Goal: Obtain resource: Download file/media

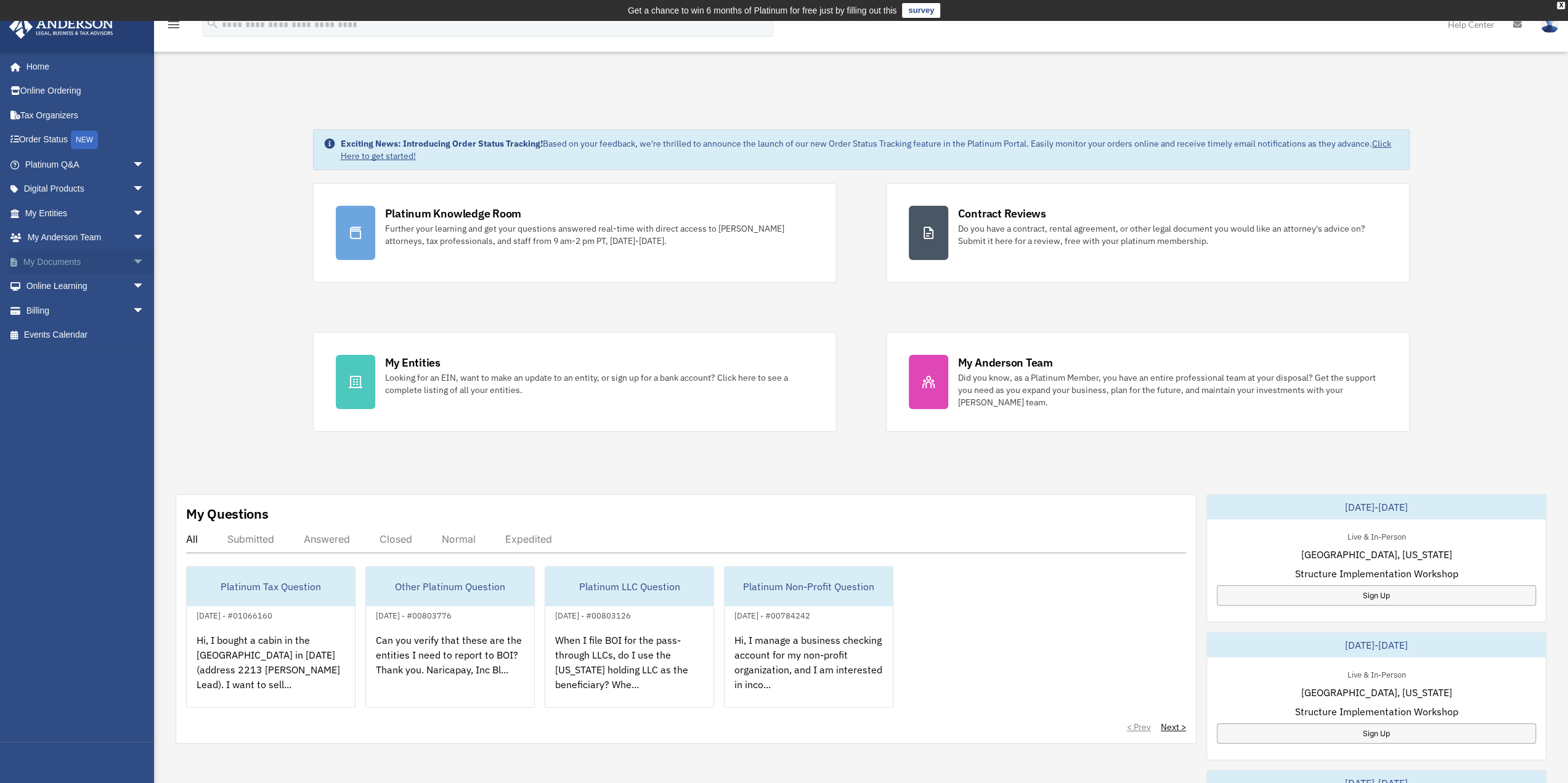
click at [60, 264] on link "My Documents arrow_drop_down" at bounding box center [86, 262] width 155 height 25
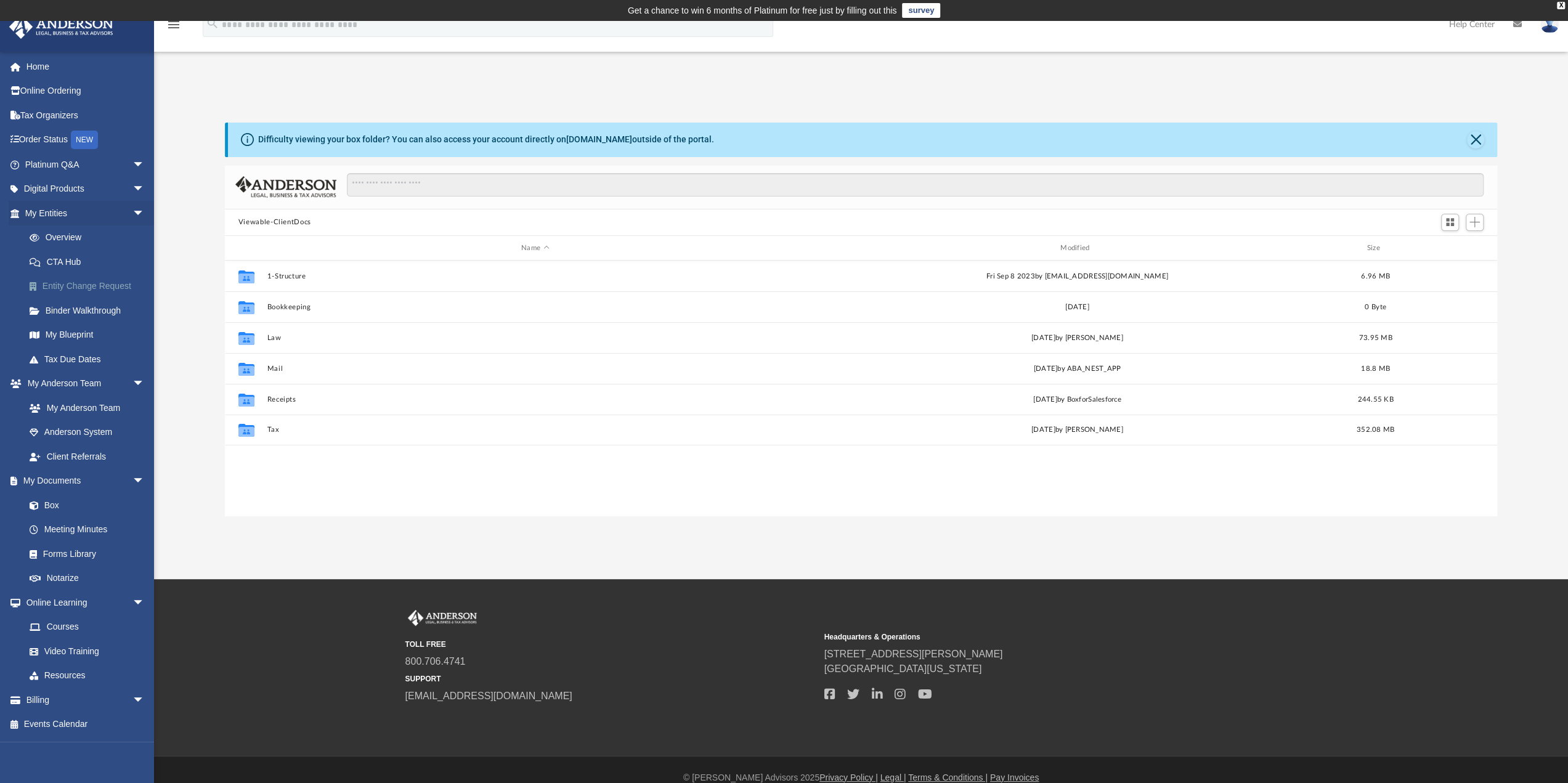
scroll to position [270, 1263]
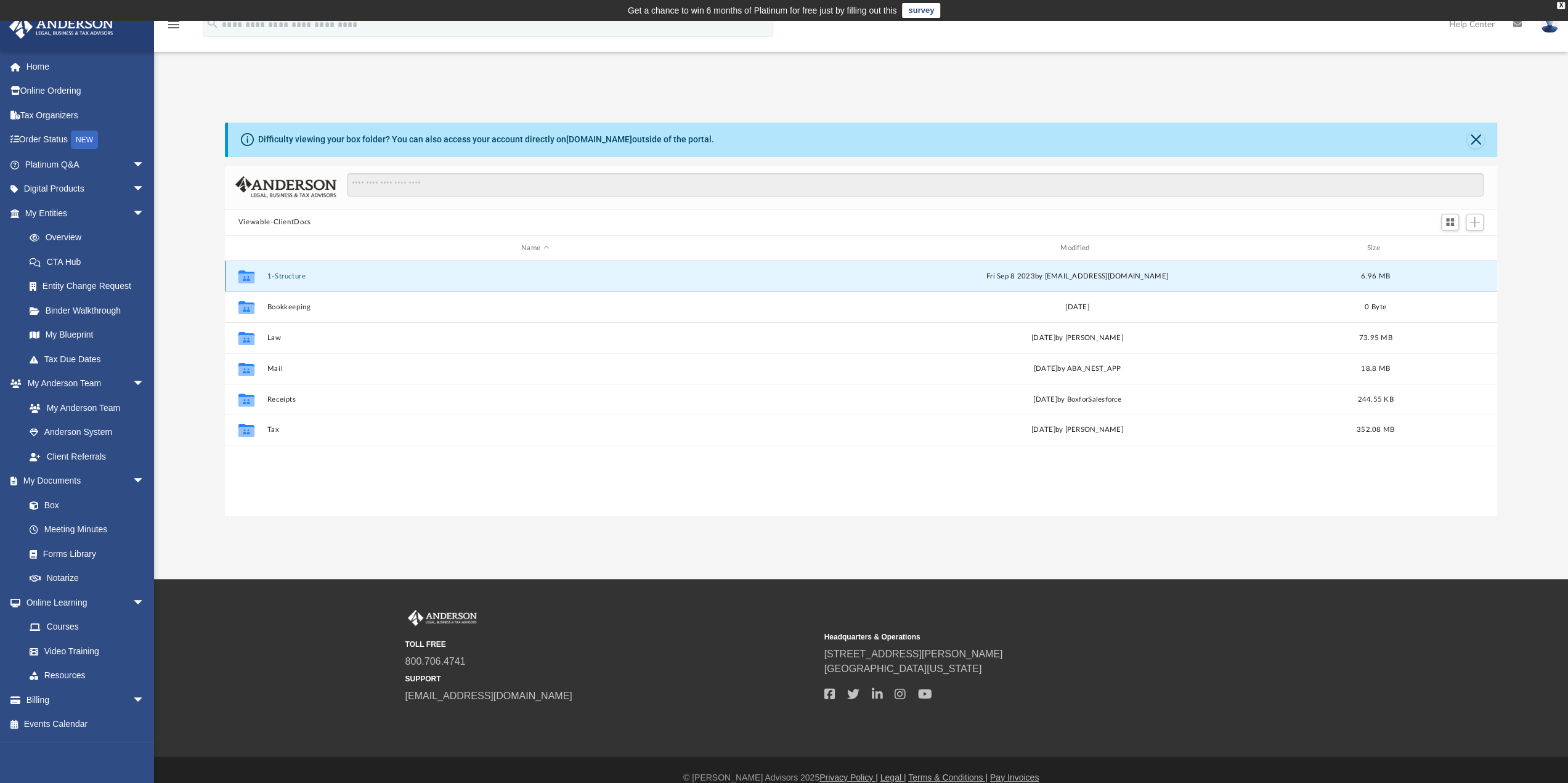
click at [298, 278] on button "1-Structure" at bounding box center [535, 276] width 537 height 8
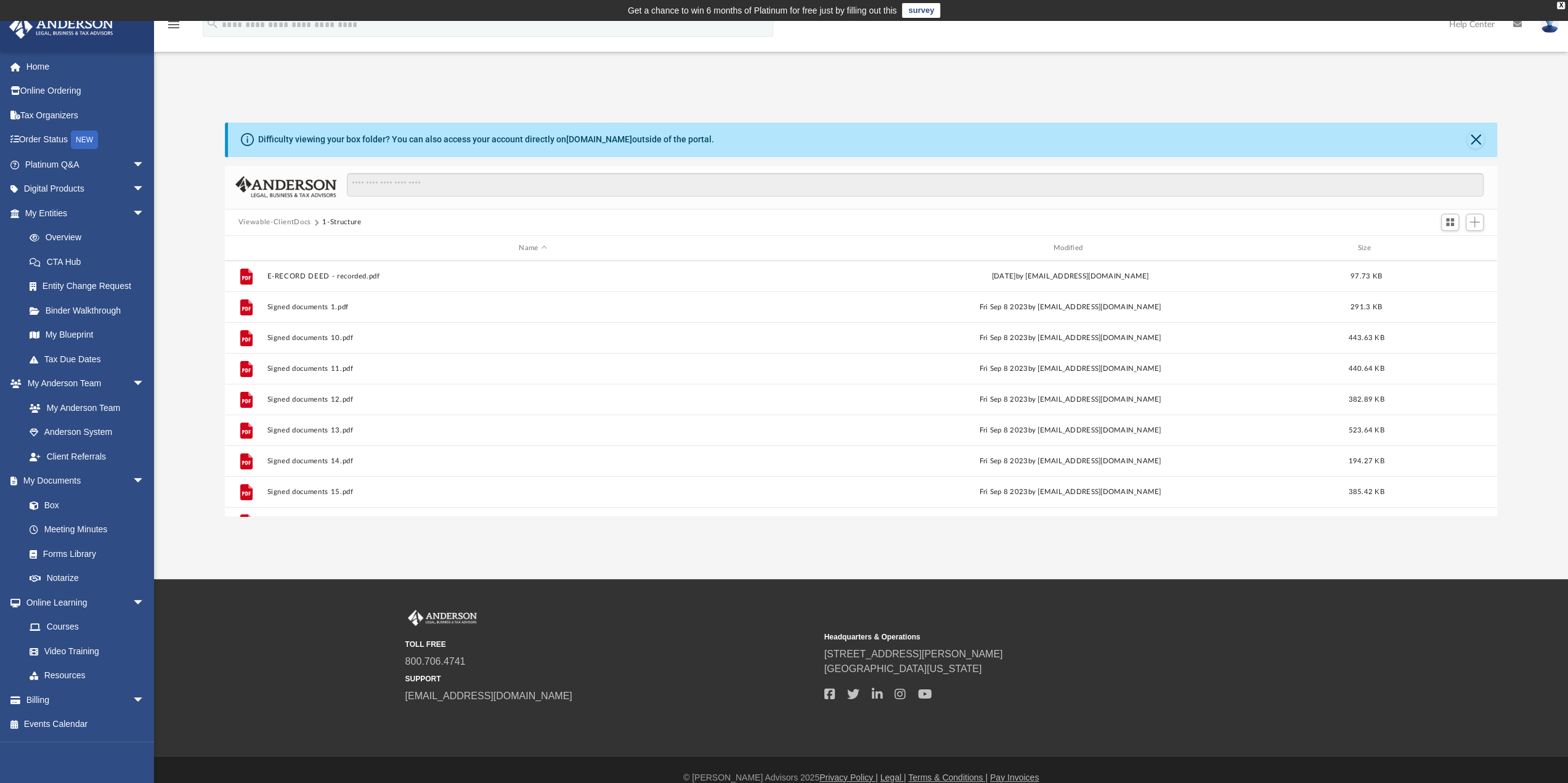
scroll to position [0, 0]
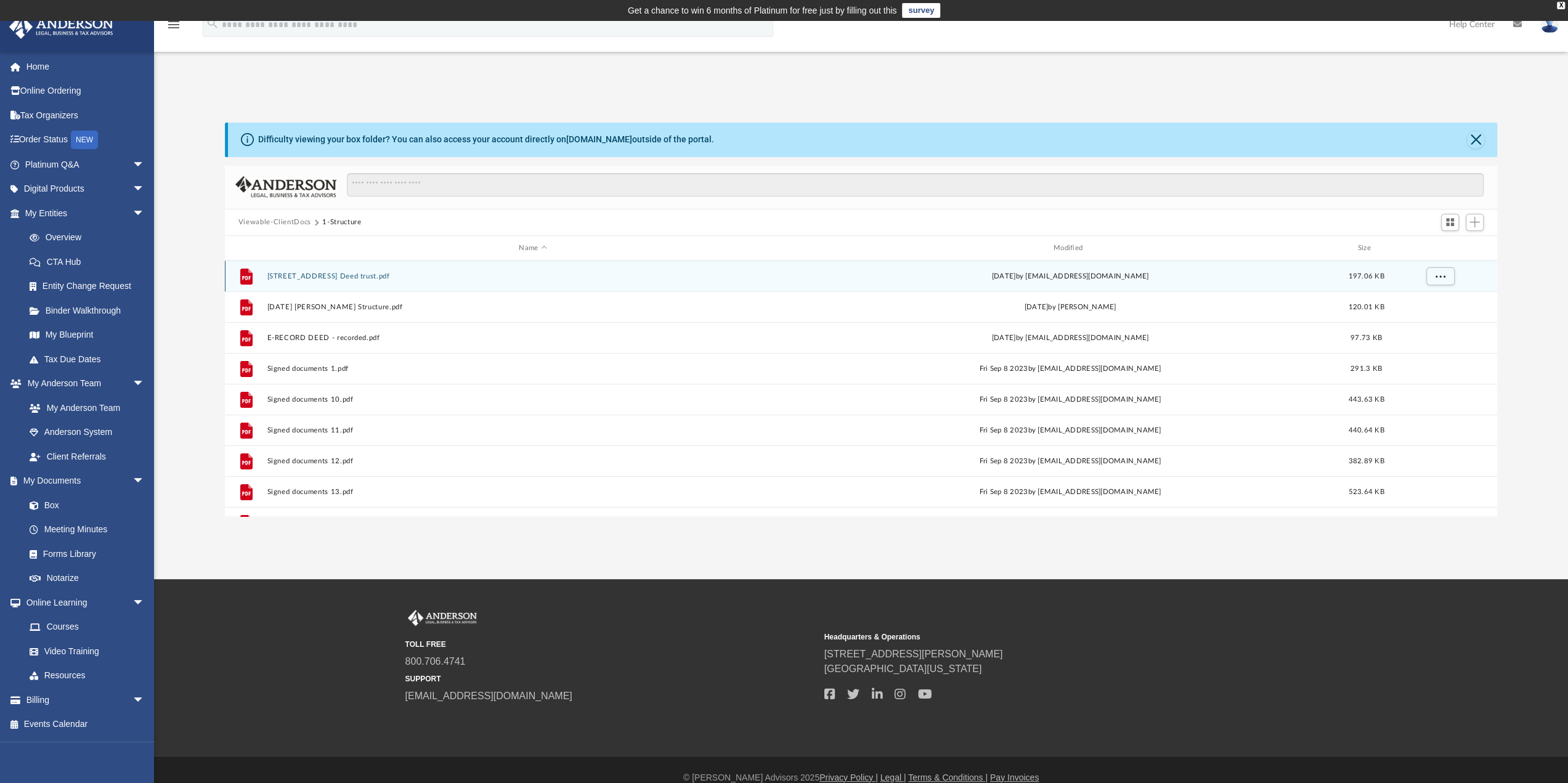
click at [357, 275] on button "18229 111 Ave E Puyallup Deed trust.pdf" at bounding box center [532, 276] width 532 height 8
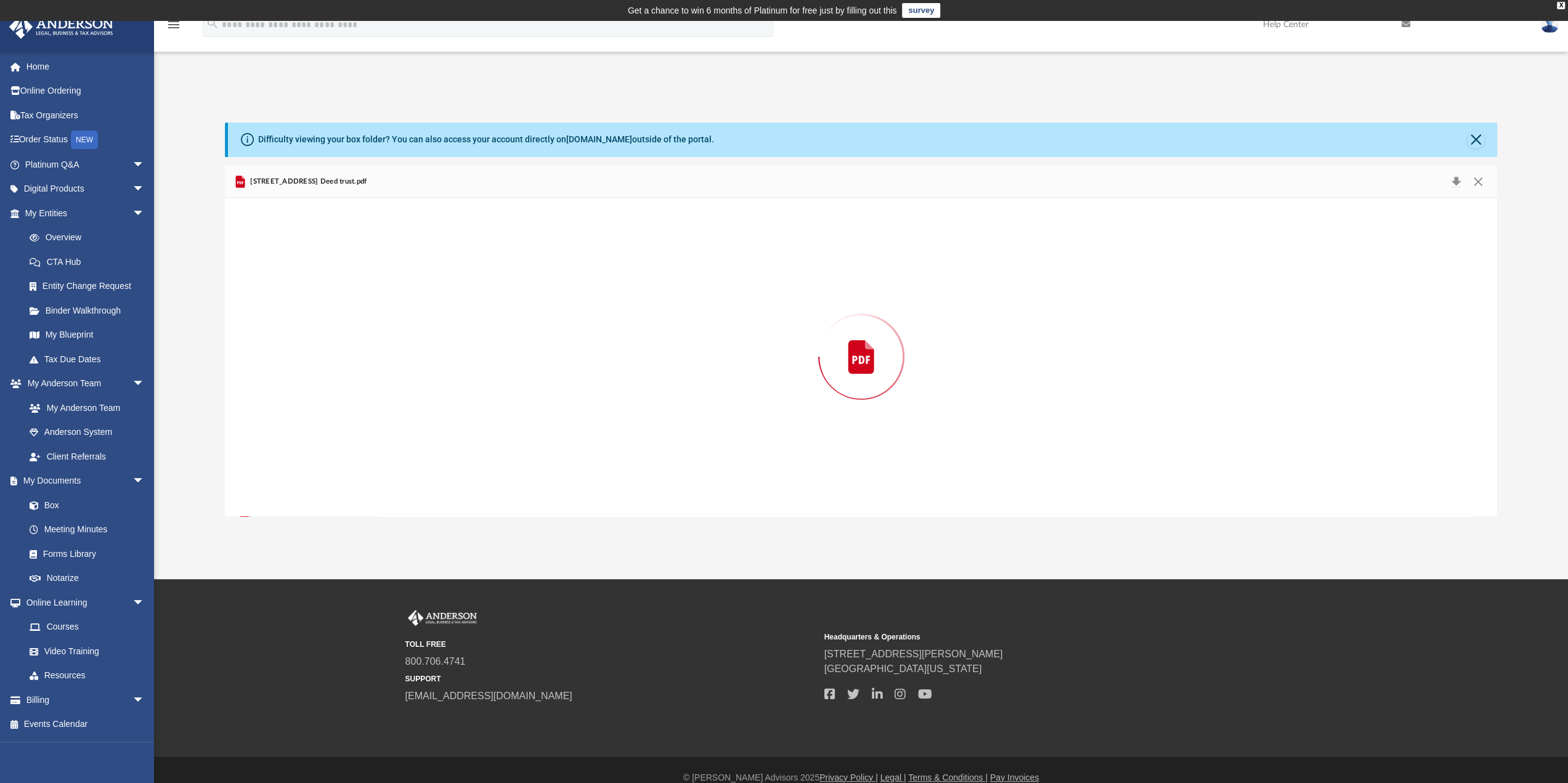
click at [357, 275] on div "Preview" at bounding box center [861, 356] width 1273 height 318
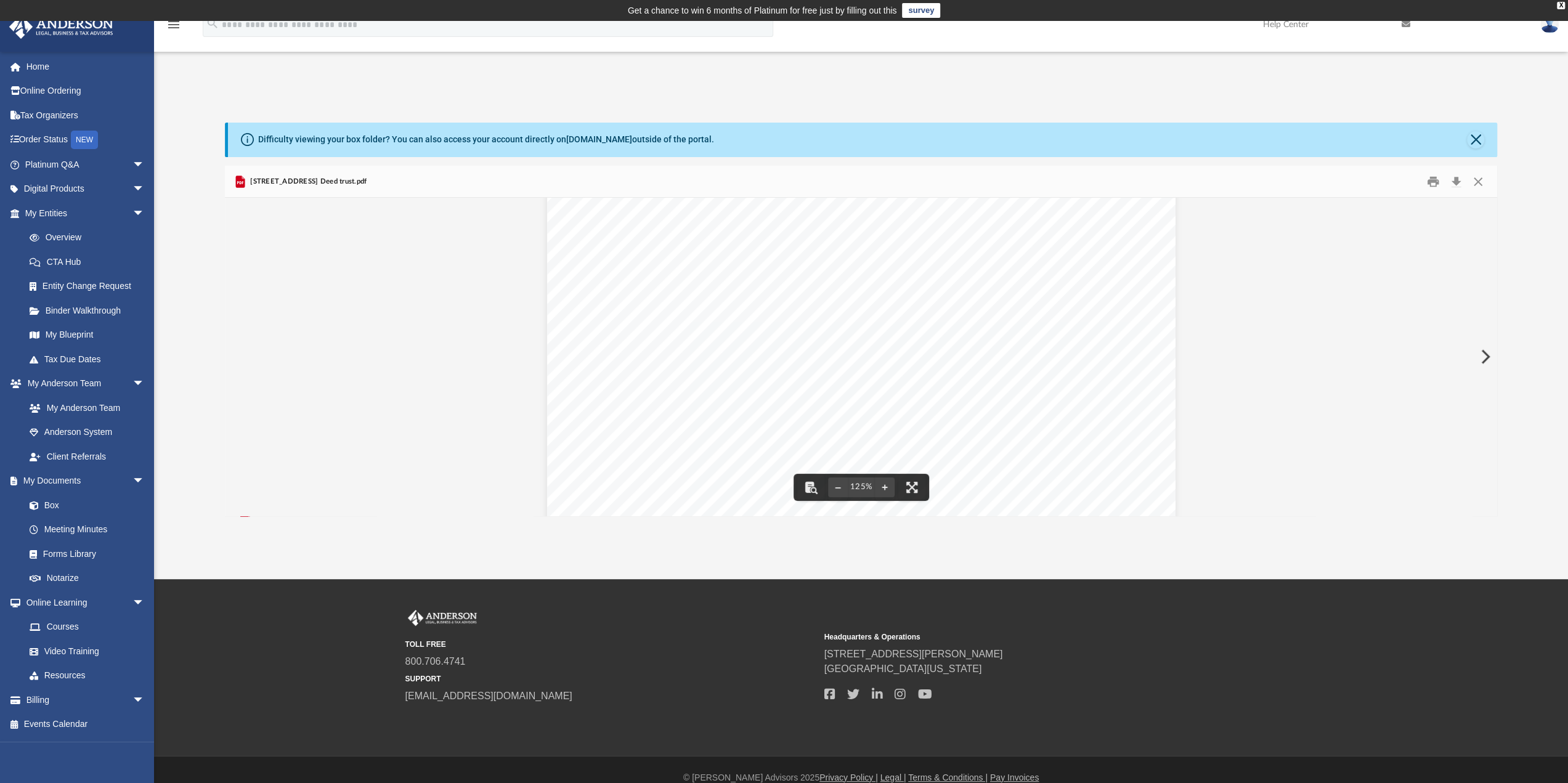
scroll to position [514, 0]
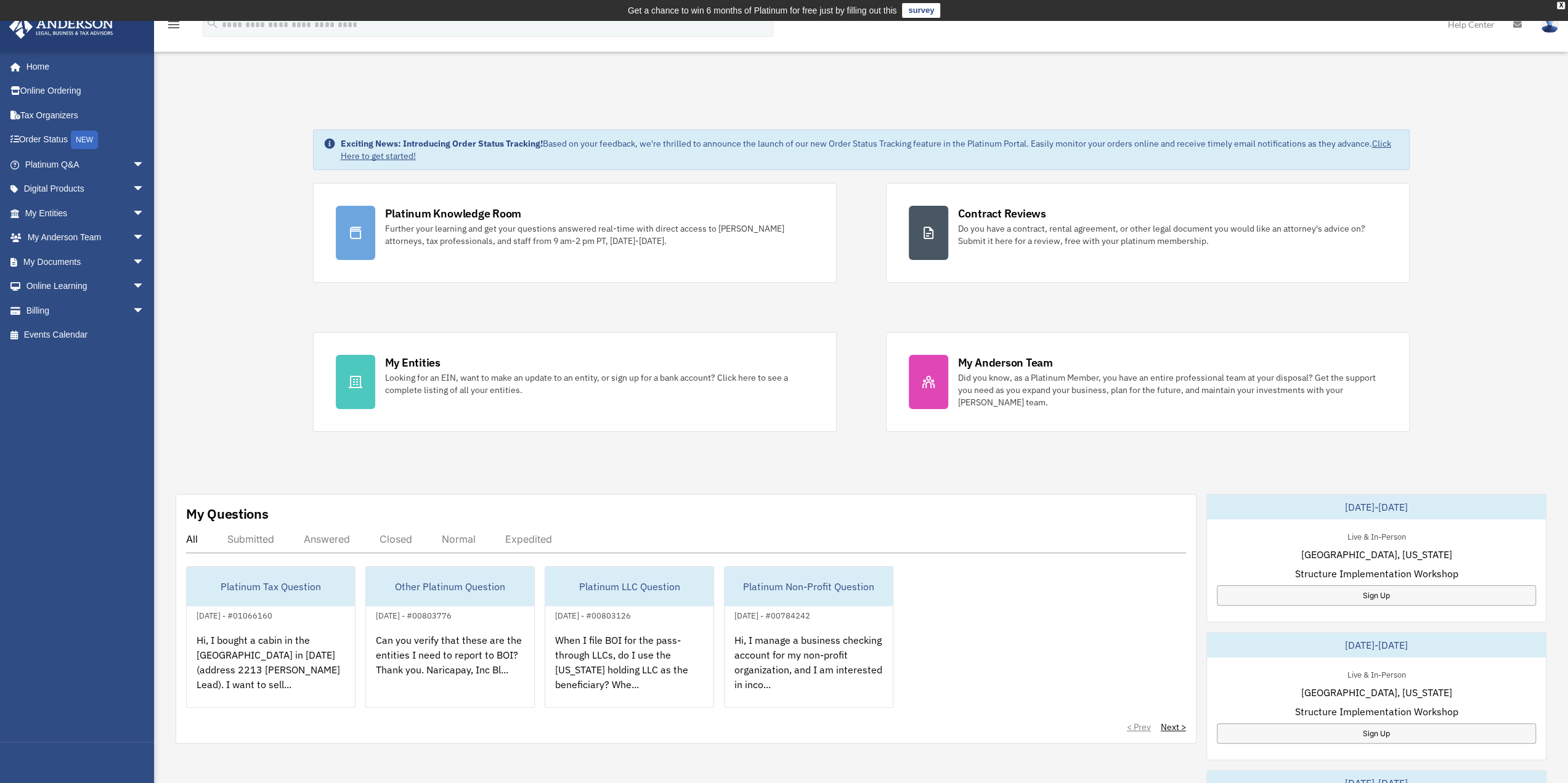
drag, startPoint x: 0, startPoint y: 0, endPoint x: 223, endPoint y: 321, distance: 390.9
click at [226, 324] on div "Exciting News: Introducing Order Status Tracking! Based on your feedback, we're…" at bounding box center [861, 652] width 1433 height 1107
click at [47, 264] on link "My Documents arrow_drop_down" at bounding box center [86, 262] width 155 height 25
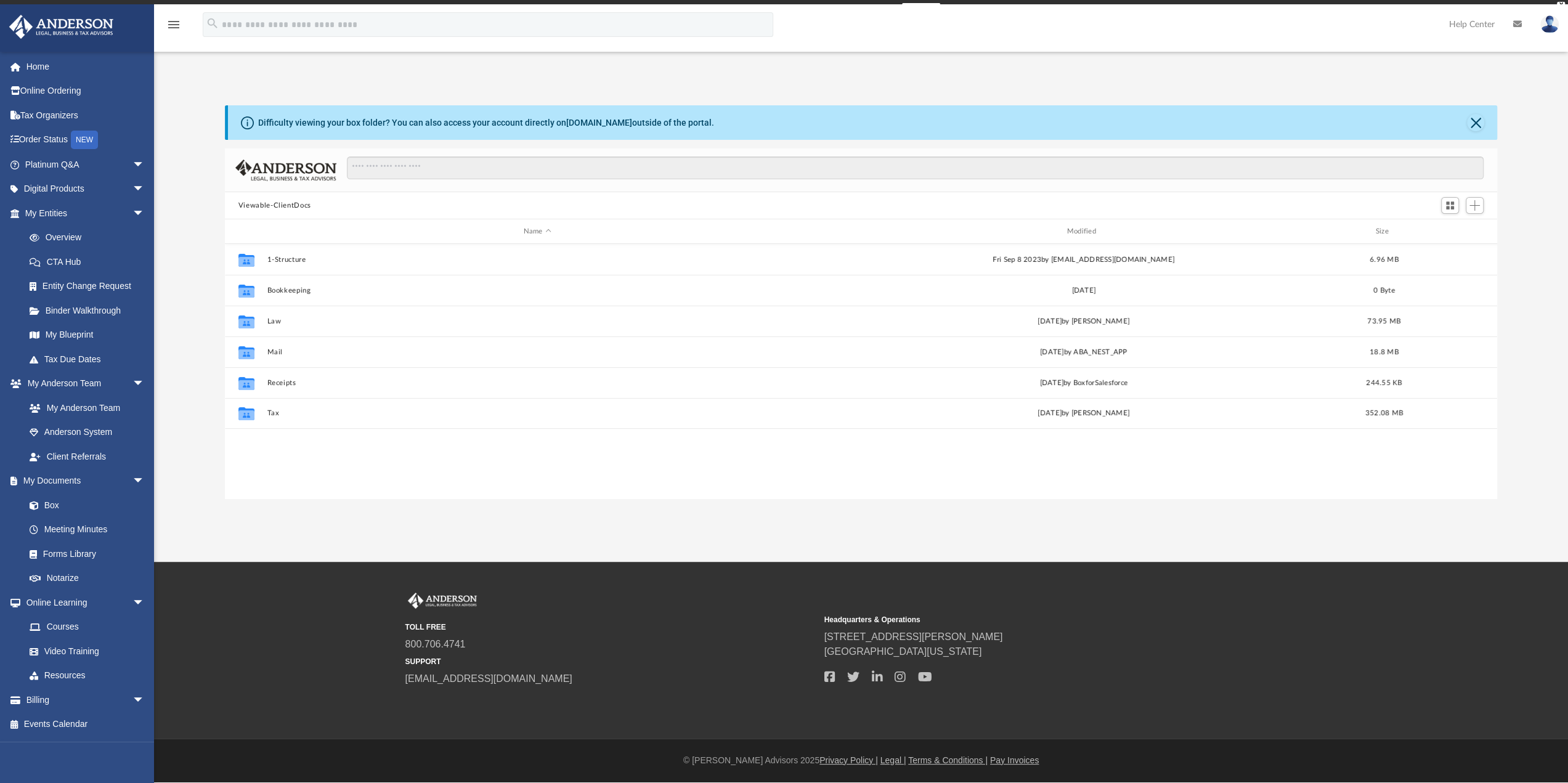
scroll to position [270, 1263]
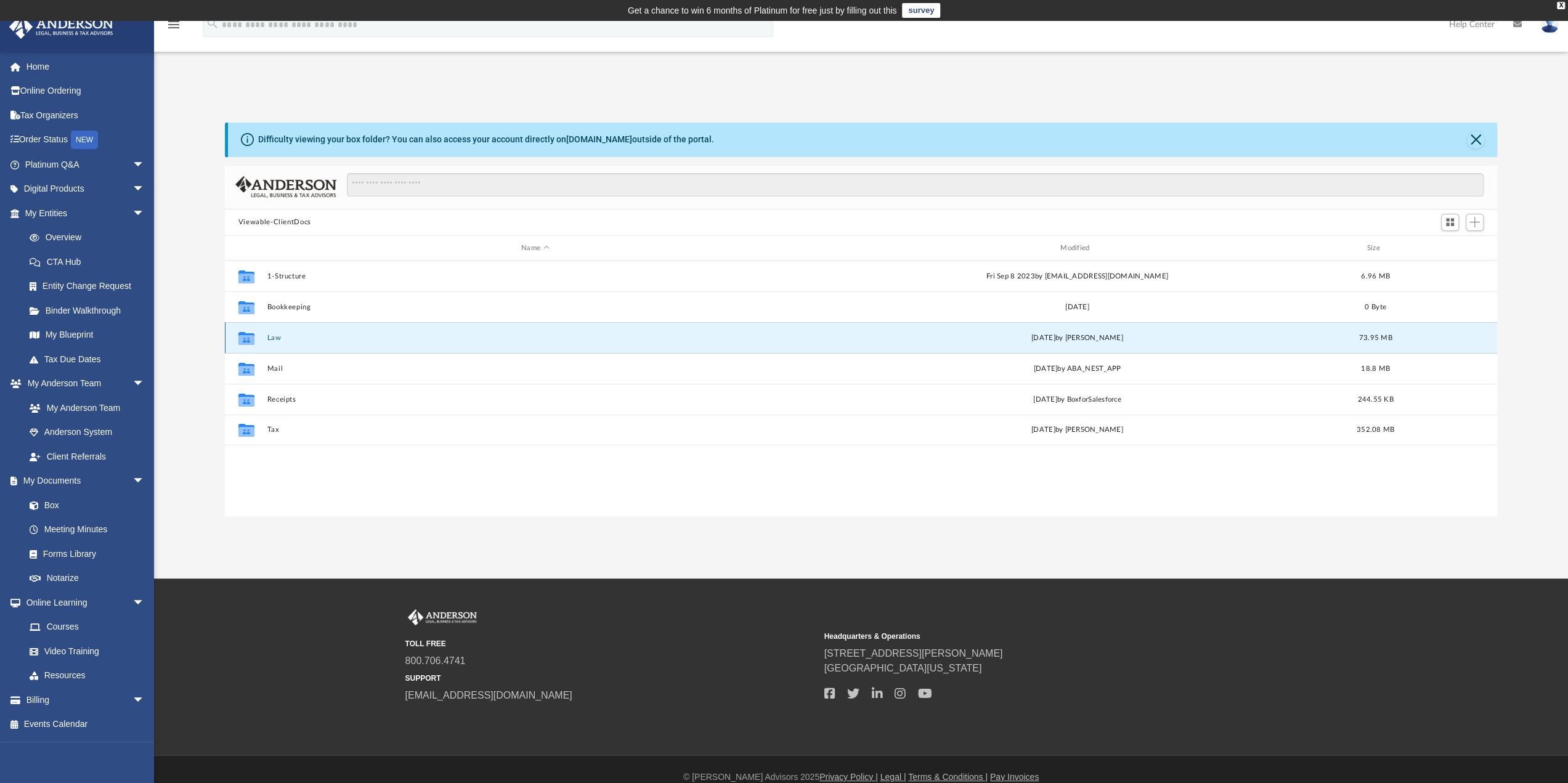
click at [274, 336] on button "Law" at bounding box center [535, 338] width 537 height 8
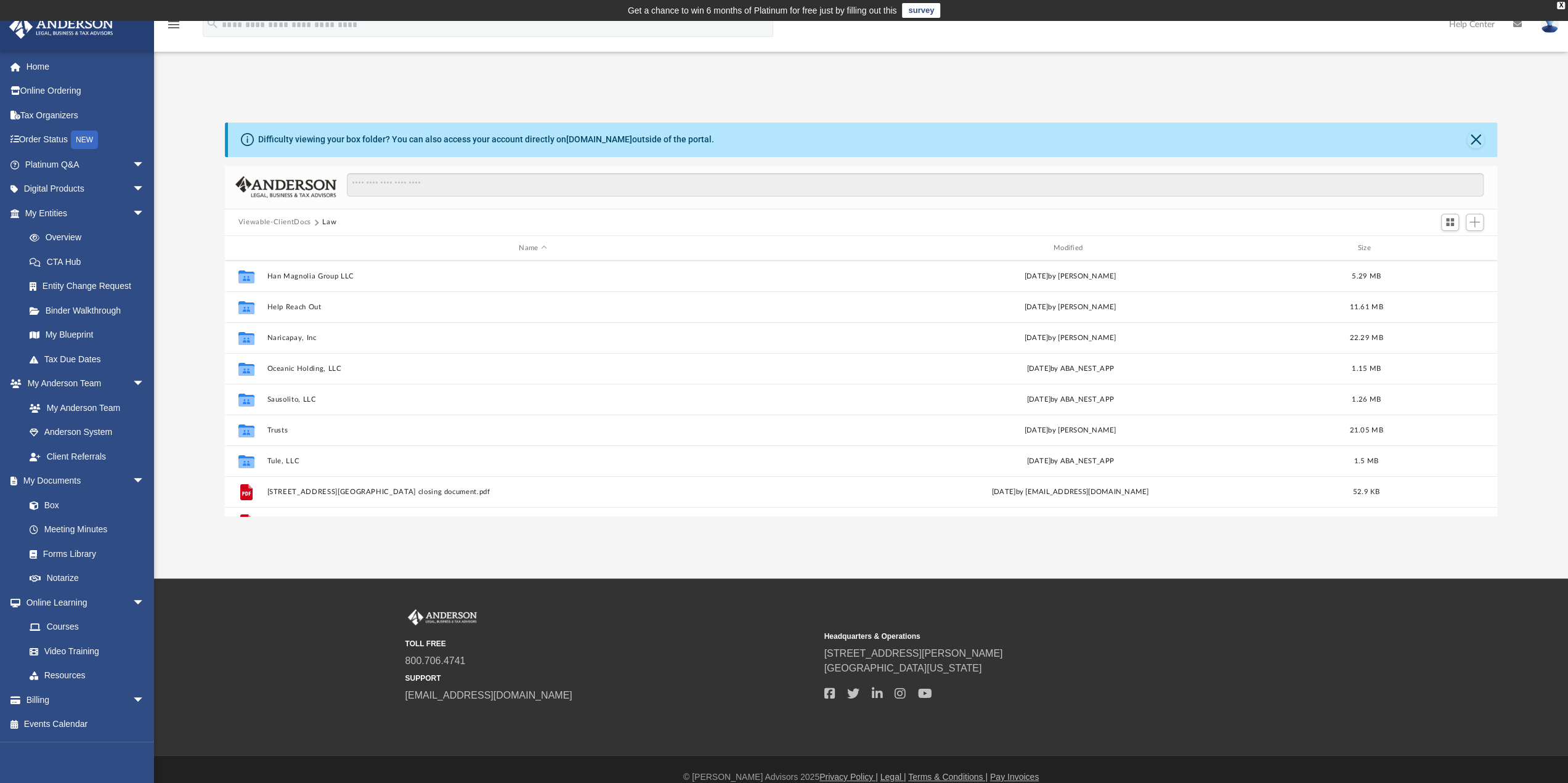
scroll to position [0, 0]
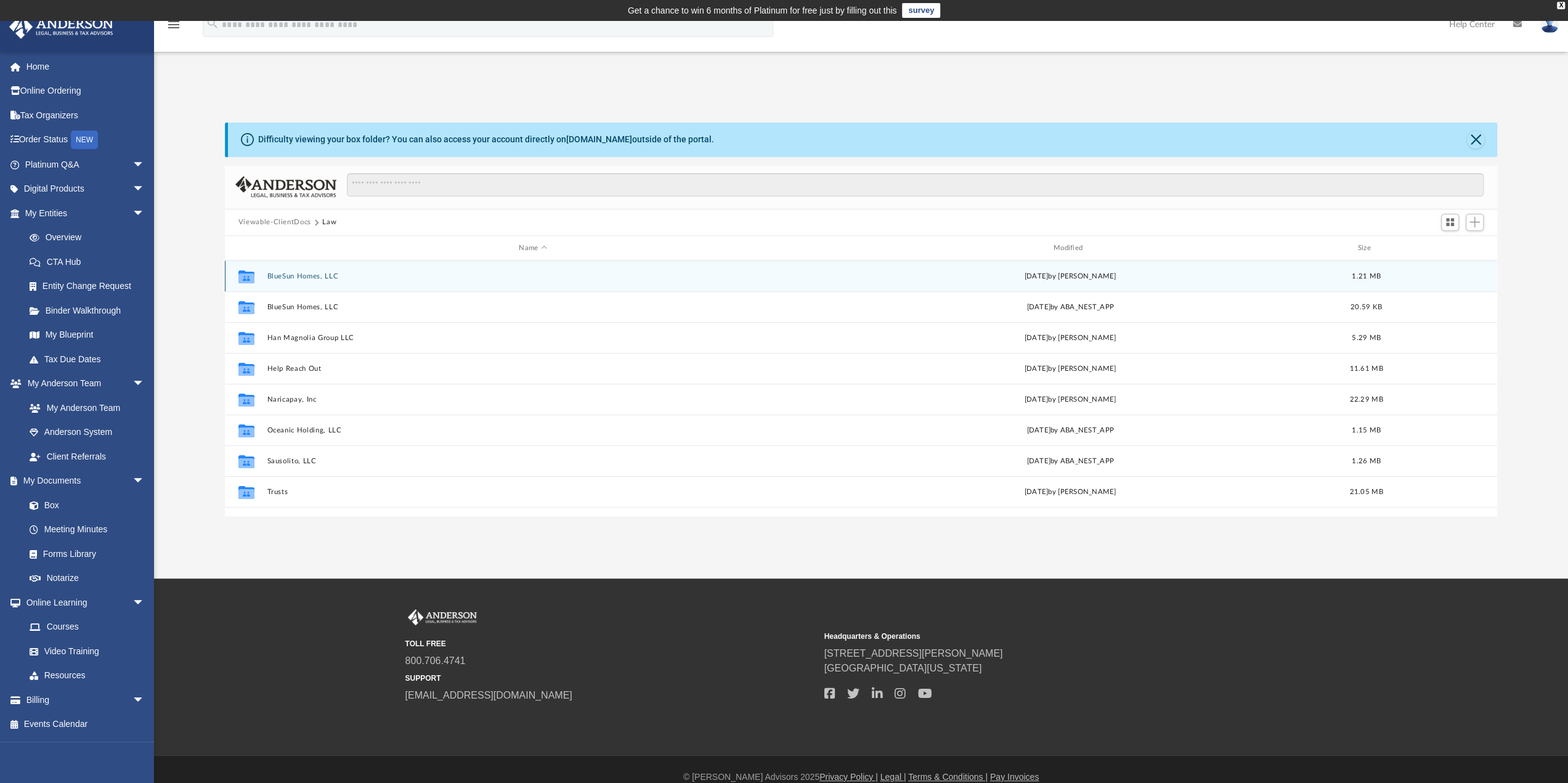
click at [299, 274] on button "BlueSun Homes, LLC" at bounding box center [532, 276] width 532 height 8
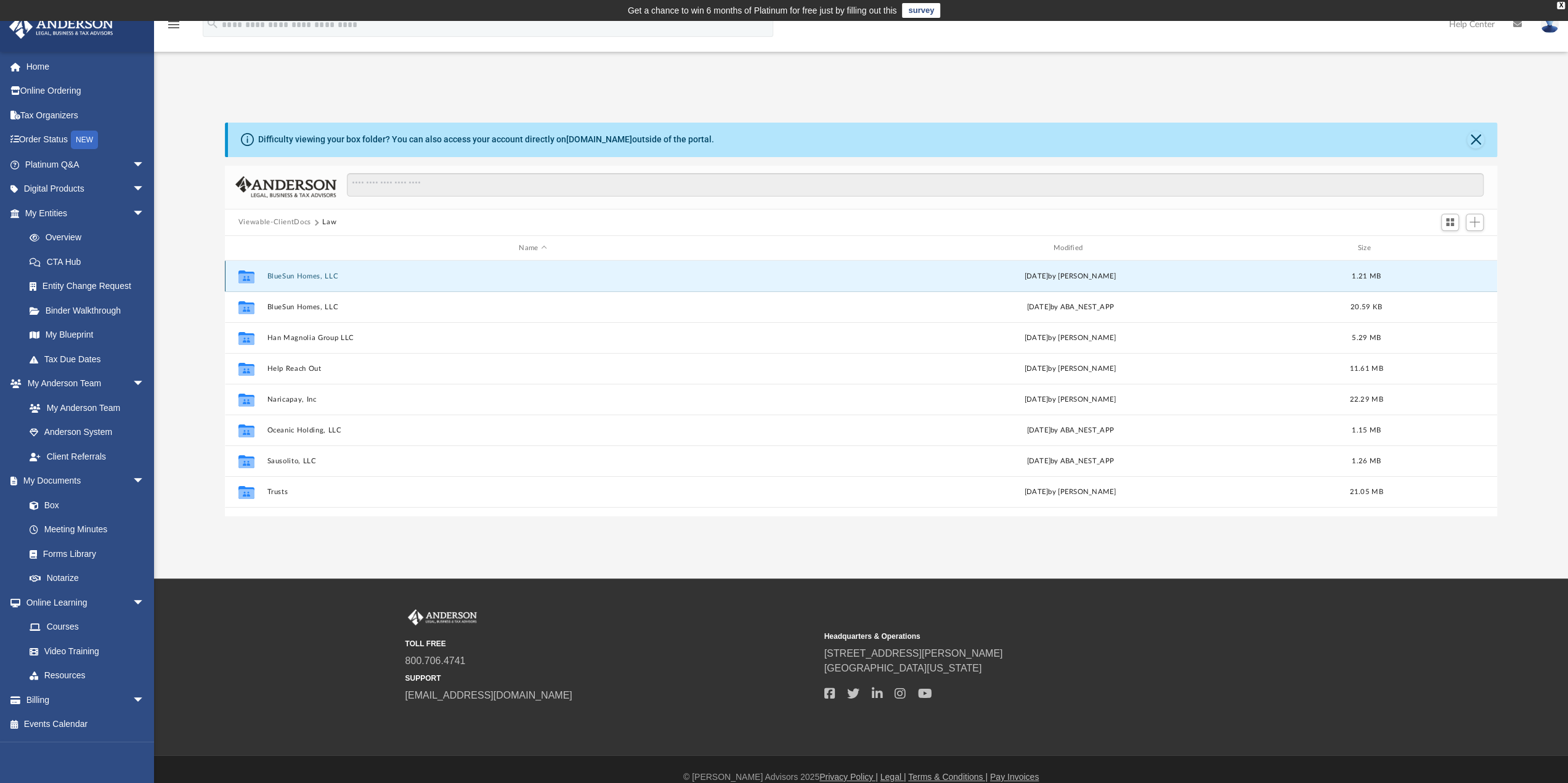
click at [299, 274] on button "BlueSun Homes, LLC" at bounding box center [532, 276] width 532 height 8
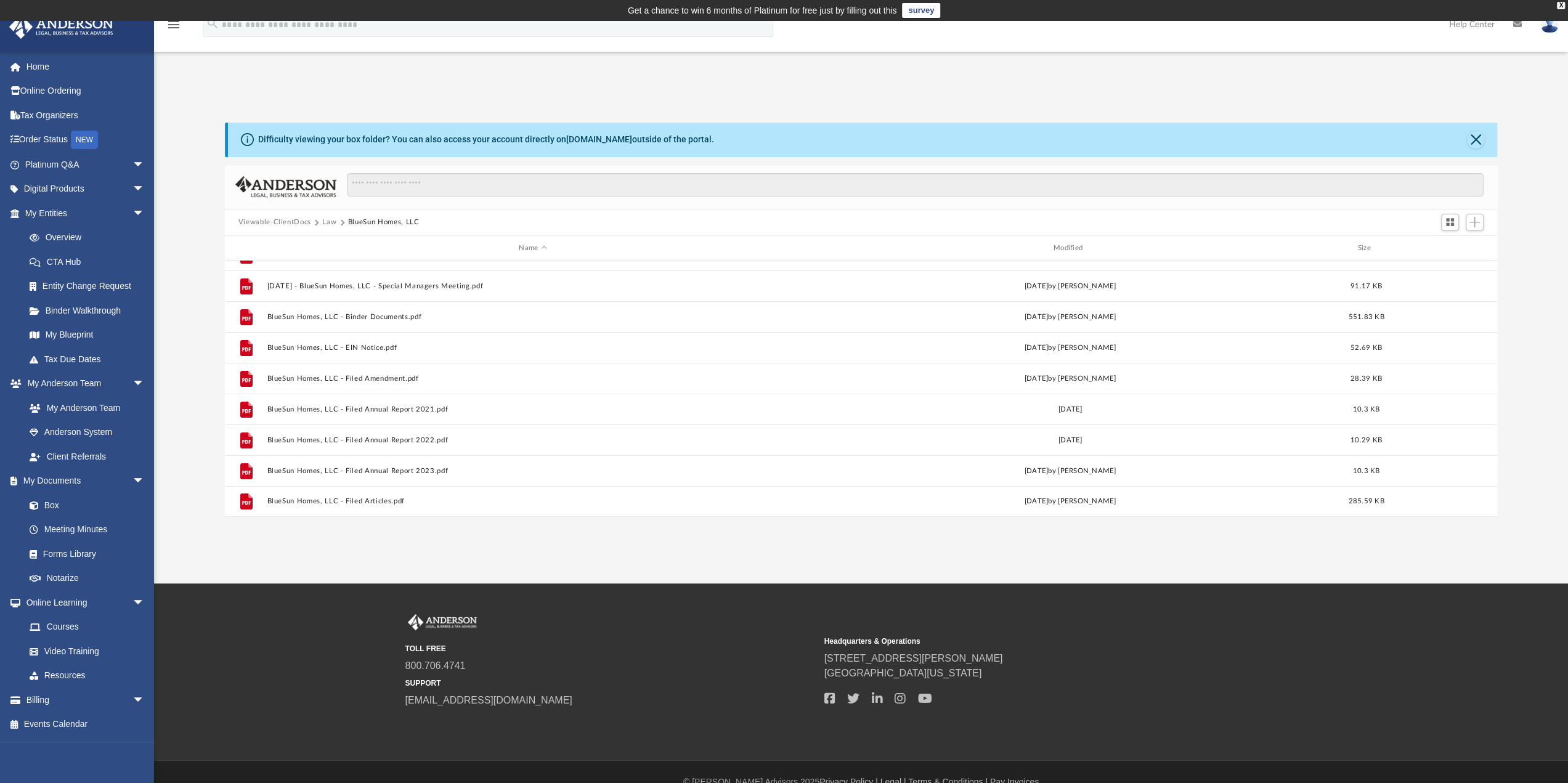
click at [332, 221] on button "Law" at bounding box center [329, 223] width 14 height 11
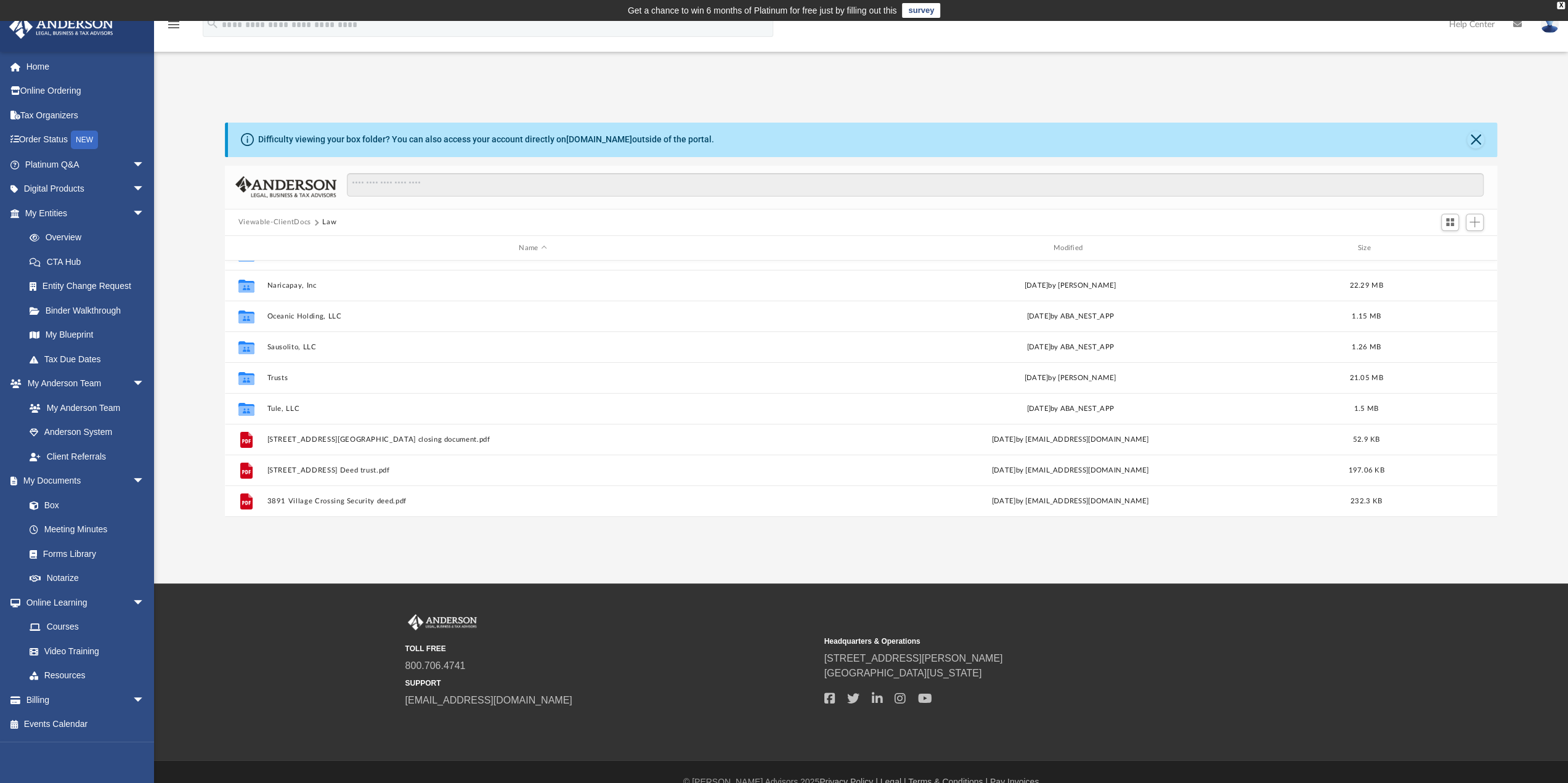
scroll to position [123, 0]
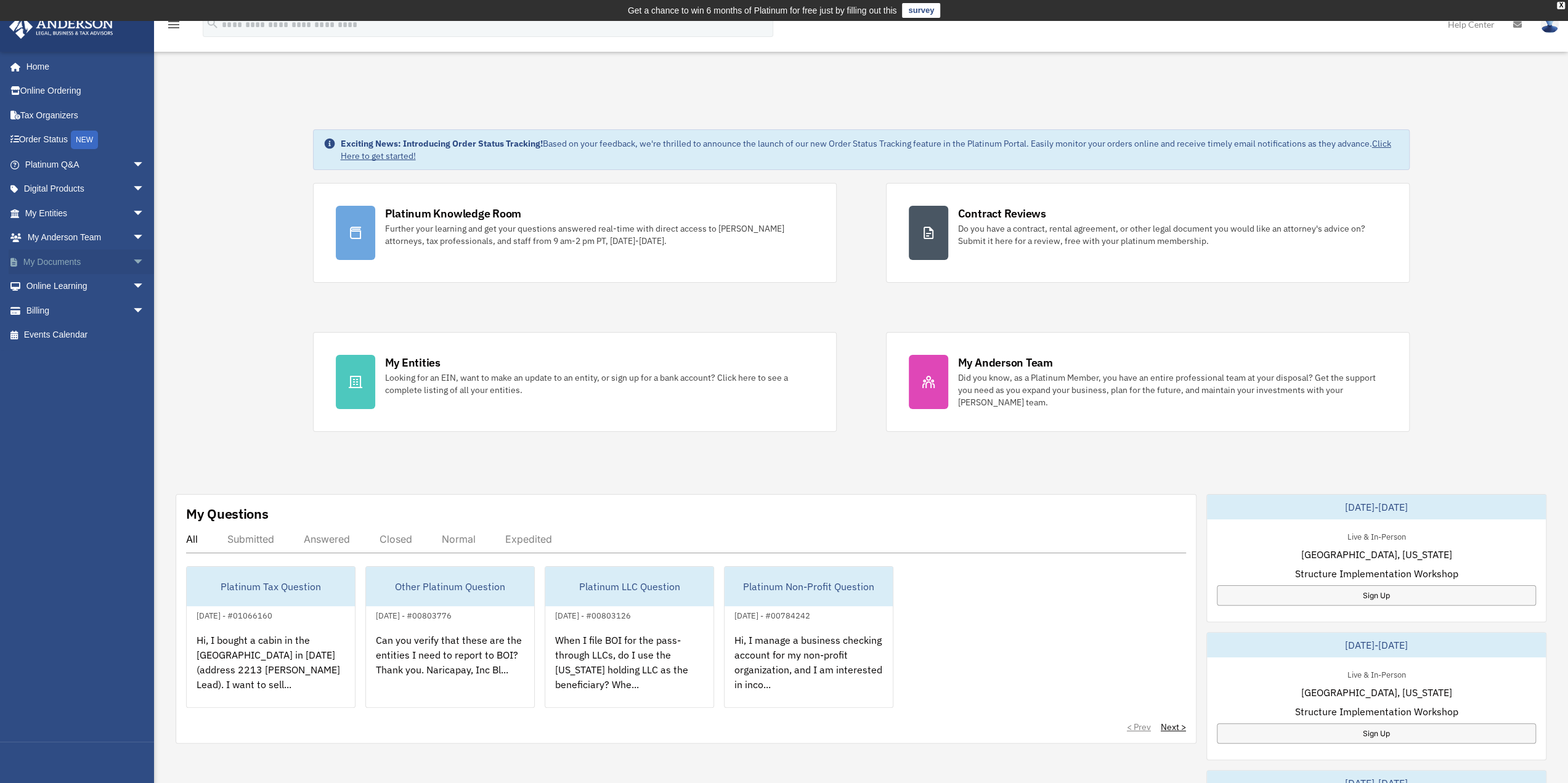
click at [66, 260] on link "My Documents arrow_drop_down" at bounding box center [86, 262] width 155 height 25
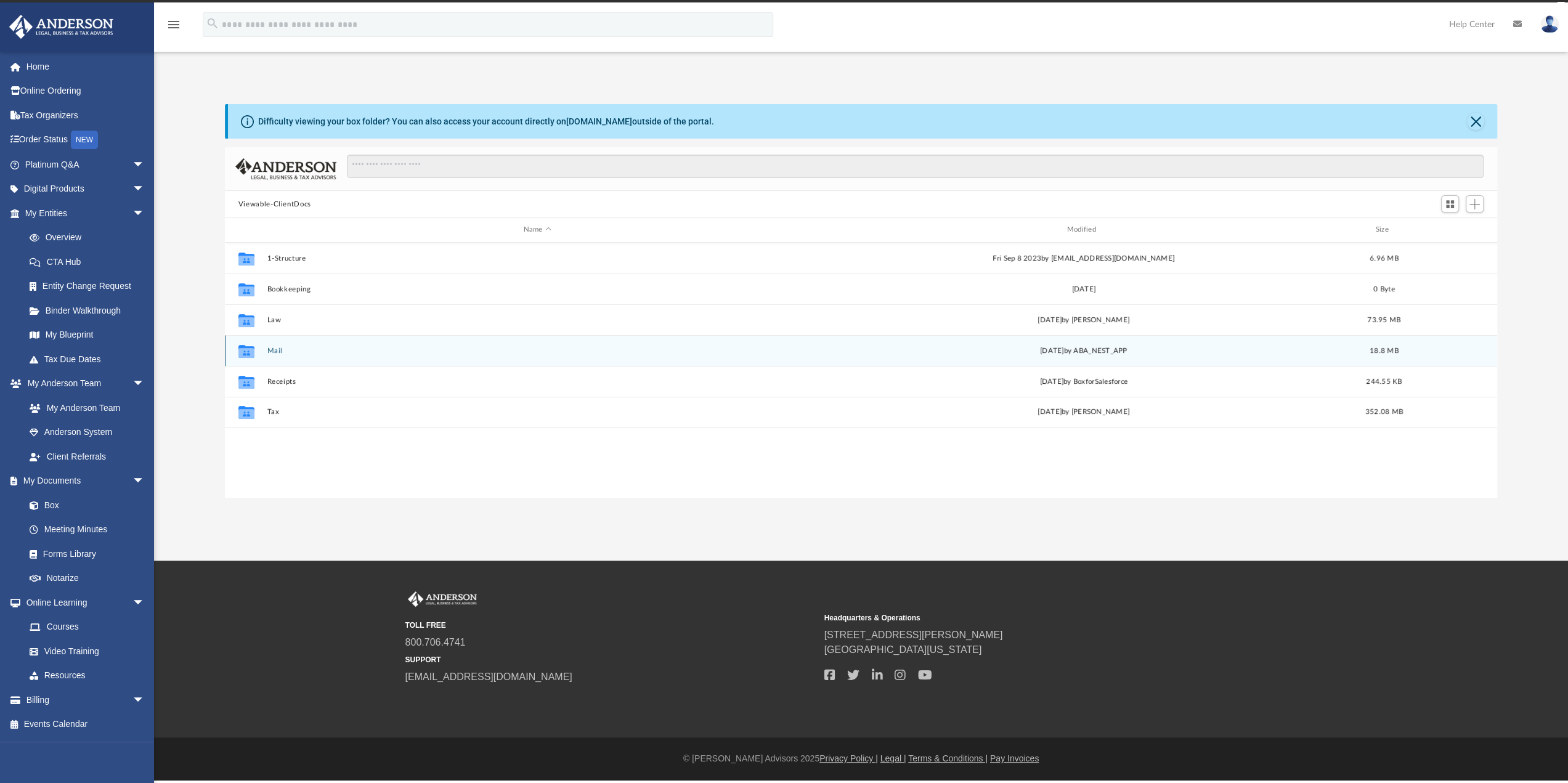
scroll to position [270, 1263]
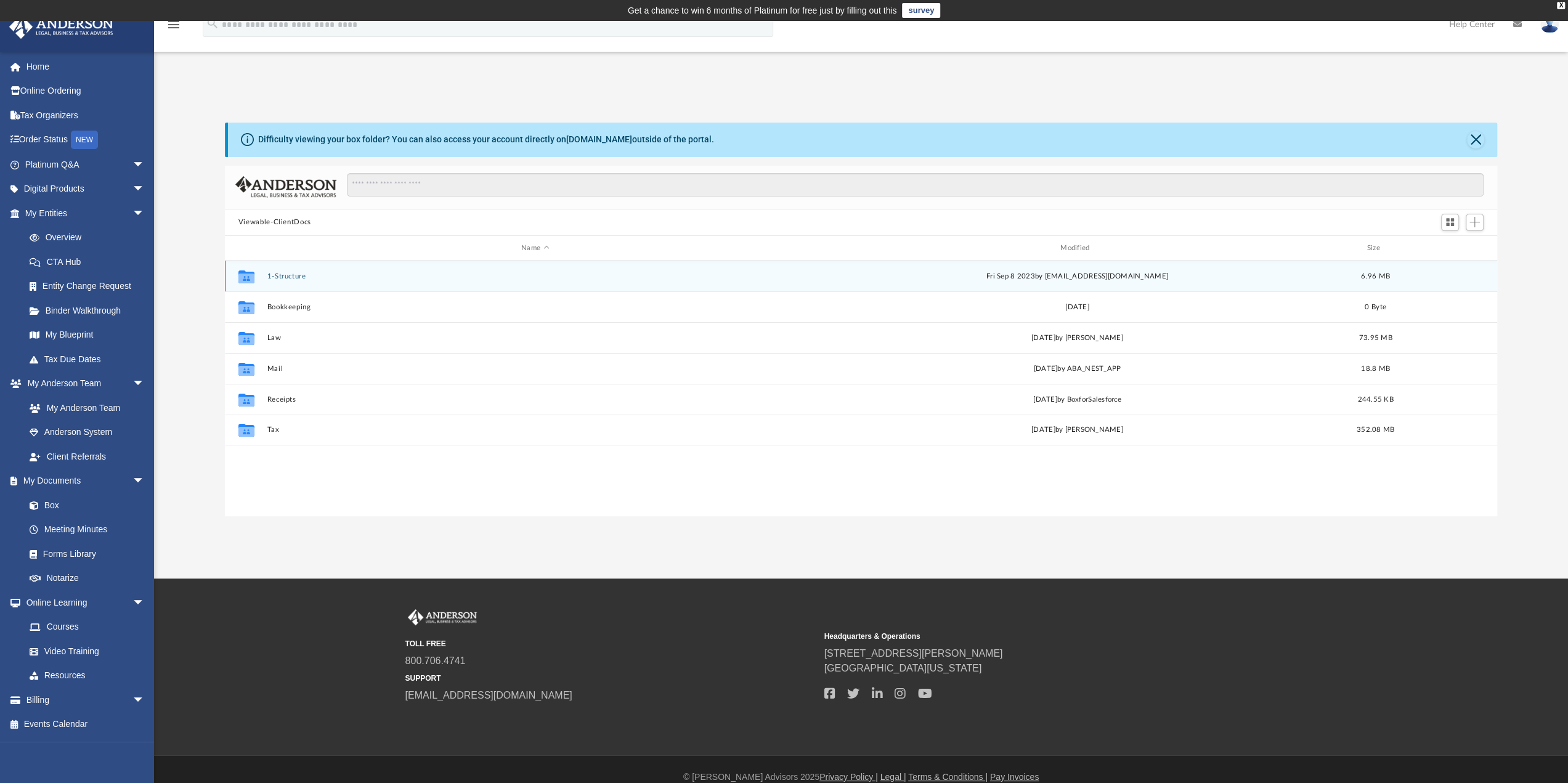
click at [275, 274] on button "1-Structure" at bounding box center [535, 276] width 537 height 8
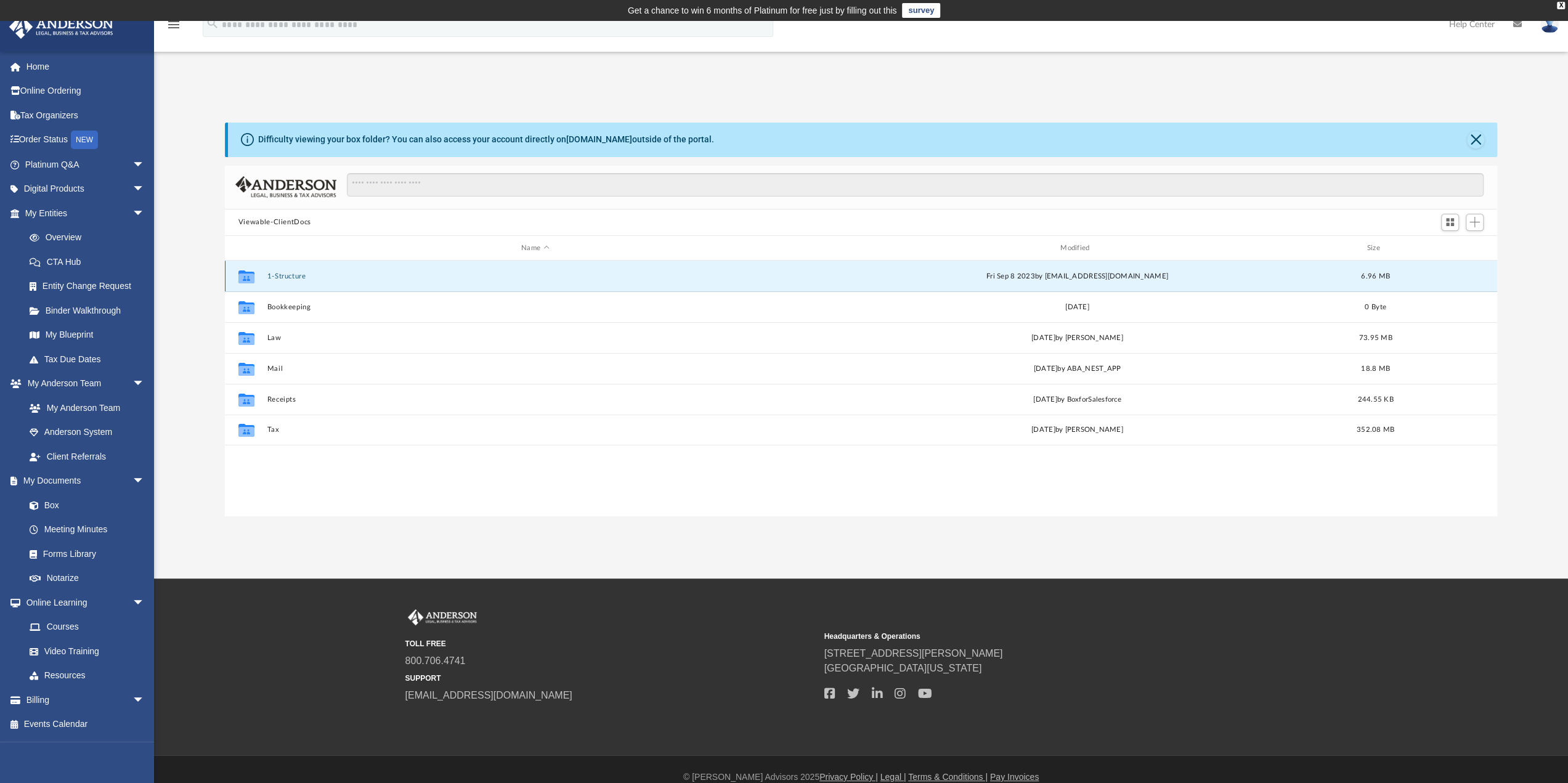
click at [275, 274] on button "1-Structure" at bounding box center [535, 276] width 537 height 8
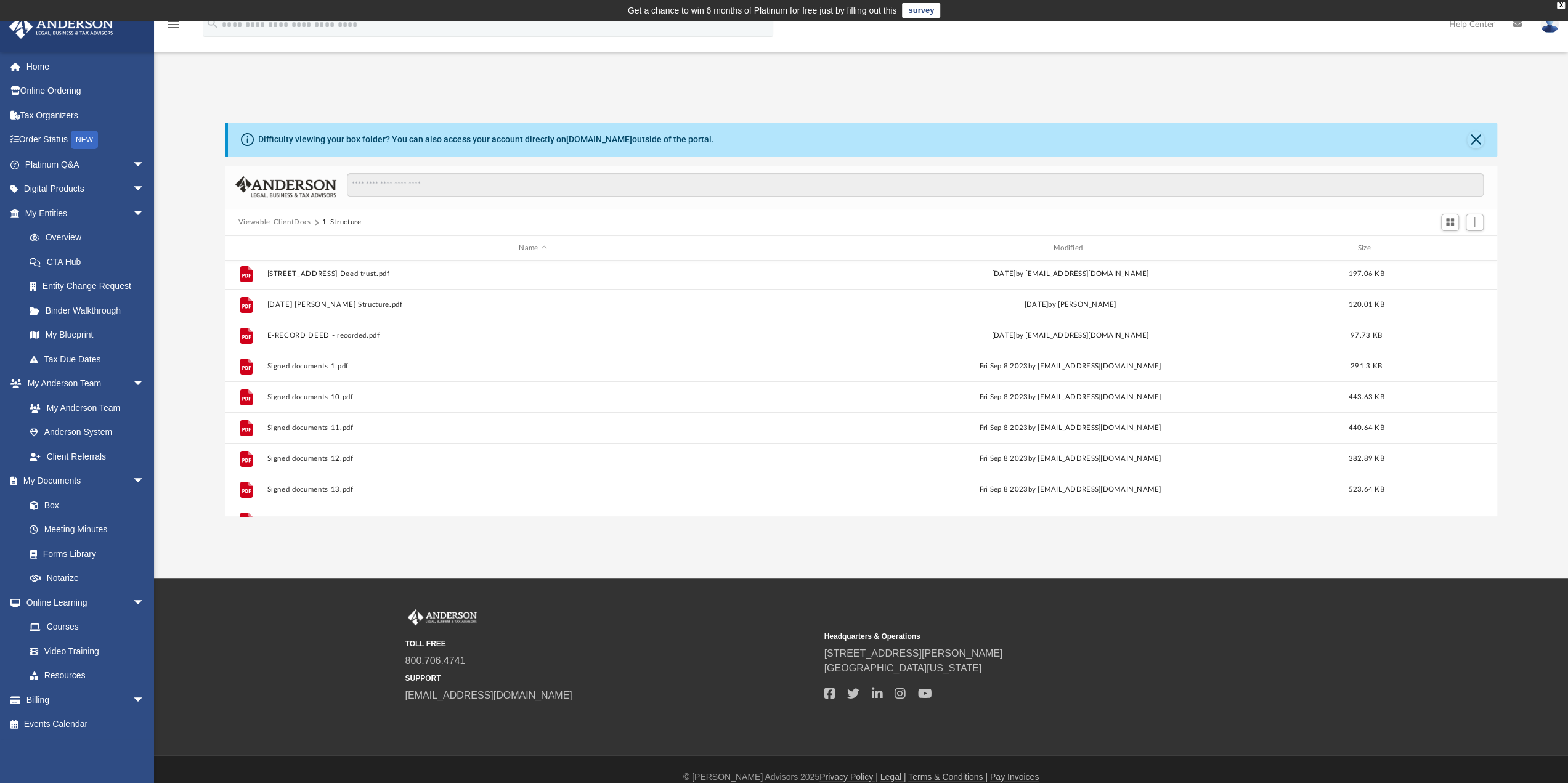
scroll to position [0, 0]
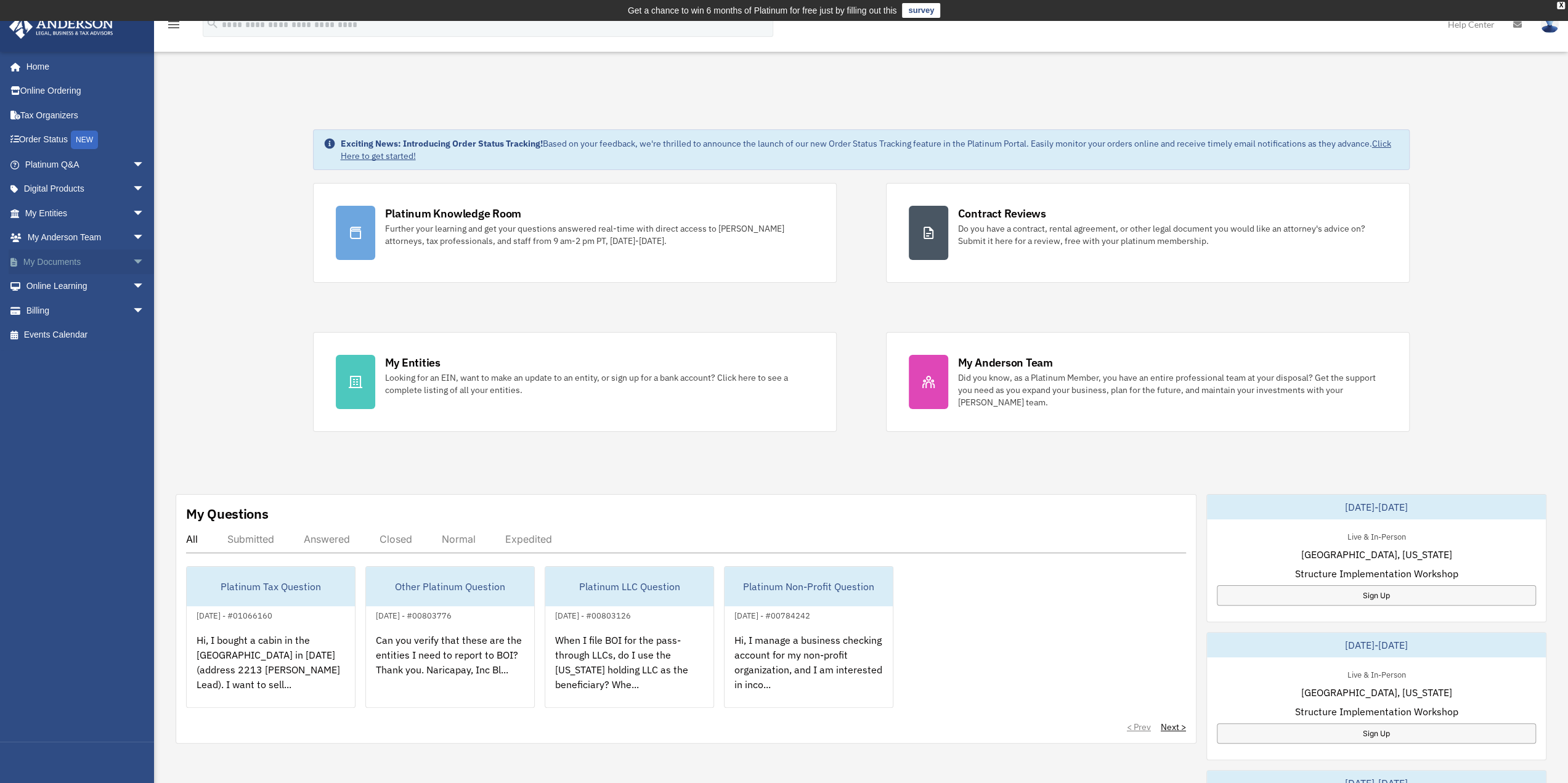
click at [60, 264] on link "My Documents arrow_drop_down" at bounding box center [86, 262] width 155 height 25
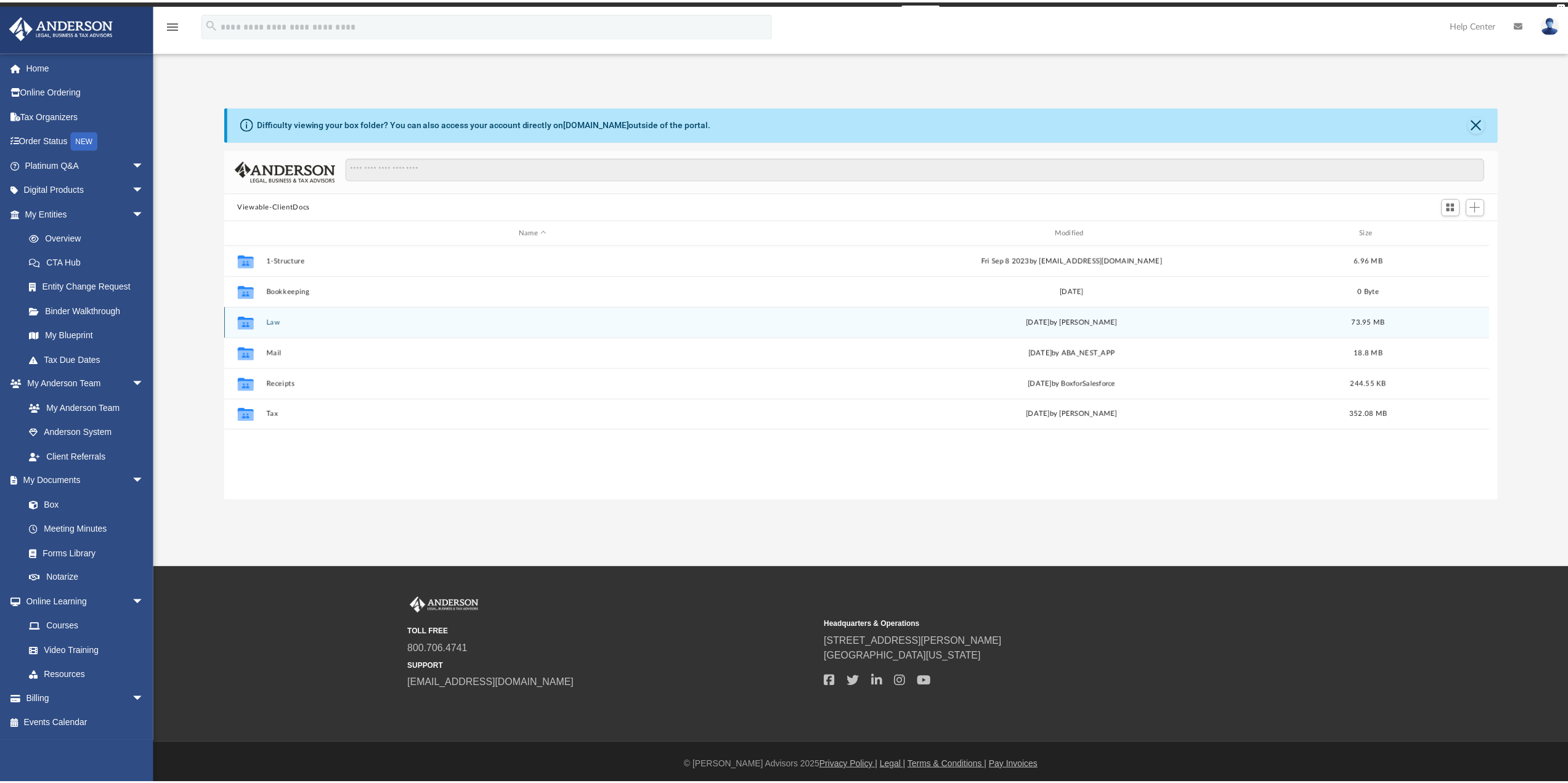
scroll to position [270, 1263]
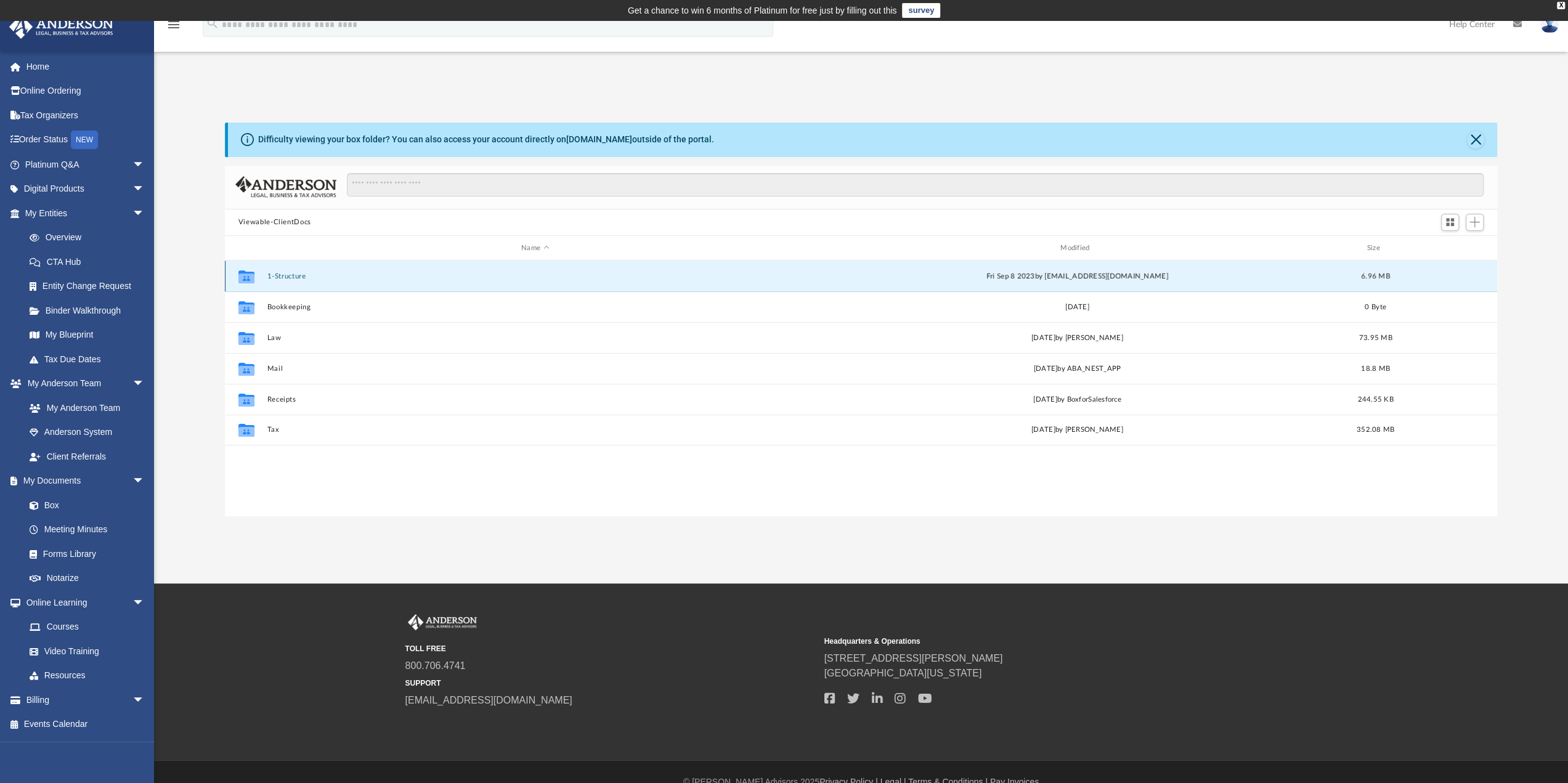
click at [297, 278] on button "1-Structure" at bounding box center [535, 276] width 537 height 8
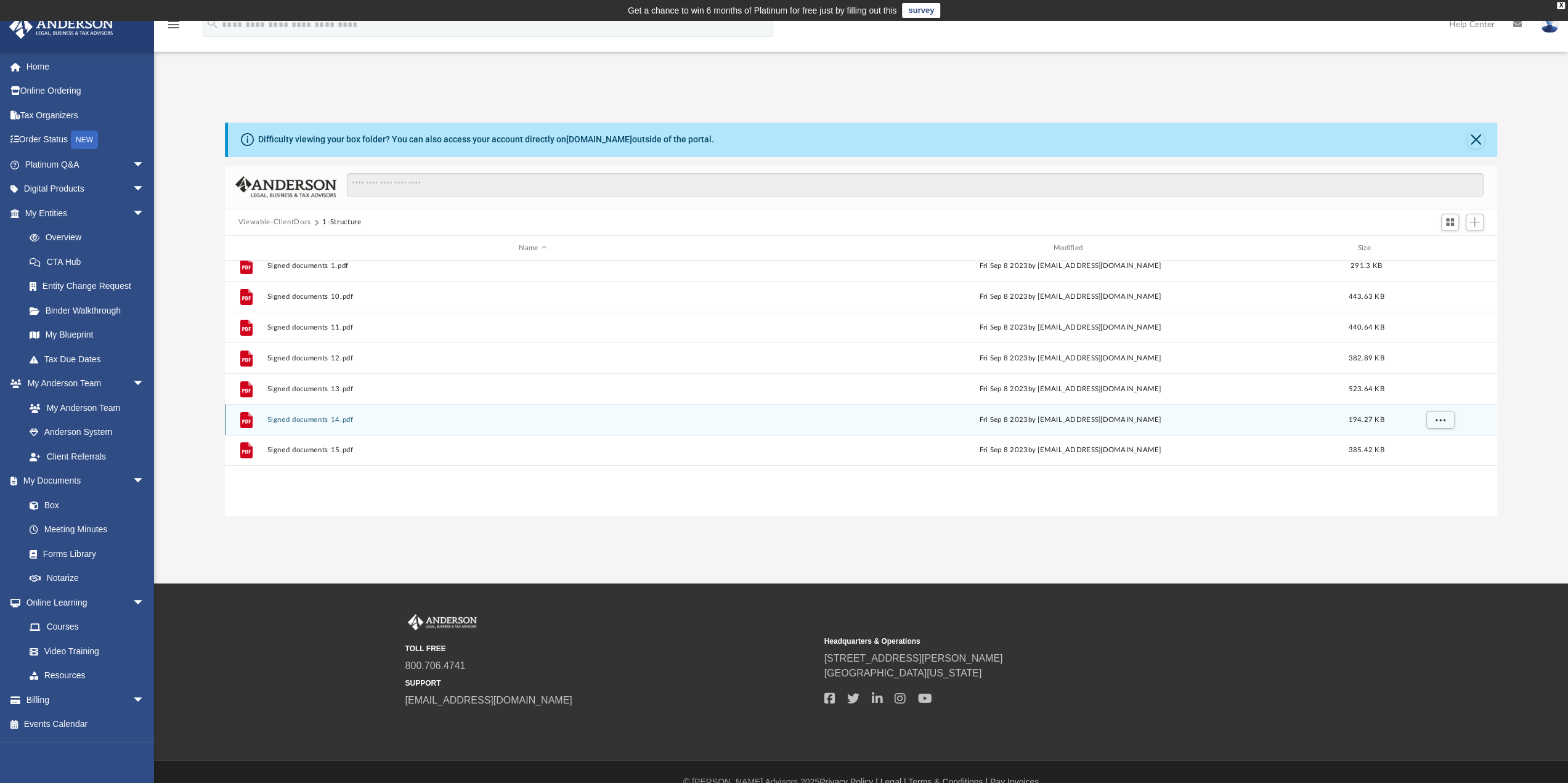
scroll to position [0, 0]
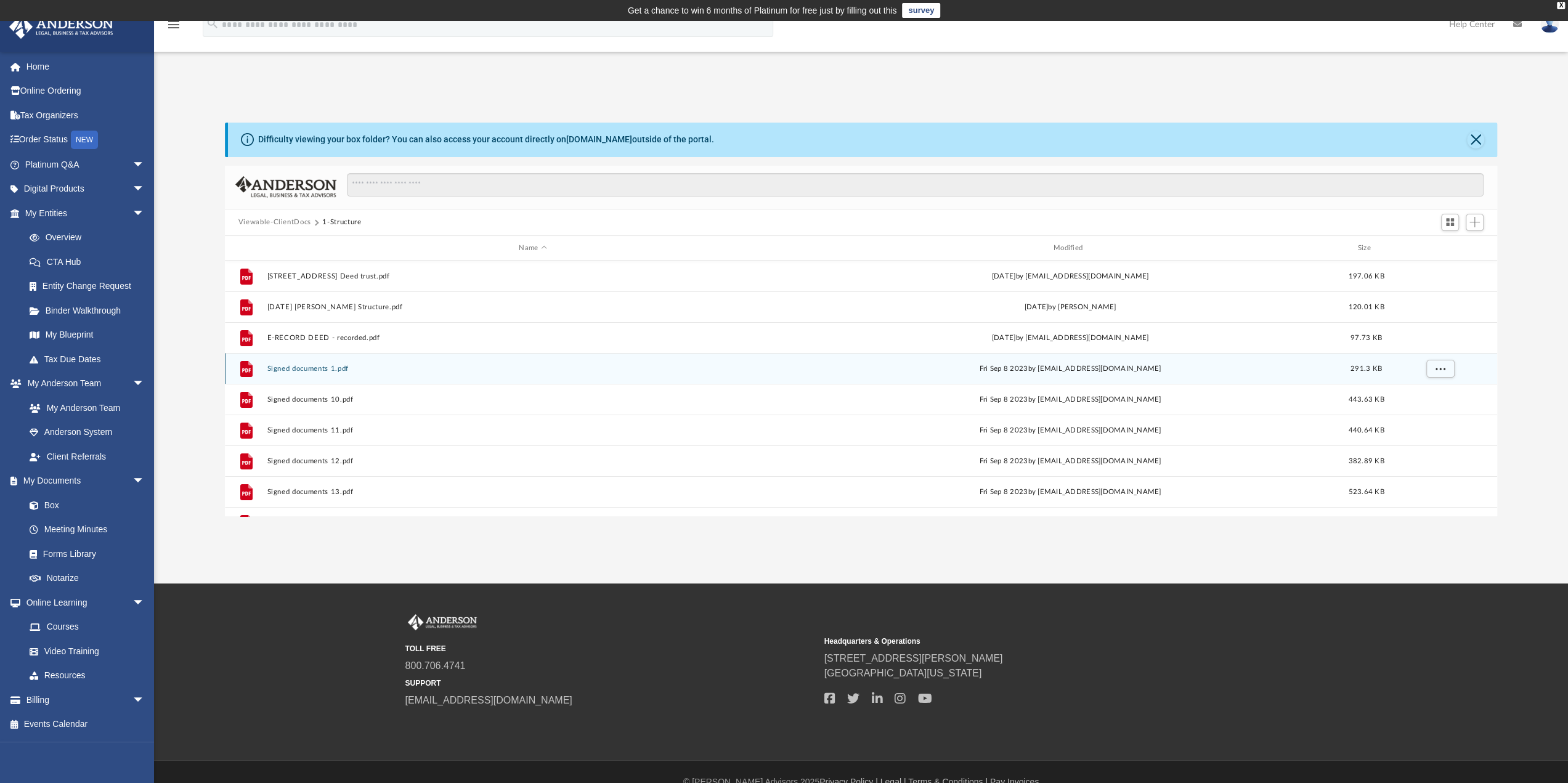
click at [319, 368] on button "Signed documents 1.pdf" at bounding box center [532, 368] width 532 height 8
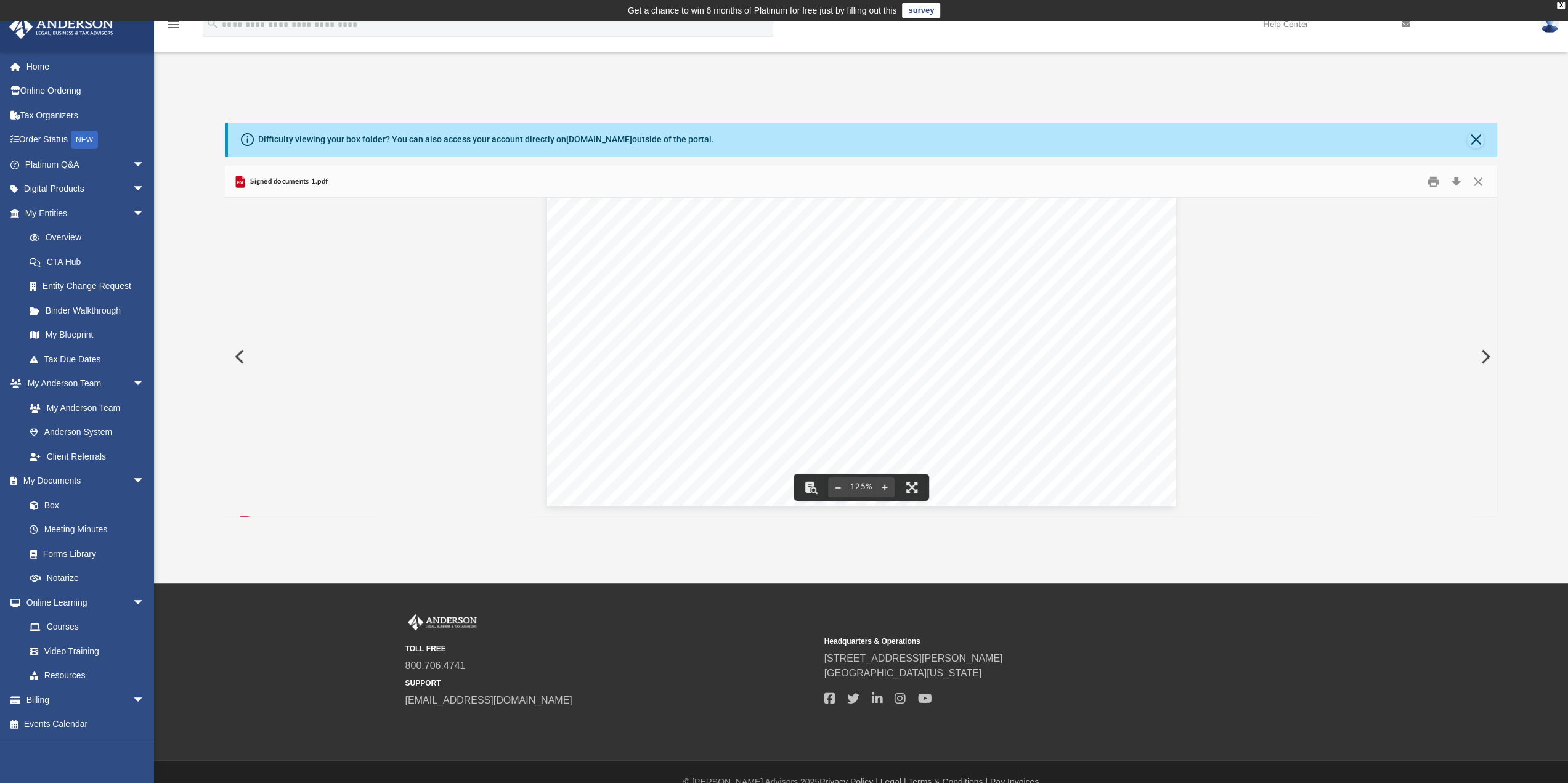
click at [239, 349] on button "Preview" at bounding box center [238, 356] width 27 height 35
click at [246, 355] on button "Preview" at bounding box center [238, 356] width 27 height 35
click at [244, 357] on button "Preview" at bounding box center [238, 356] width 27 height 35
click at [244, 357] on div "Document Viewer" at bounding box center [861, 613] width 1273 height 832
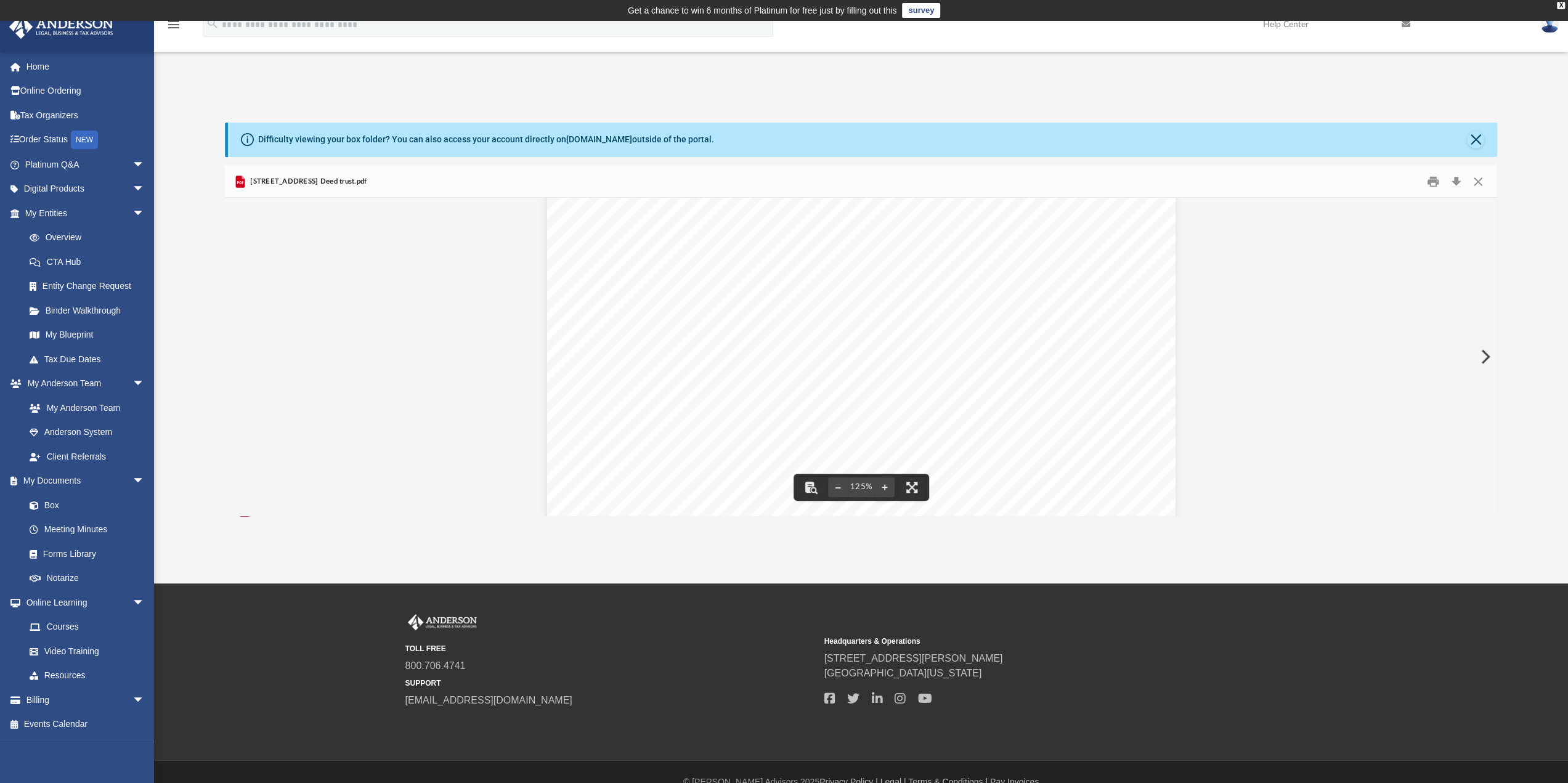
scroll to position [0, 0]
click at [1456, 181] on button "Download" at bounding box center [1456, 181] width 22 height 19
click at [1474, 136] on button "Close" at bounding box center [1475, 140] width 17 height 17
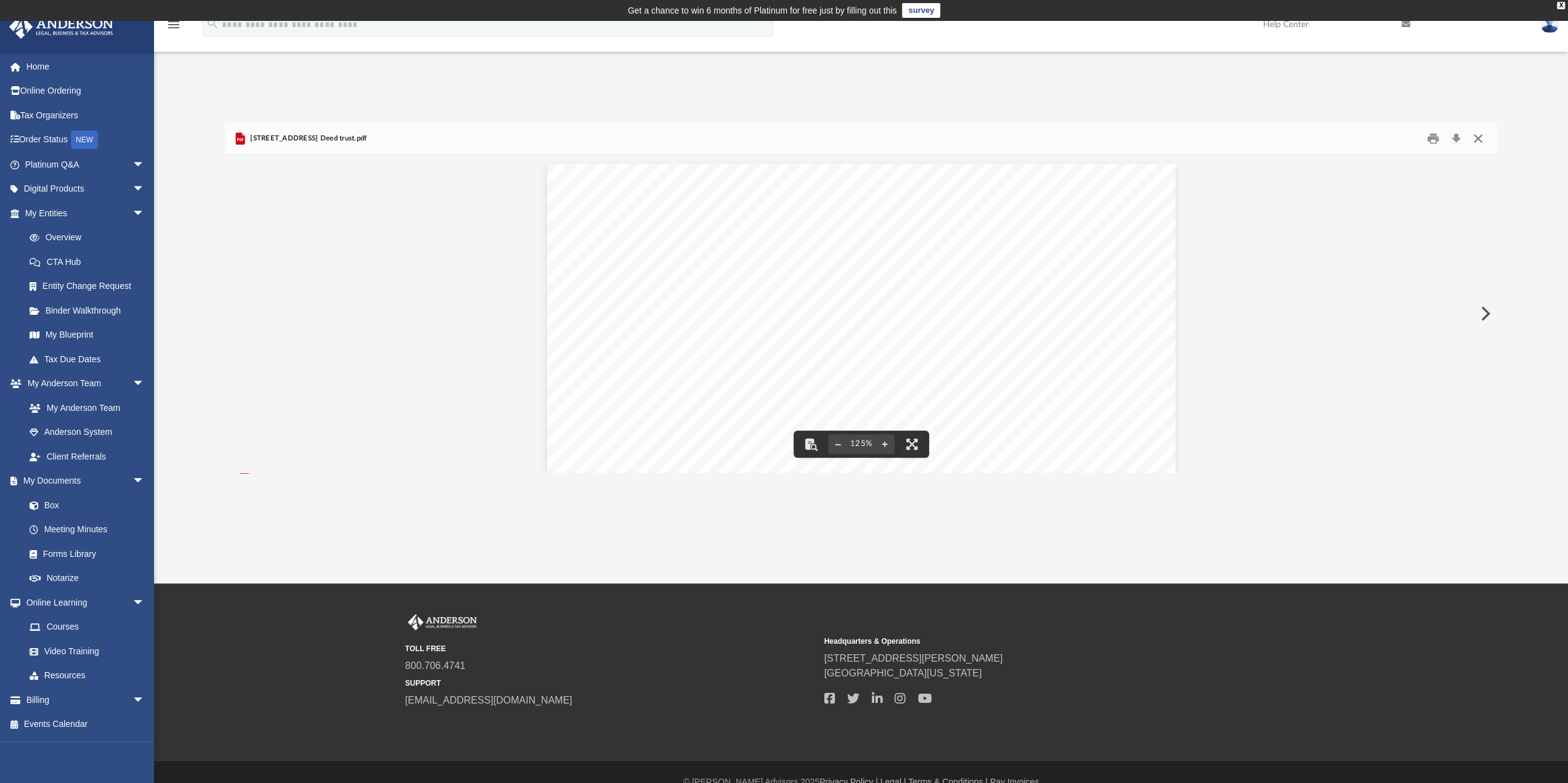
click at [1481, 139] on button "Close" at bounding box center [1477, 138] width 22 height 19
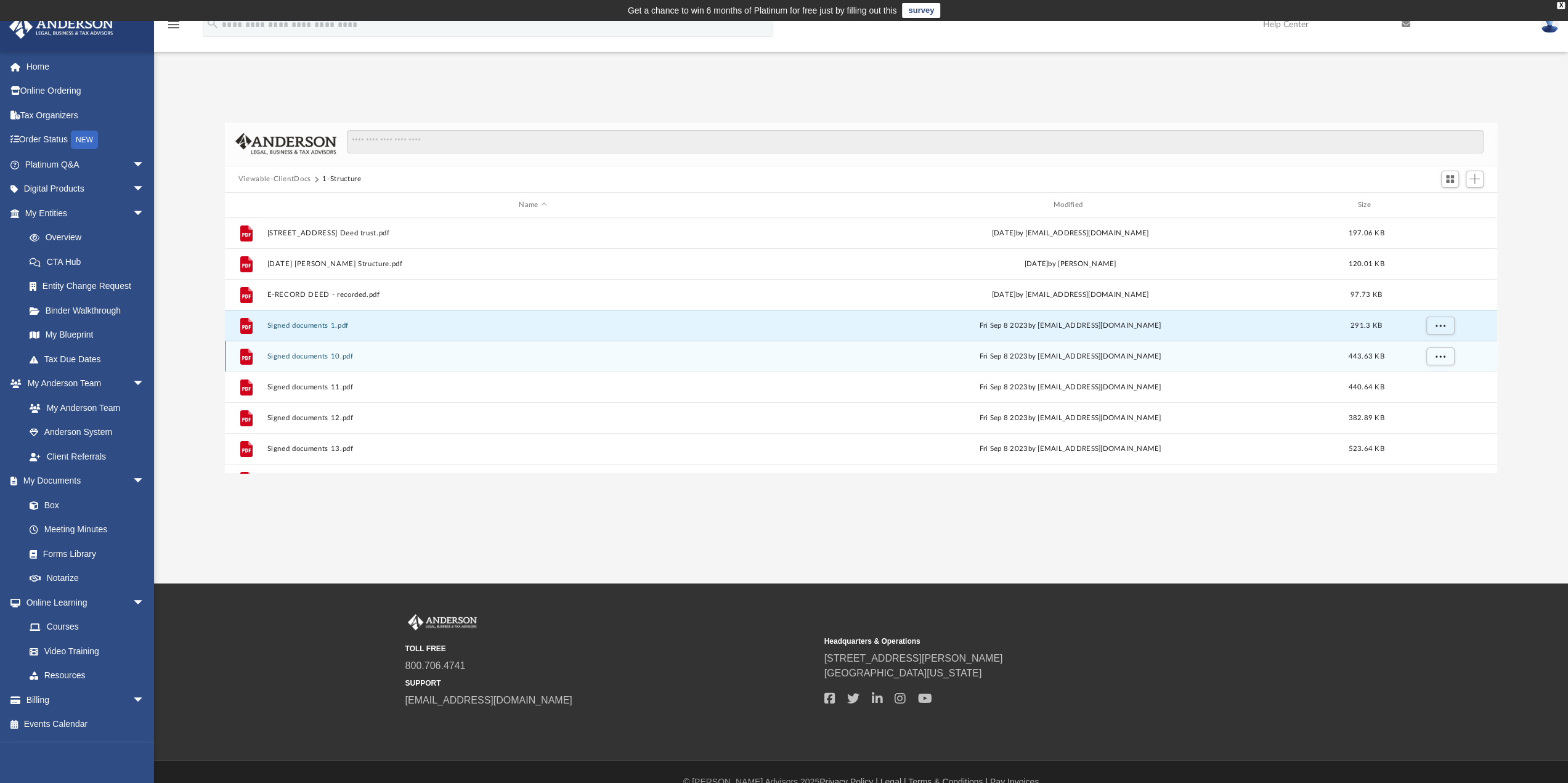
click at [296, 358] on button "Signed documents 10.pdf" at bounding box center [532, 356] width 532 height 8
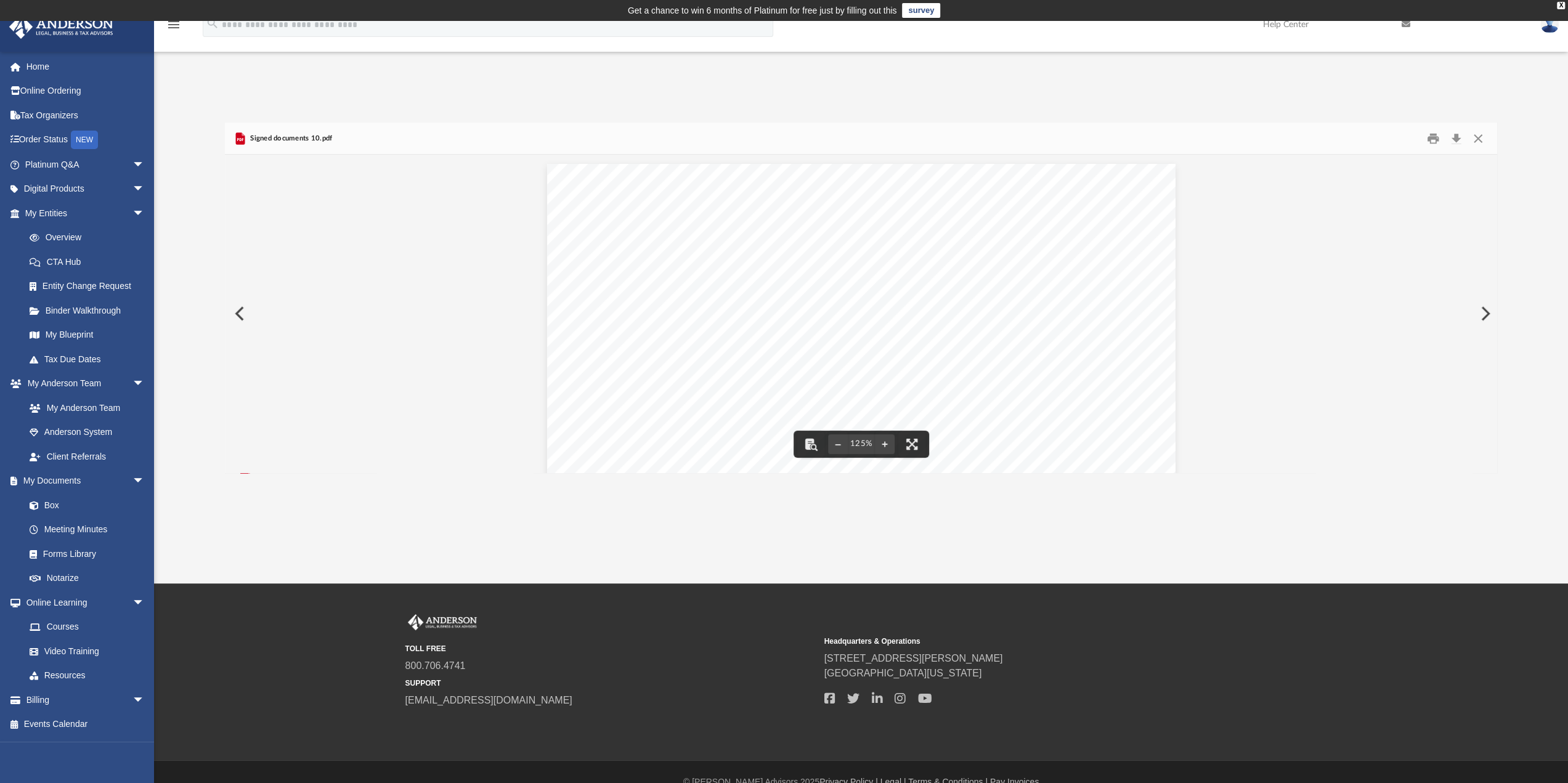
click at [242, 311] on button "Preview" at bounding box center [238, 314] width 27 height 35
click at [244, 314] on button "Preview" at bounding box center [238, 314] width 27 height 35
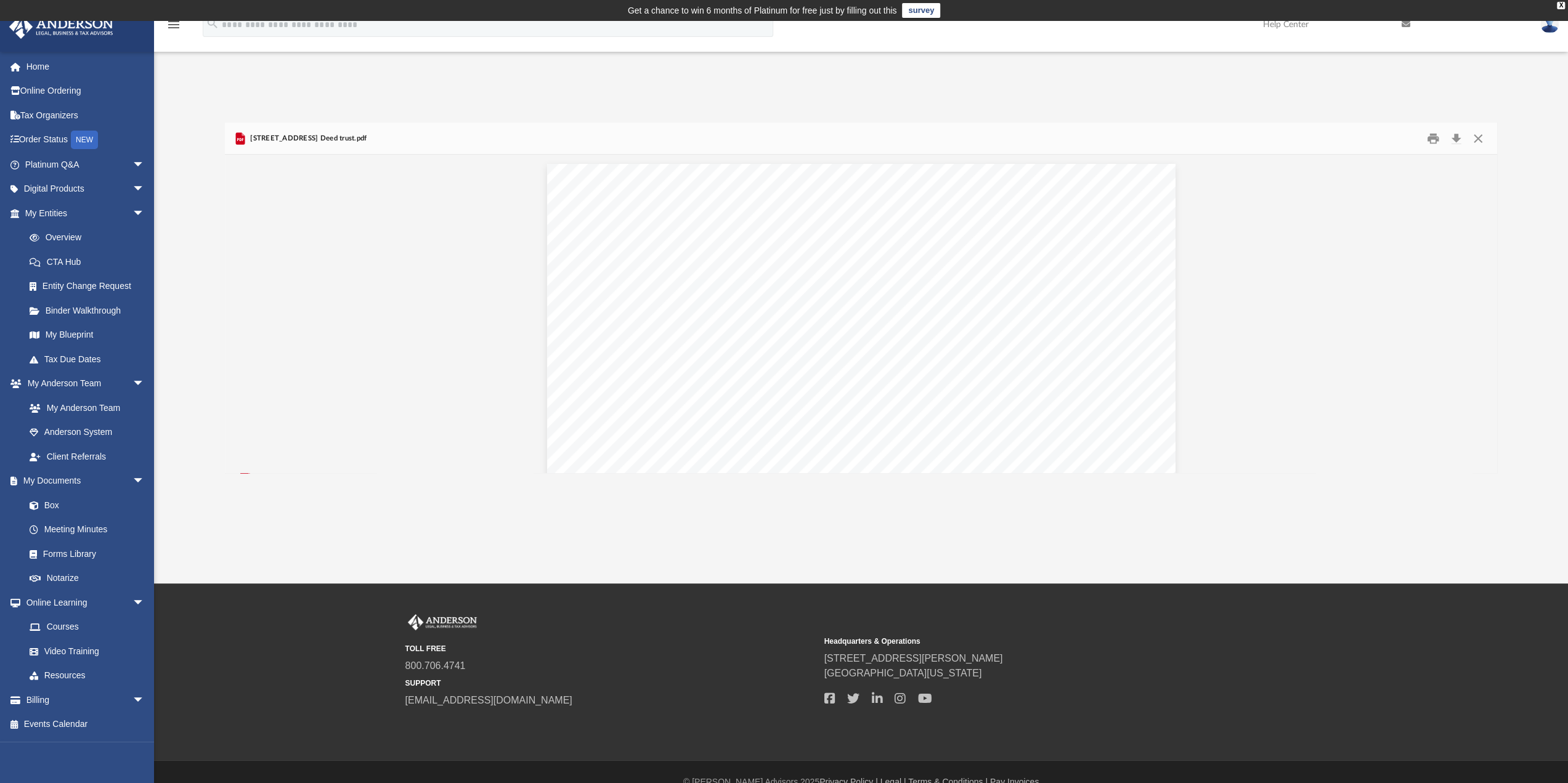
click at [244, 314] on div "Document Viewer" at bounding box center [861, 570] width 1273 height 832
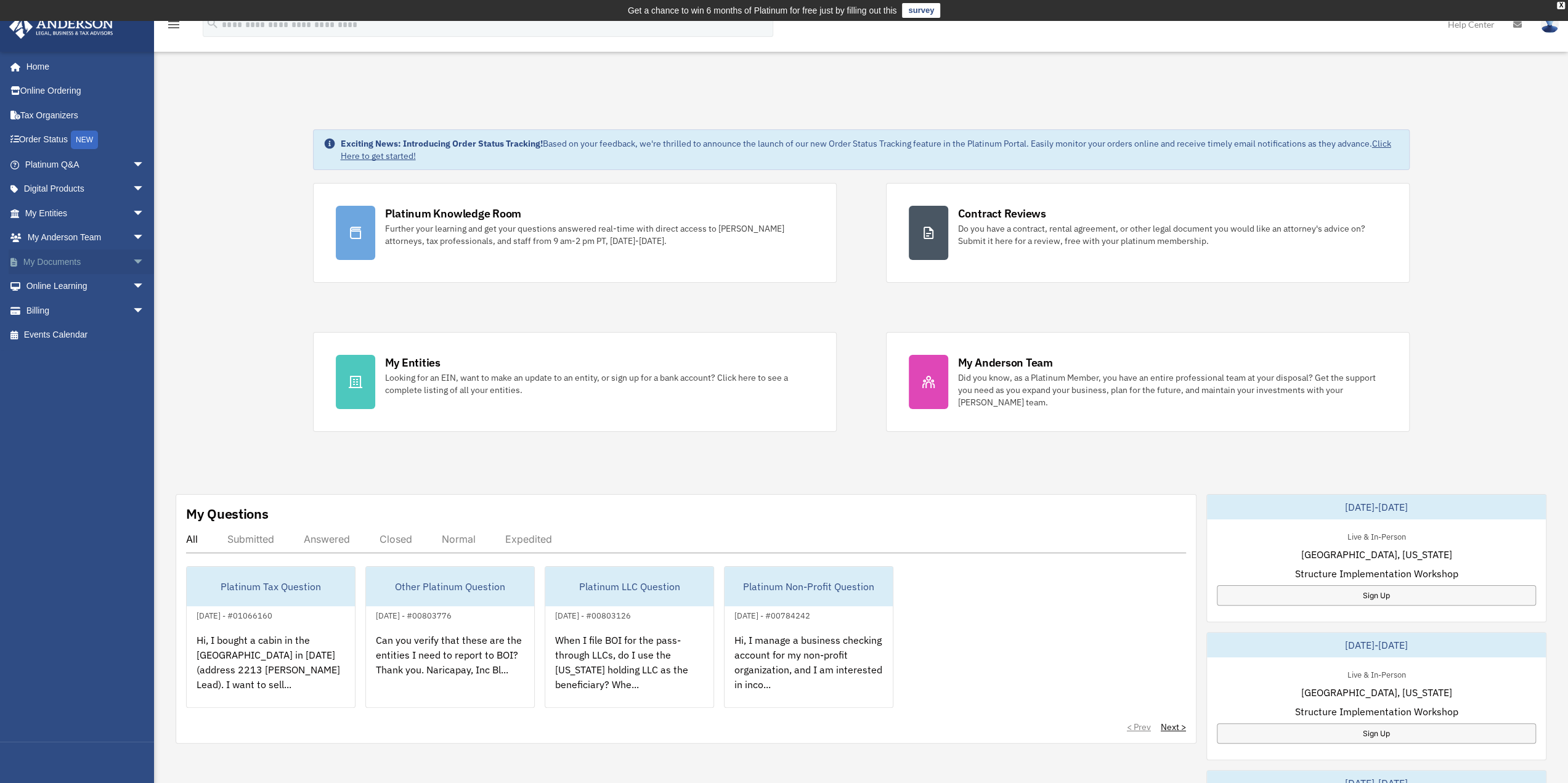
click at [52, 262] on link "My Documents arrow_drop_down" at bounding box center [86, 262] width 155 height 25
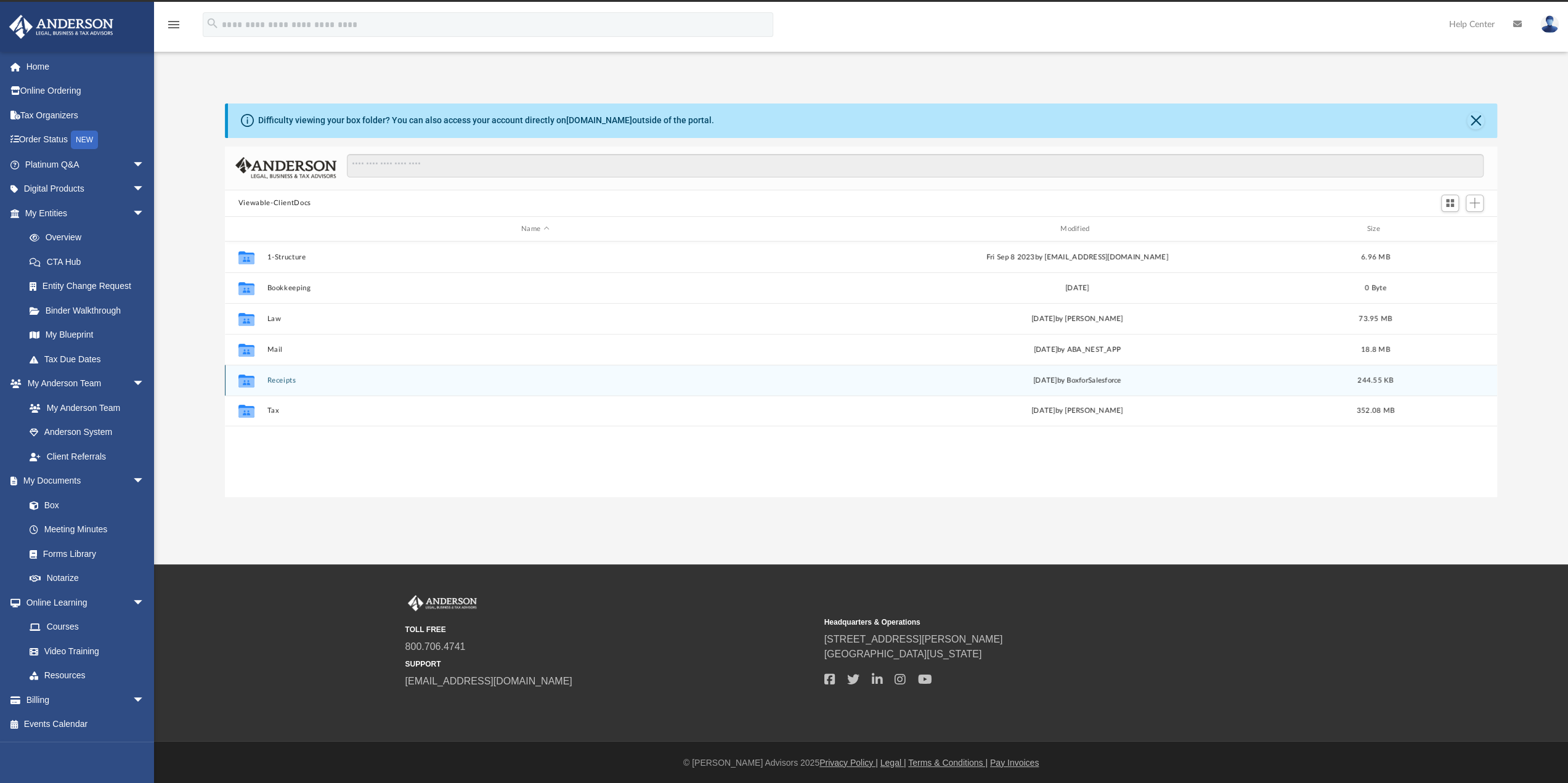
scroll to position [21, 0]
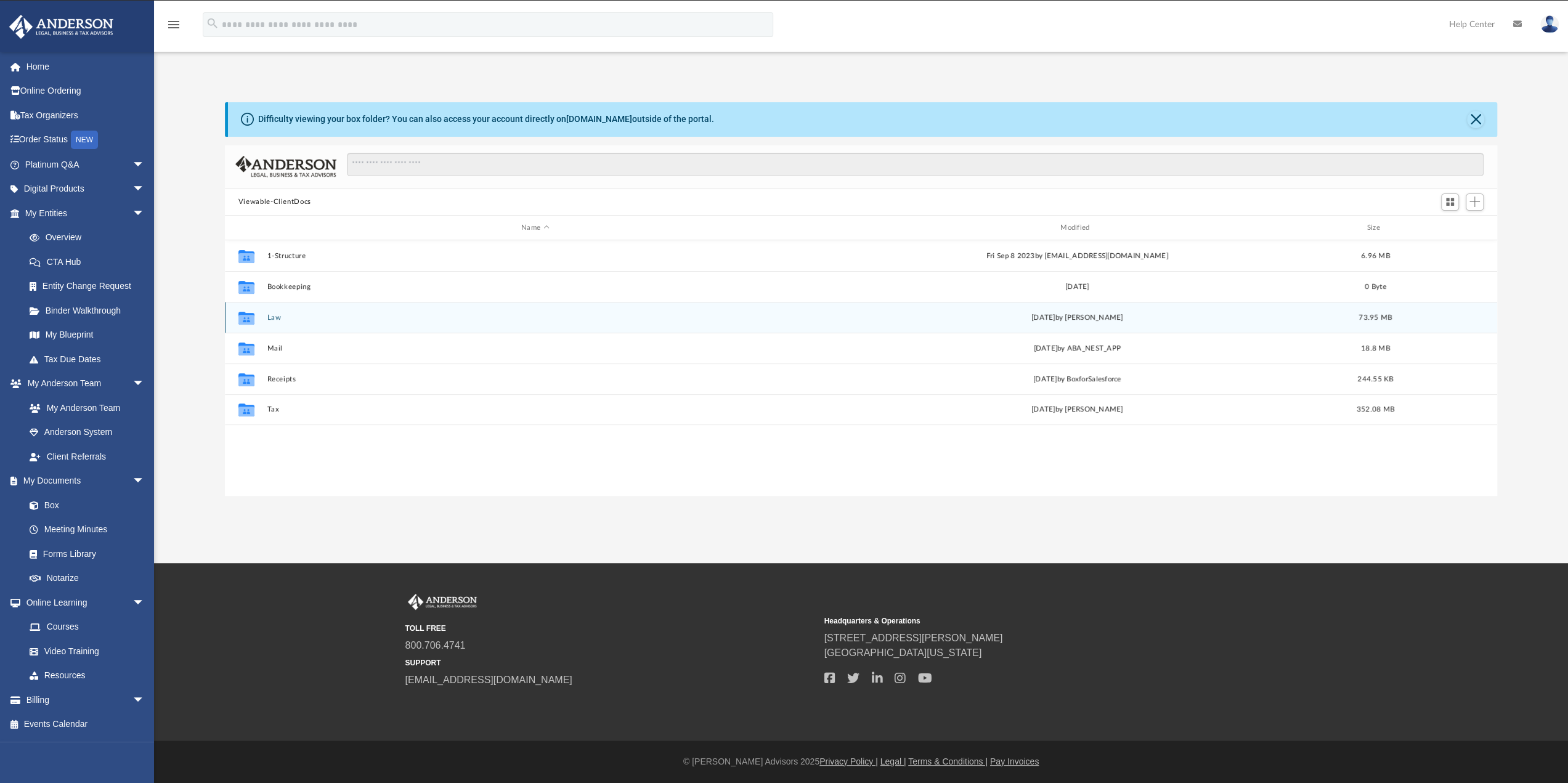
click at [275, 315] on button "Law" at bounding box center [535, 317] width 537 height 8
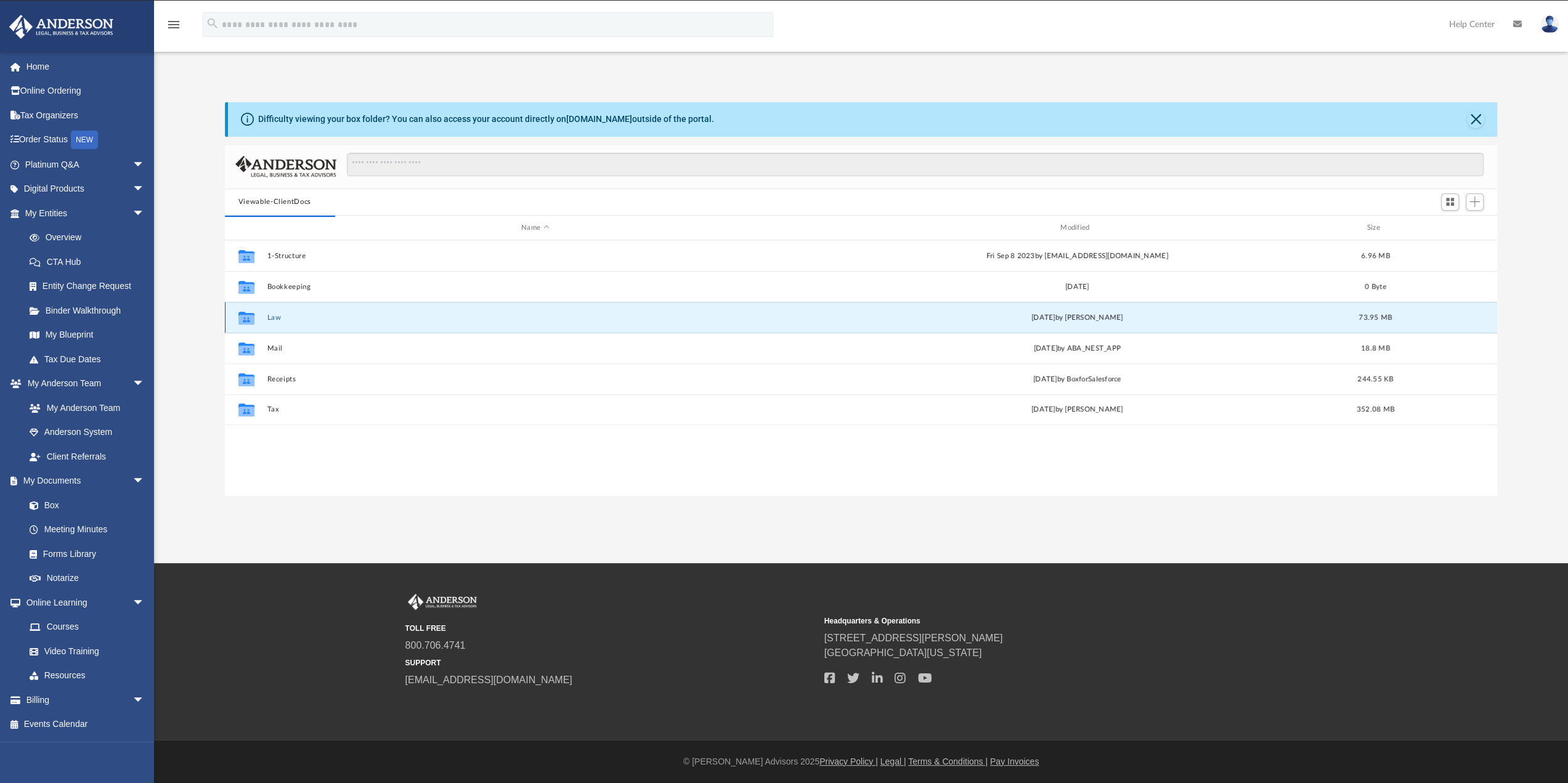
click at [275, 315] on button "Law" at bounding box center [535, 317] width 537 height 8
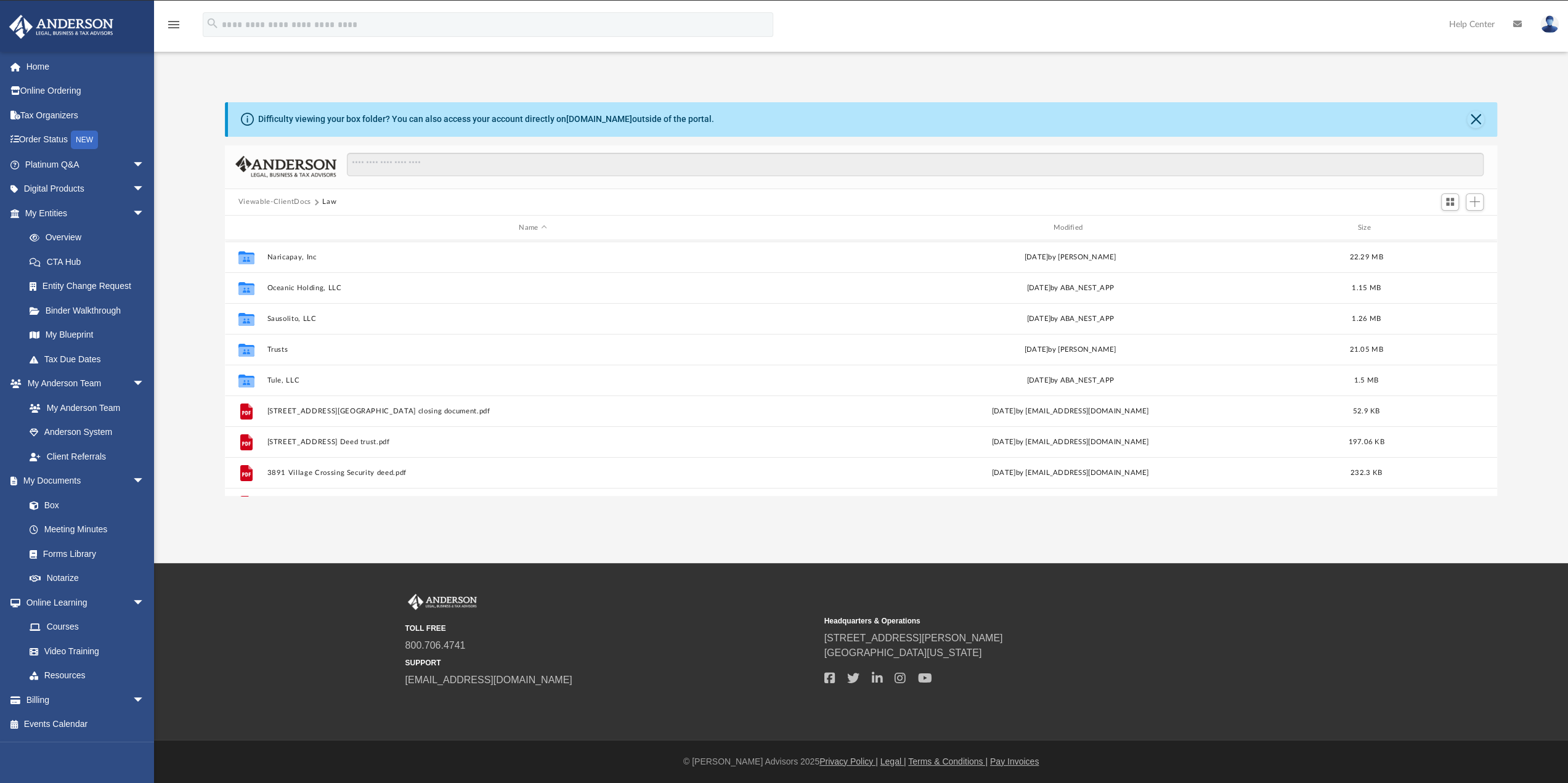
scroll to position [0, 0]
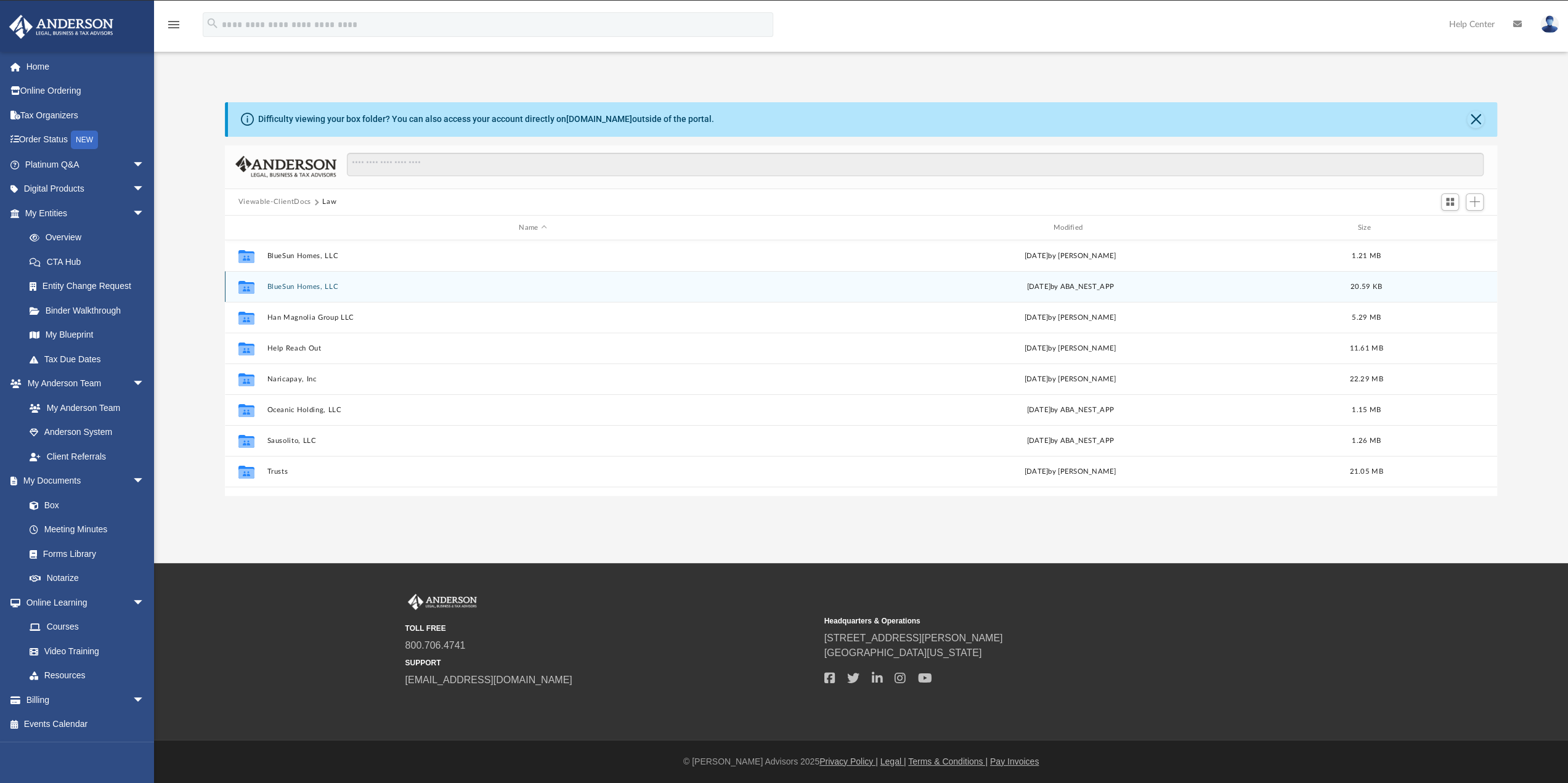
click at [281, 284] on button "BlueSun Homes, LLC" at bounding box center [532, 286] width 532 height 8
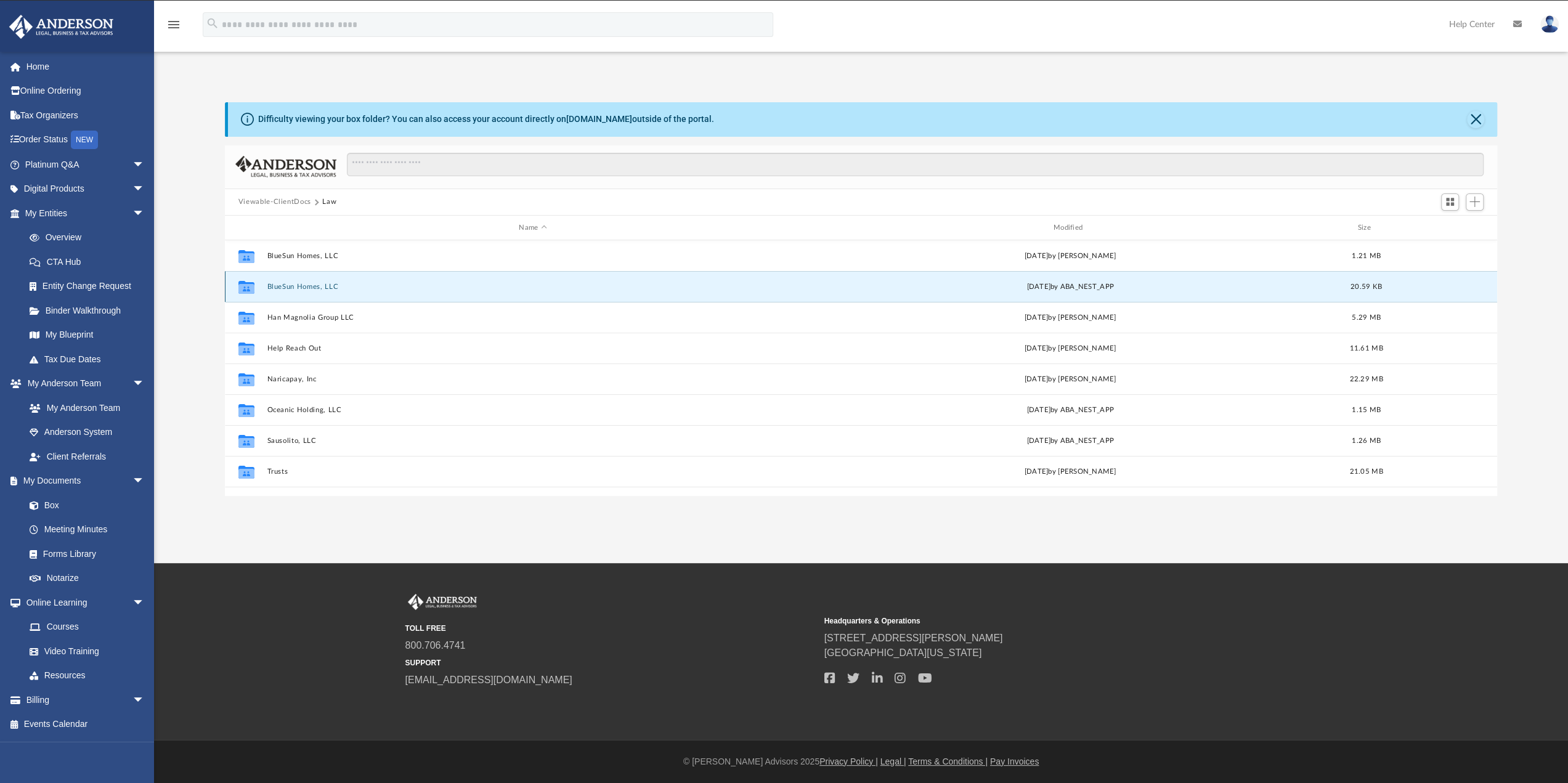
click at [281, 284] on button "BlueSun Homes, LLC" at bounding box center [532, 286] width 532 height 8
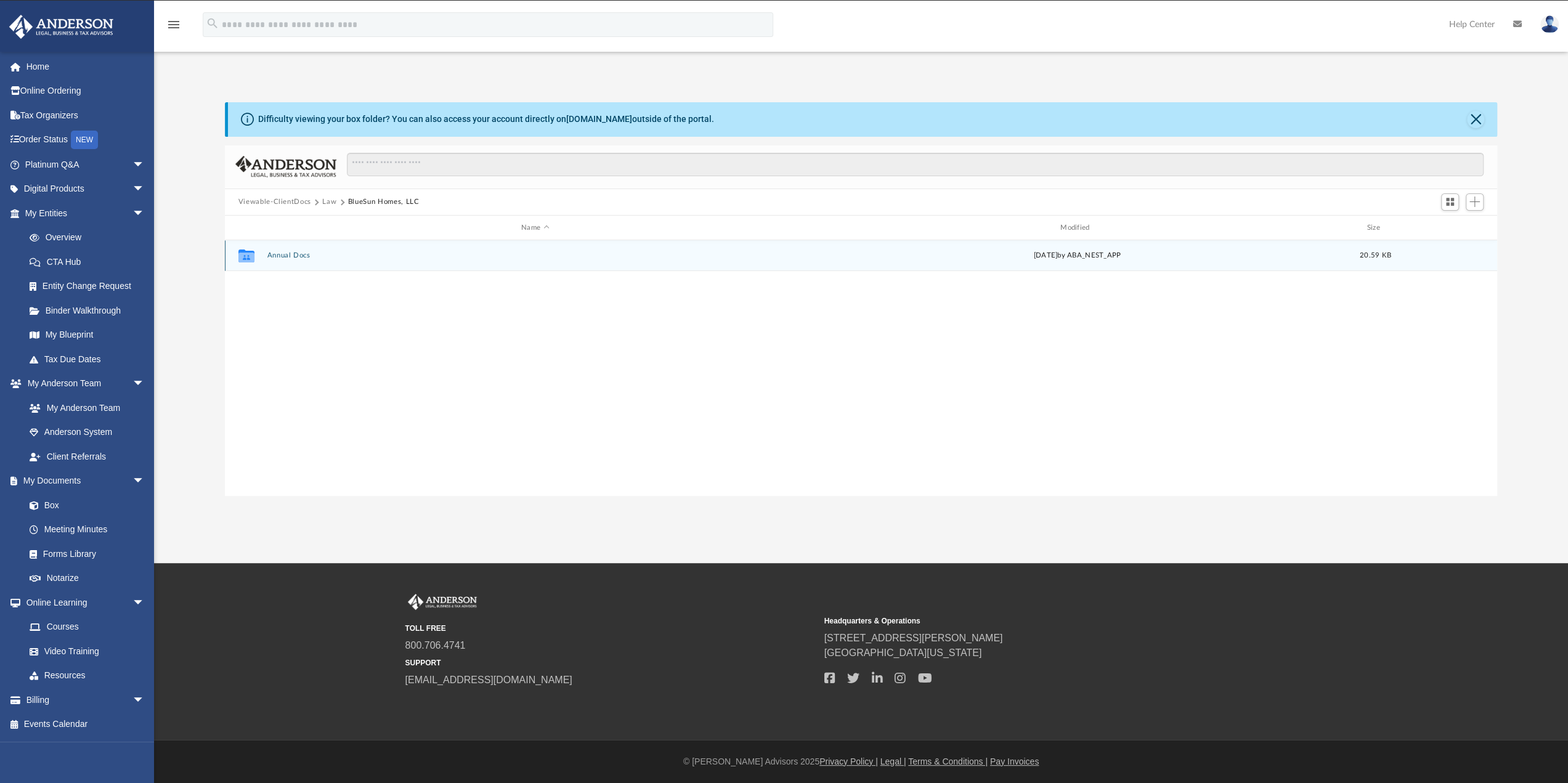
click at [256, 260] on icon "Collaborated Folder" at bounding box center [247, 255] width 20 height 20
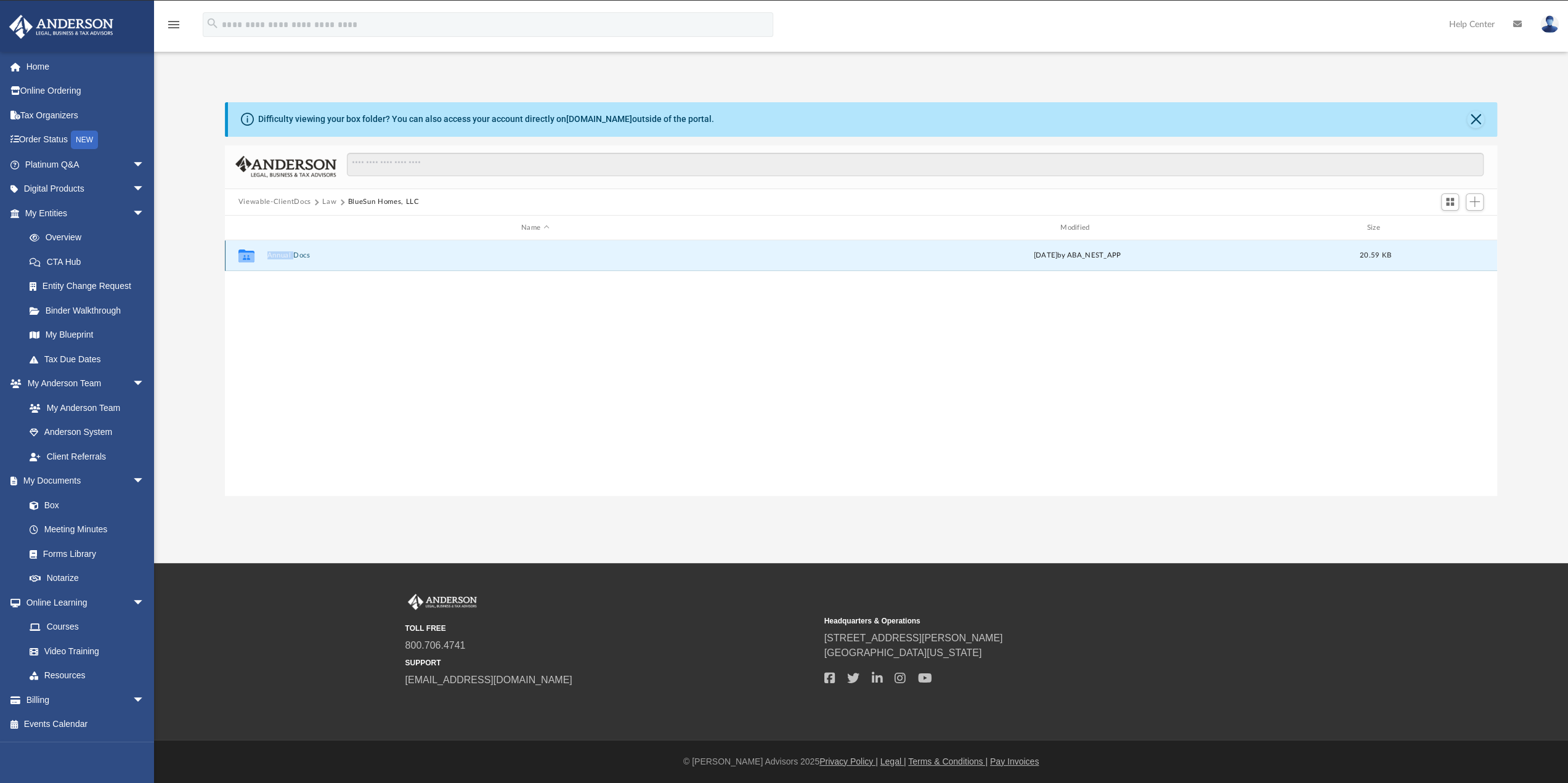
click at [256, 260] on icon "Collaborated Folder" at bounding box center [247, 255] width 20 height 20
click at [247, 257] on icon "grid" at bounding box center [246, 256] width 16 height 13
click at [288, 256] on button "Annual Docs" at bounding box center [535, 256] width 537 height 8
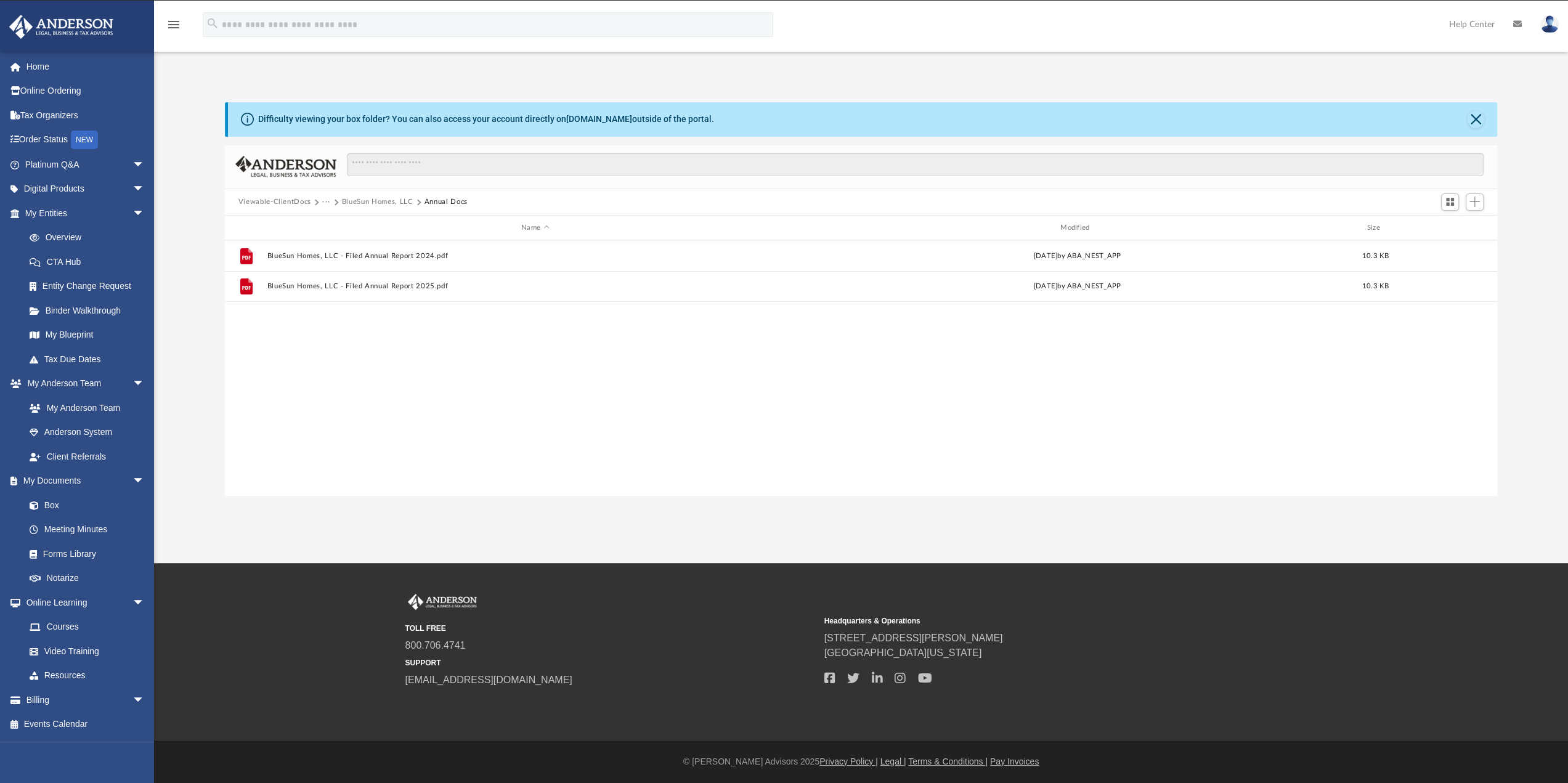
click at [371, 200] on button "BlueSun Homes, LLC" at bounding box center [378, 202] width 72 height 11
click at [320, 200] on span "Viewable-ClientDocs" at bounding box center [280, 202] width 84 height 11
click at [325, 201] on button "Law" at bounding box center [329, 202] width 14 height 11
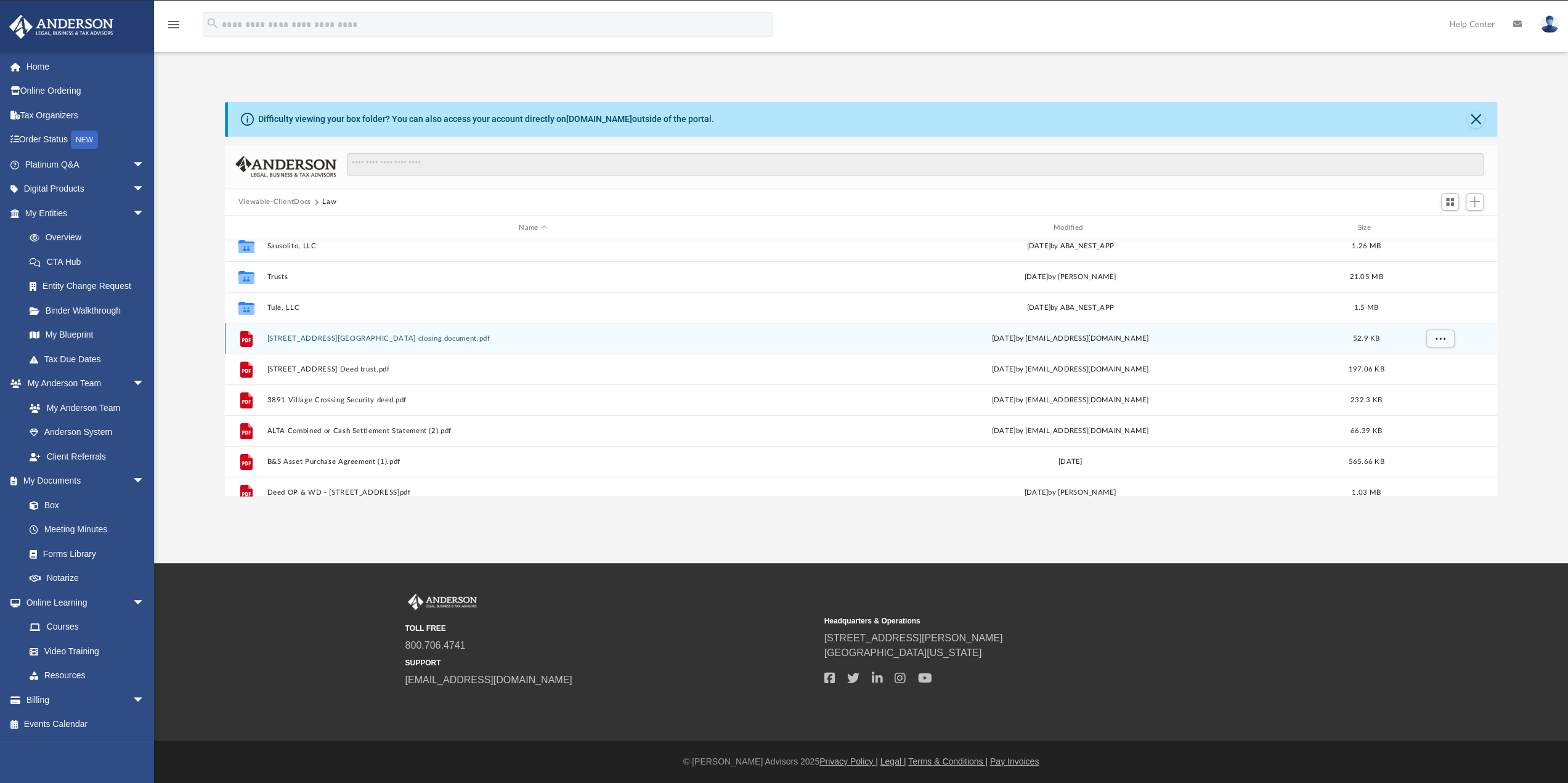
scroll to position [123, 0]
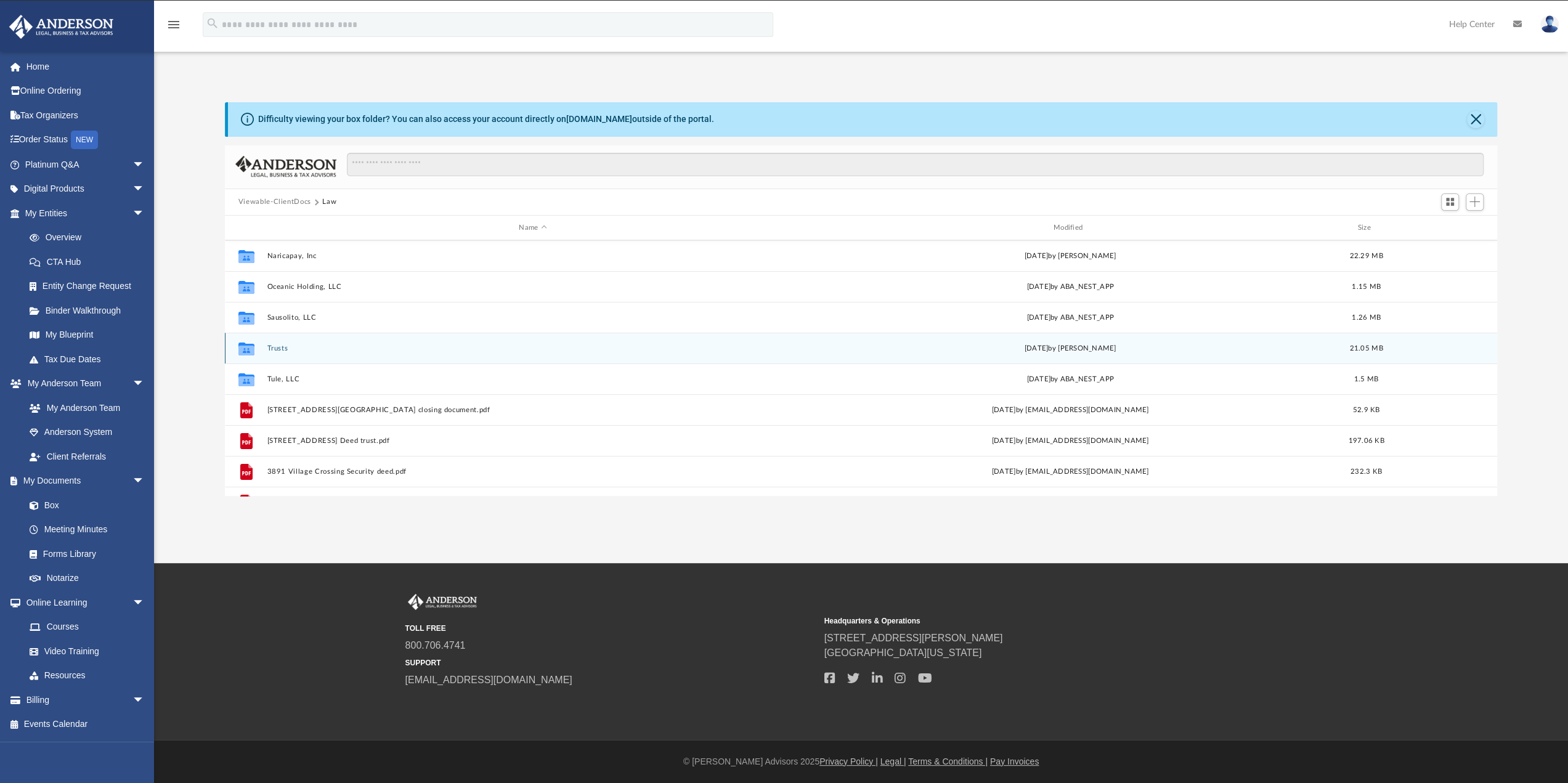
click at [276, 347] on button "Trusts" at bounding box center [532, 349] width 532 height 8
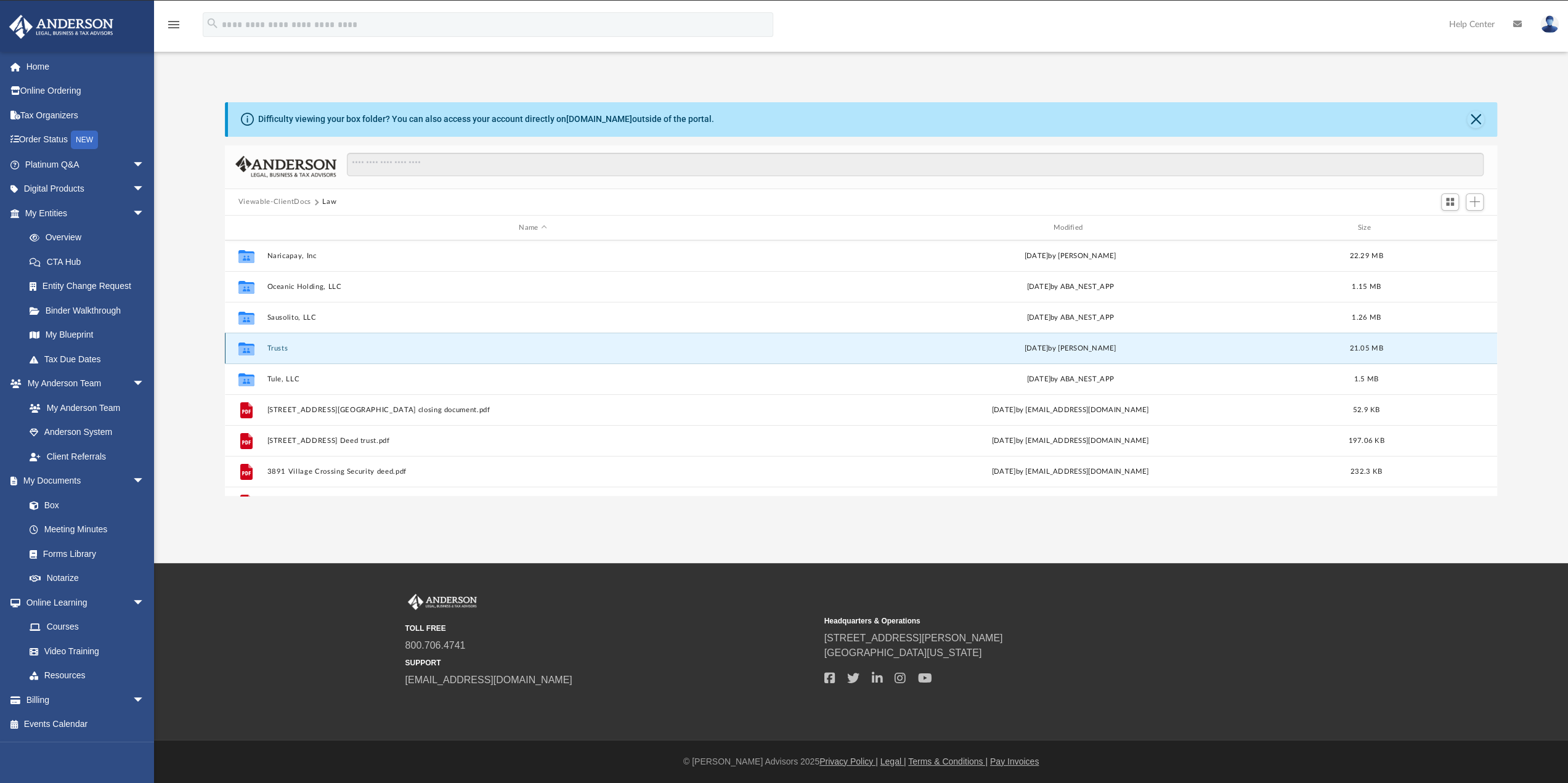
click at [276, 346] on button "Trusts" at bounding box center [532, 349] width 532 height 8
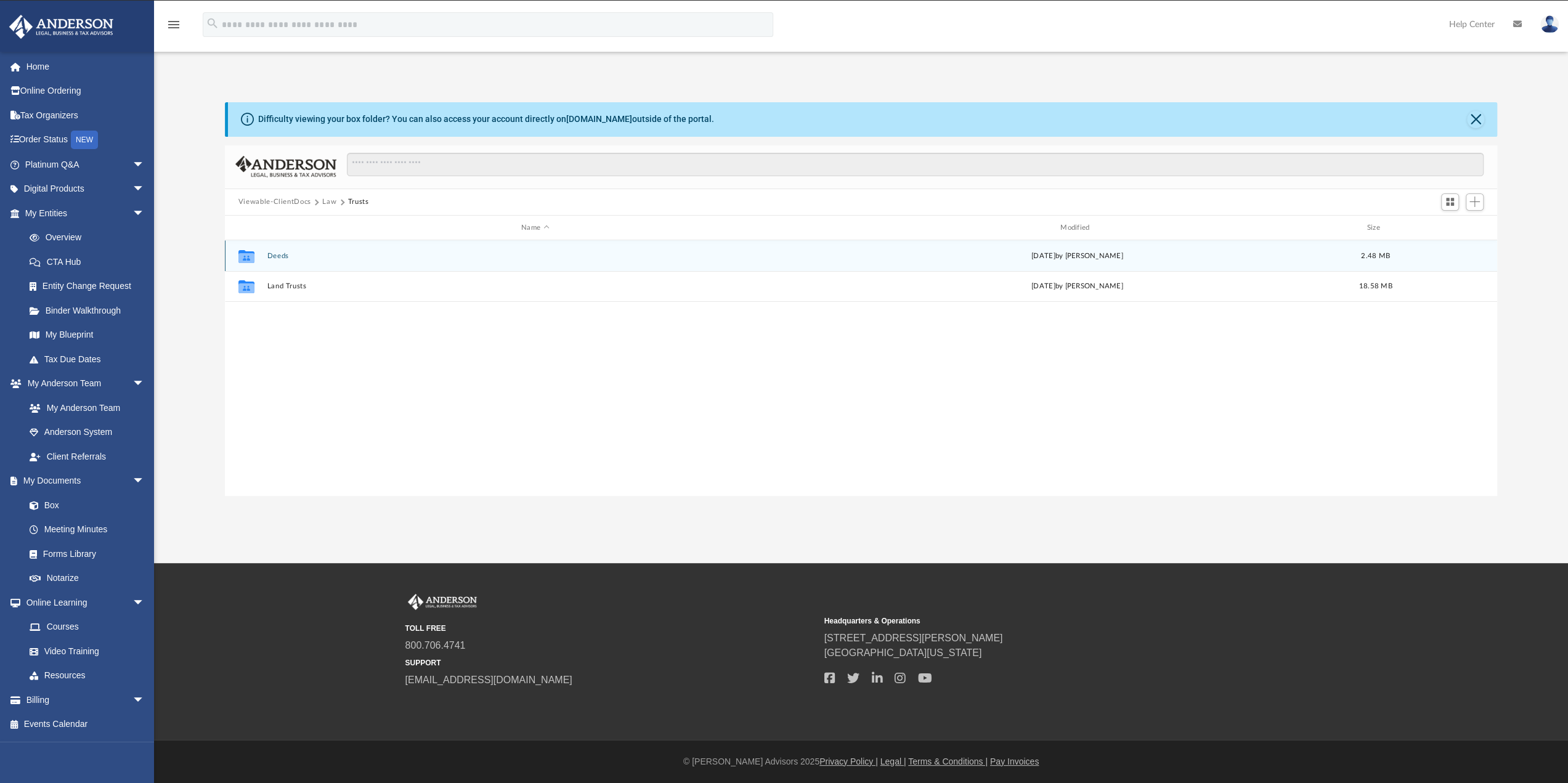
scroll to position [0, 0]
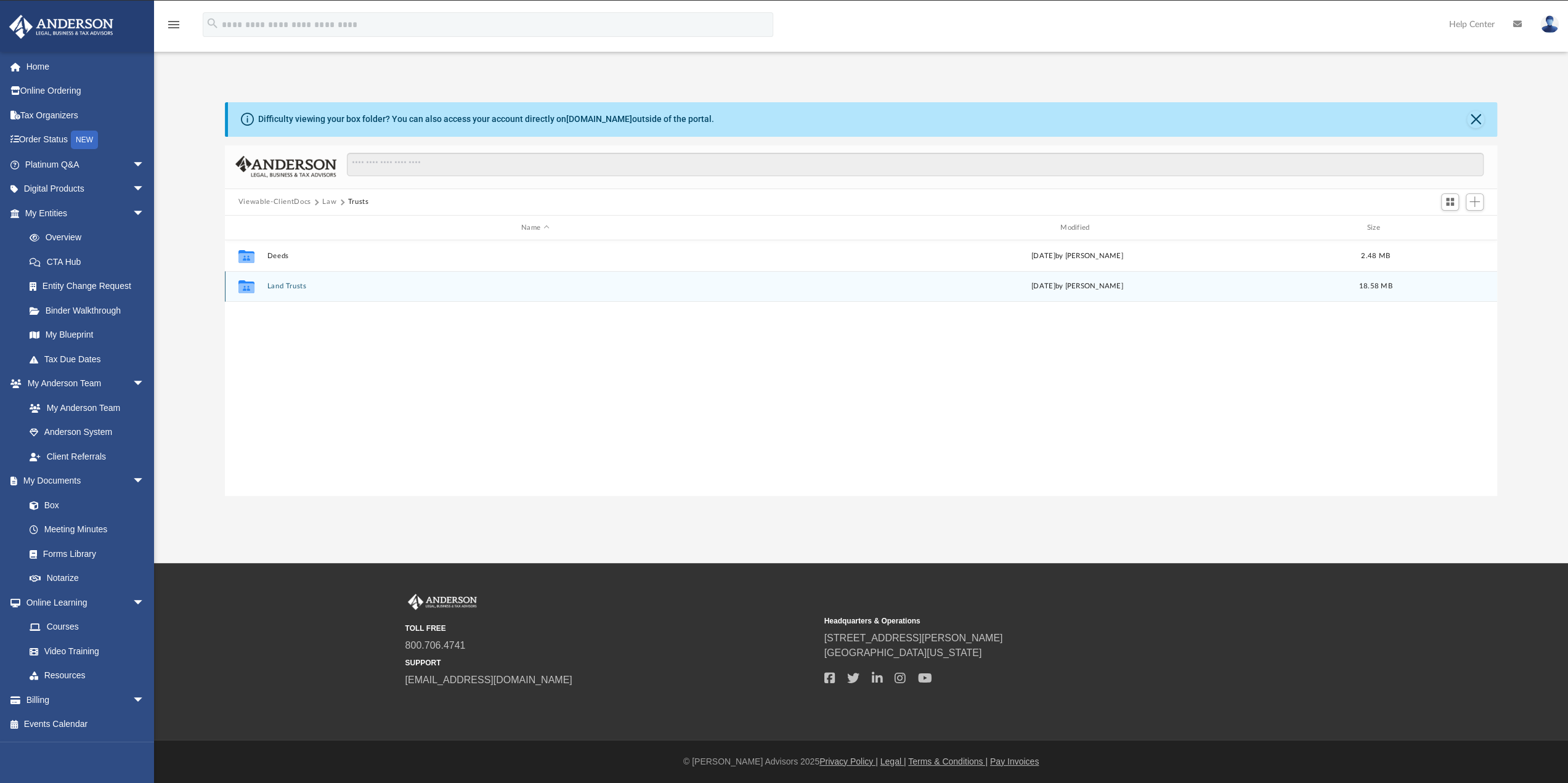
click at [278, 286] on button "Land Trusts" at bounding box center [535, 286] width 537 height 8
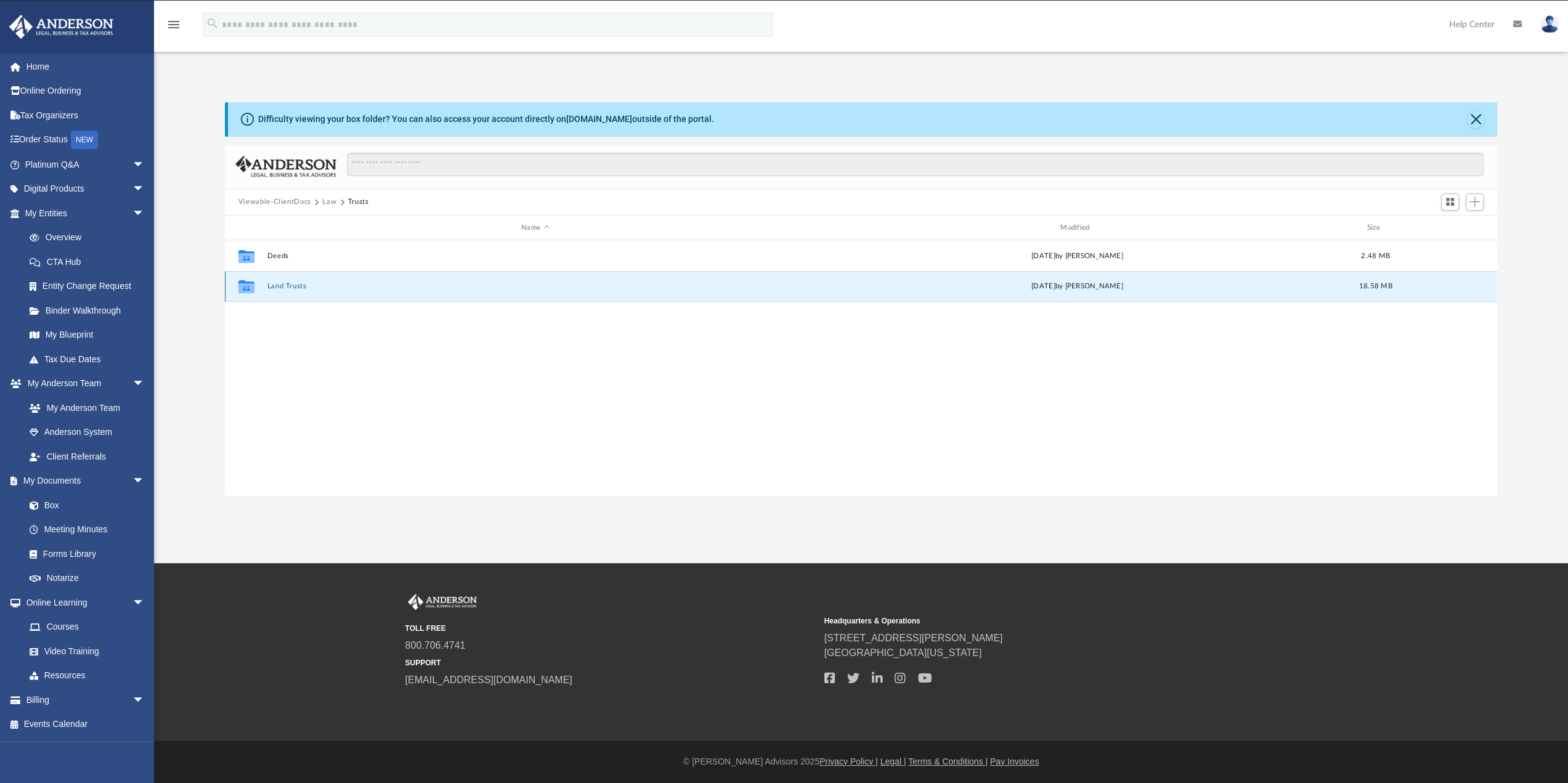
click at [278, 286] on button "Land Trusts" at bounding box center [535, 286] width 537 height 8
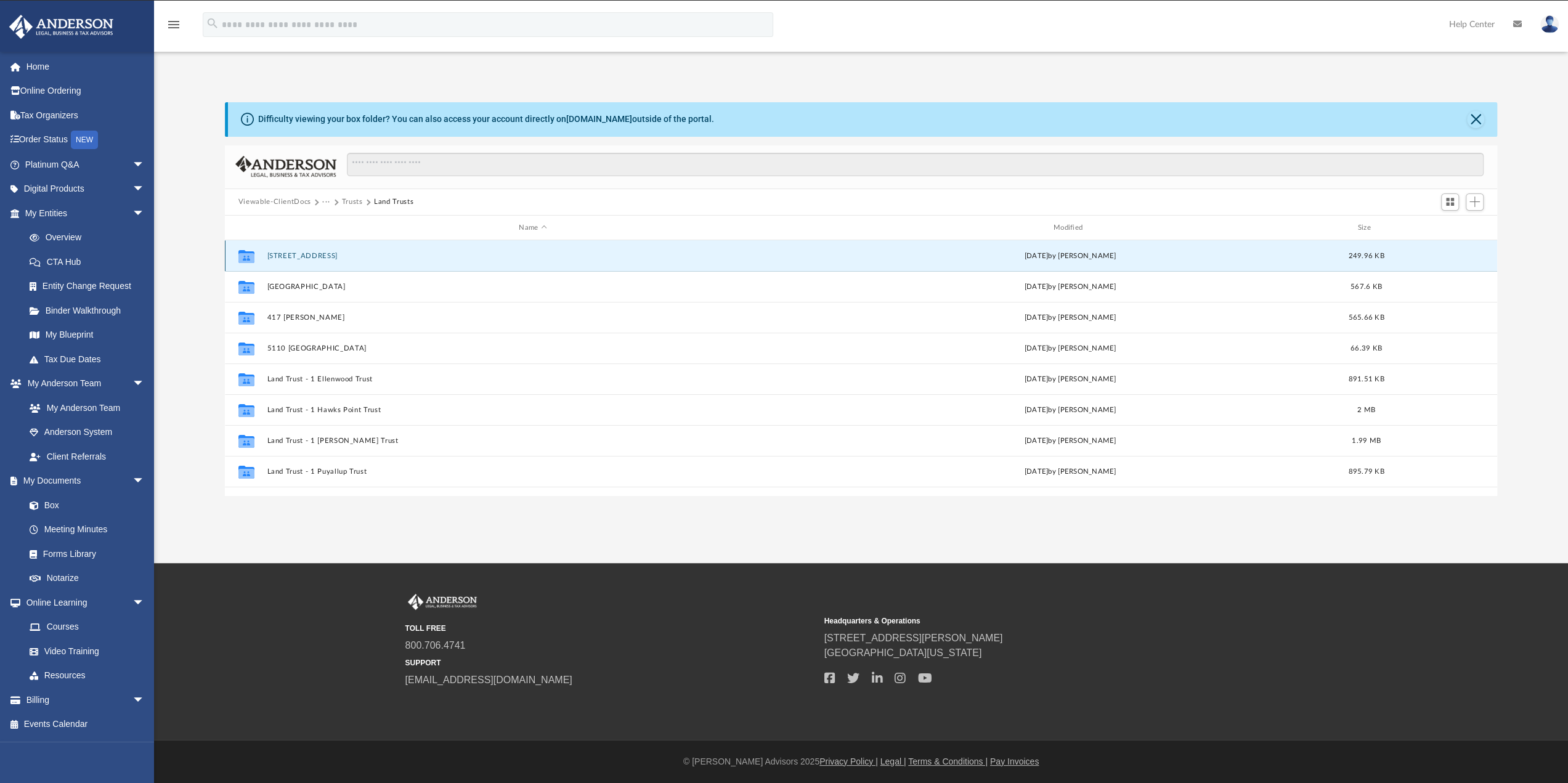
click at [327, 254] on button "18229 113 Ave E Puyallup" at bounding box center [532, 256] width 532 height 8
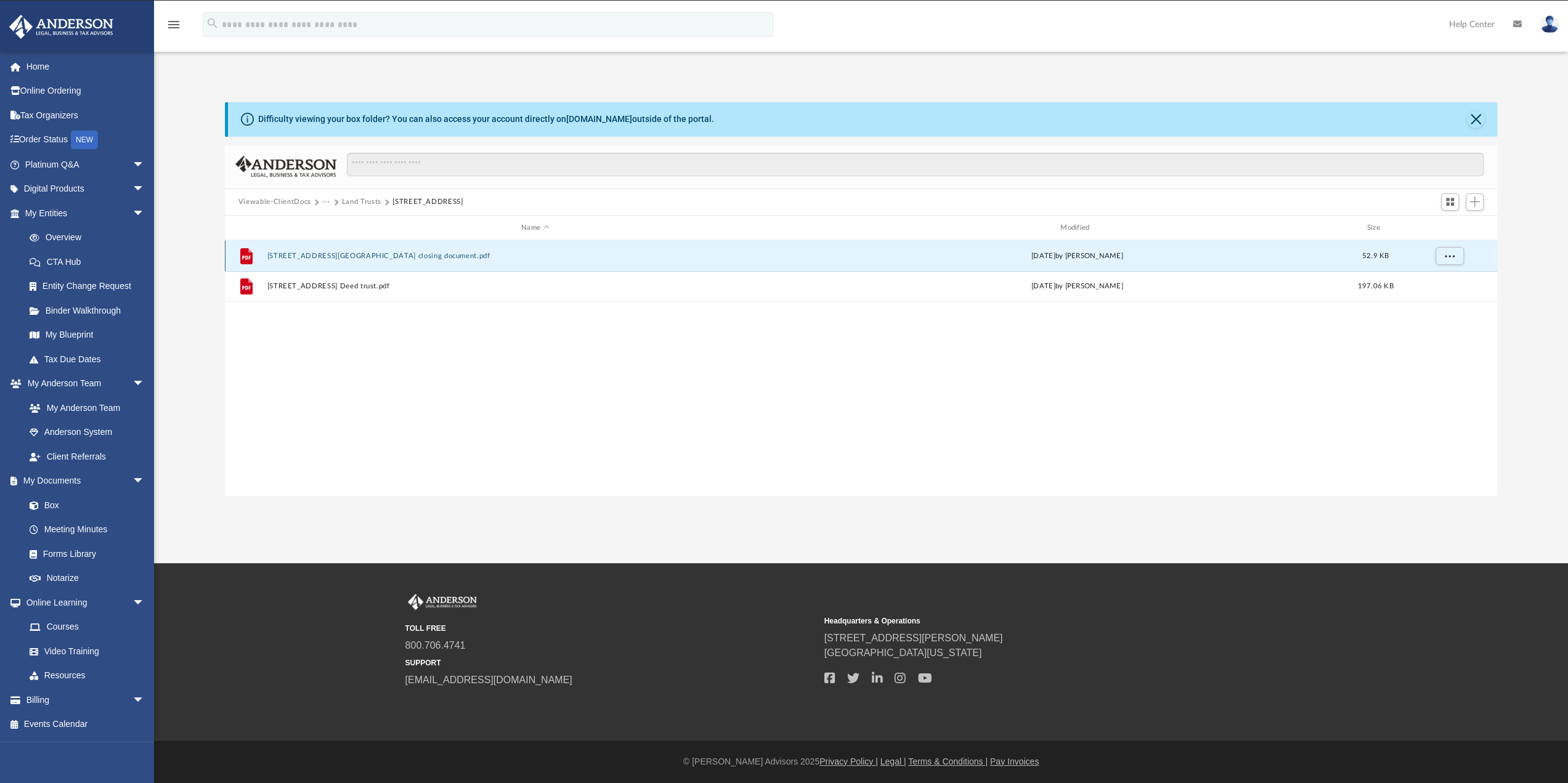
click at [363, 253] on button "18229 111 Ave E Puyallup closing document.pdf" at bounding box center [535, 256] width 537 height 8
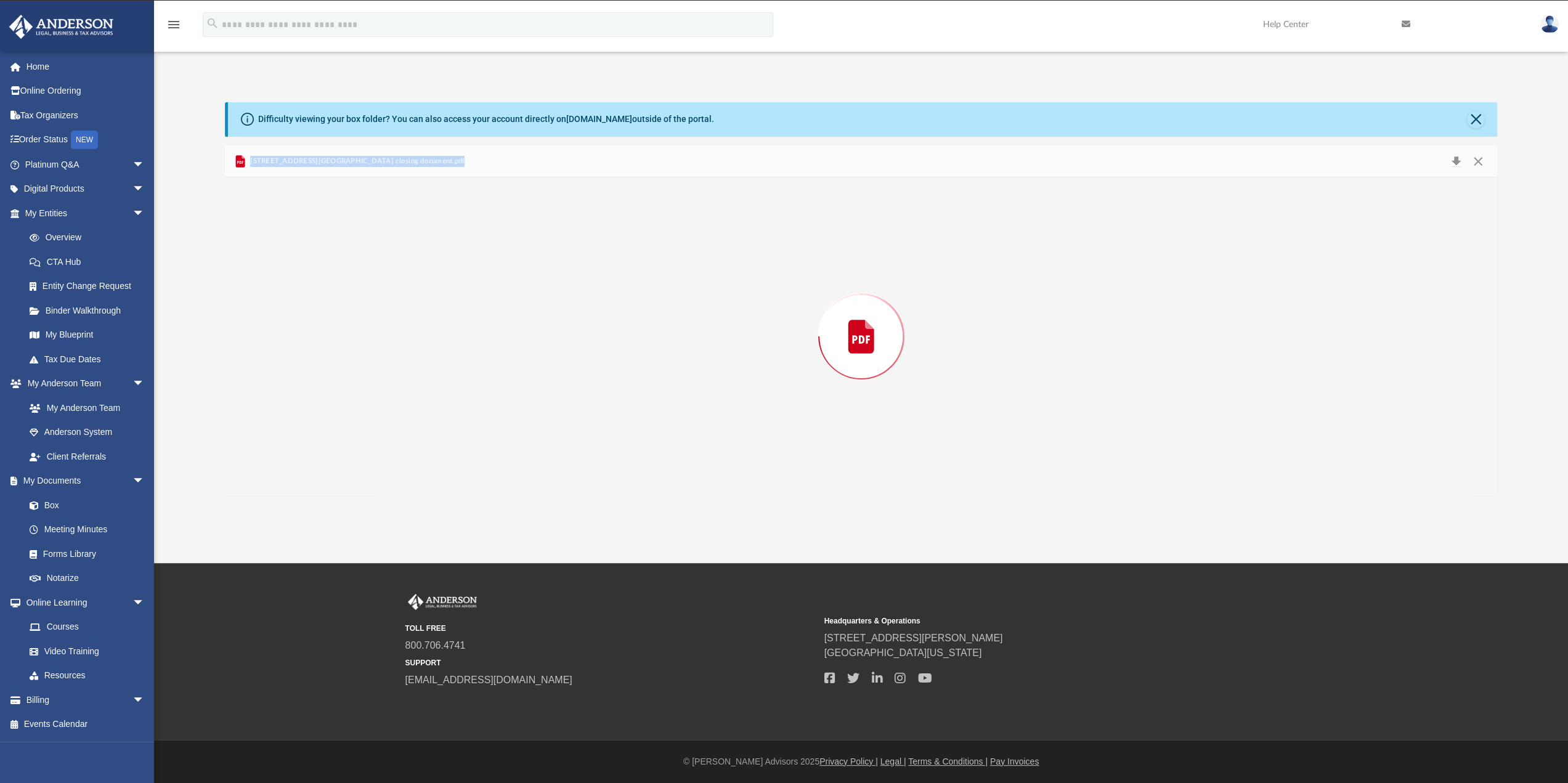
click at [363, 253] on div "Preview" at bounding box center [861, 336] width 1273 height 318
click at [1469, 120] on button "Close" at bounding box center [1475, 119] width 17 height 17
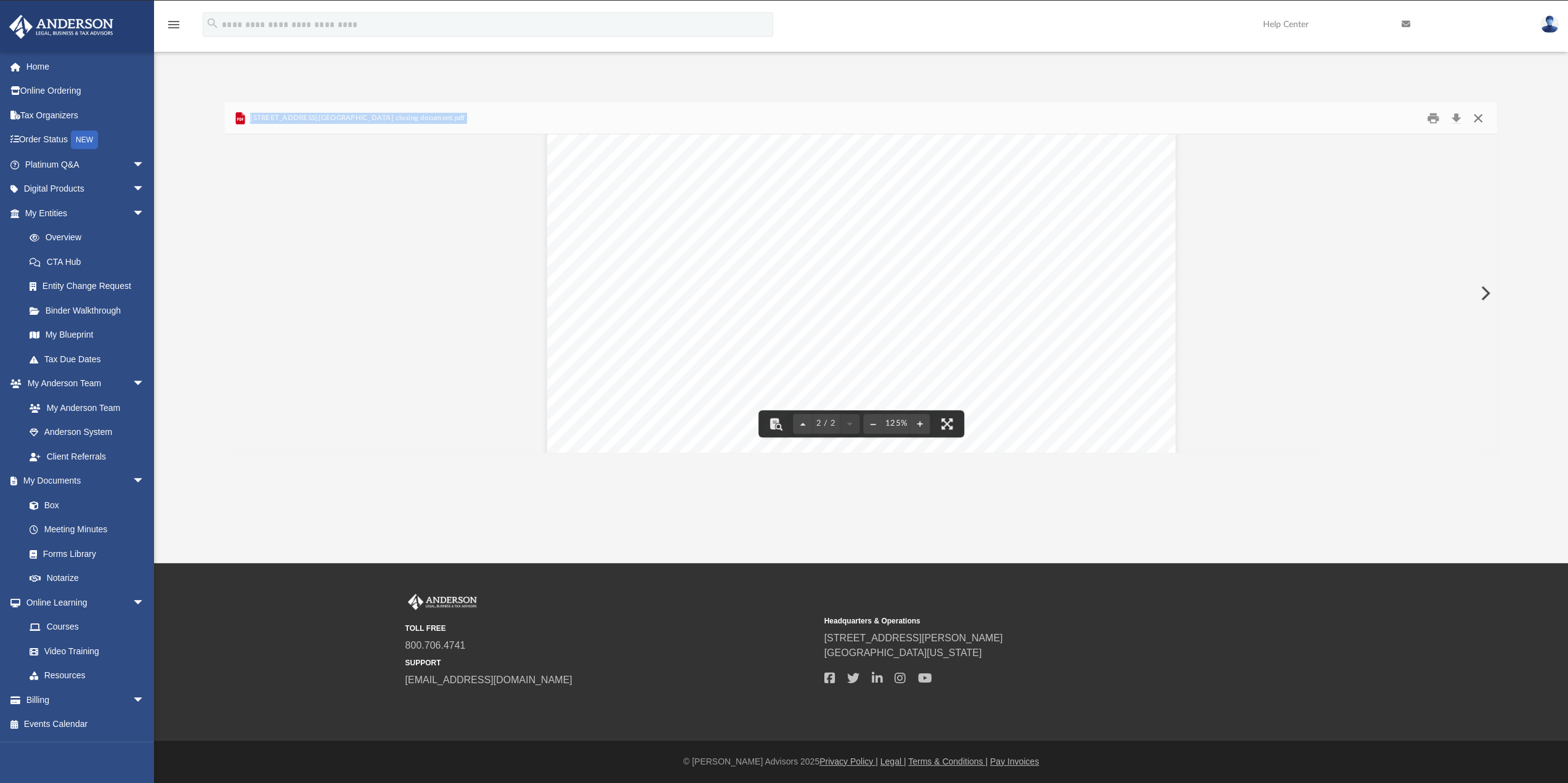
click at [1480, 116] on button "Close" at bounding box center [1477, 118] width 22 height 19
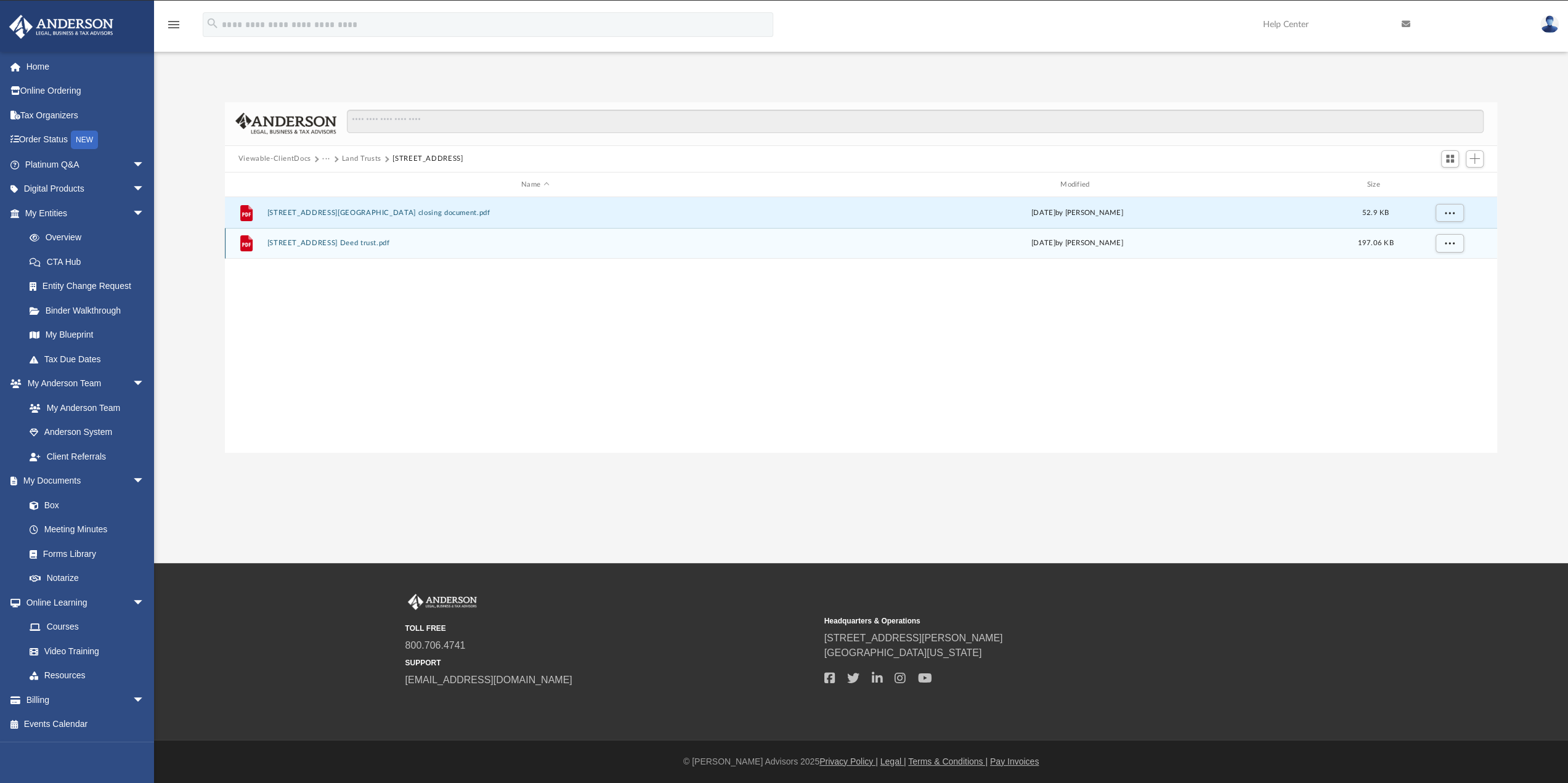
click at [367, 247] on button "18229 111 Ave E Puyallup Deed trust.pdf" at bounding box center [535, 244] width 537 height 8
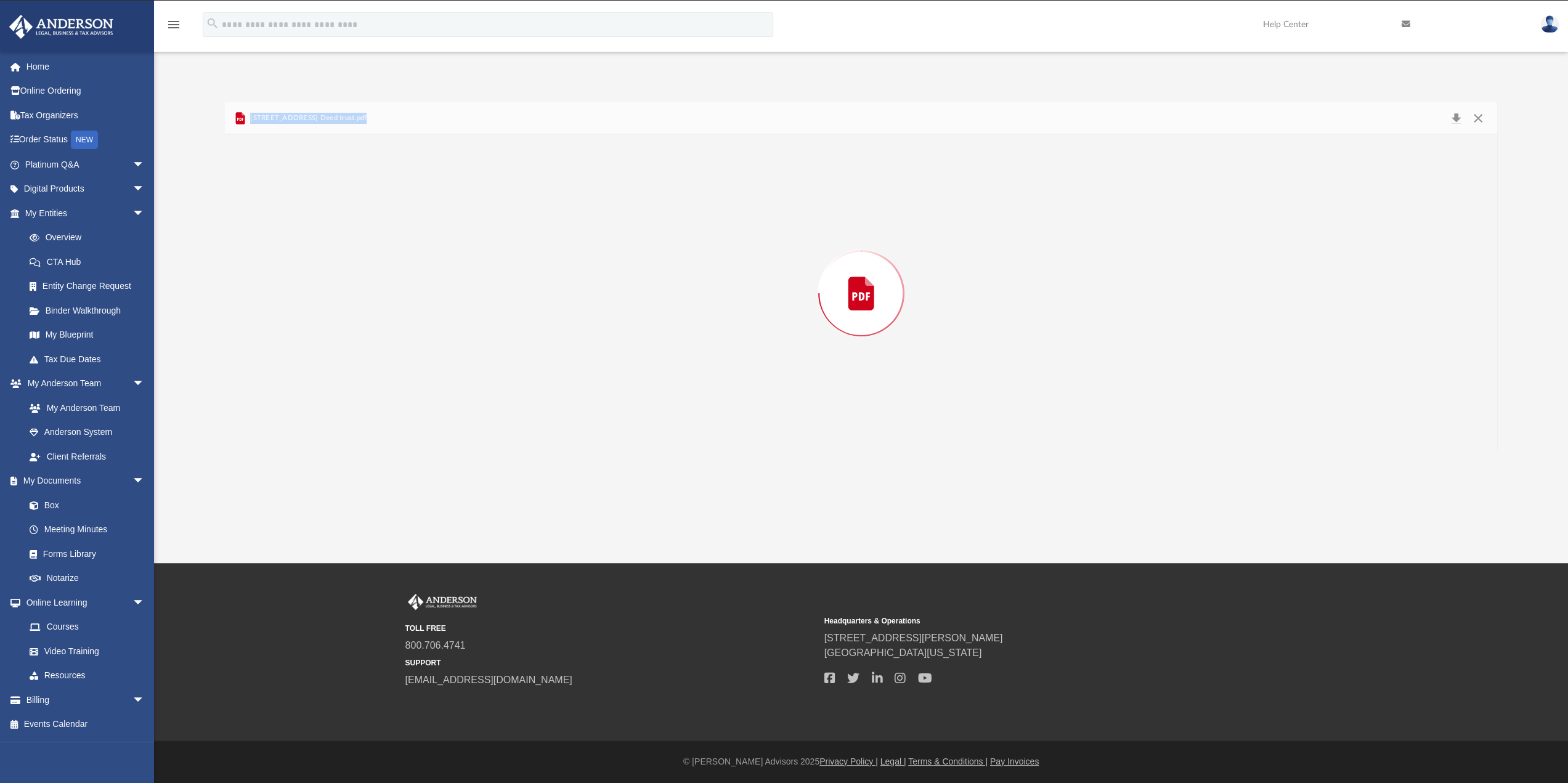
click at [367, 247] on div "Preview" at bounding box center [861, 293] width 1273 height 318
click at [345, 278] on div "Document Viewer" at bounding box center [861, 97] width 1273 height 832
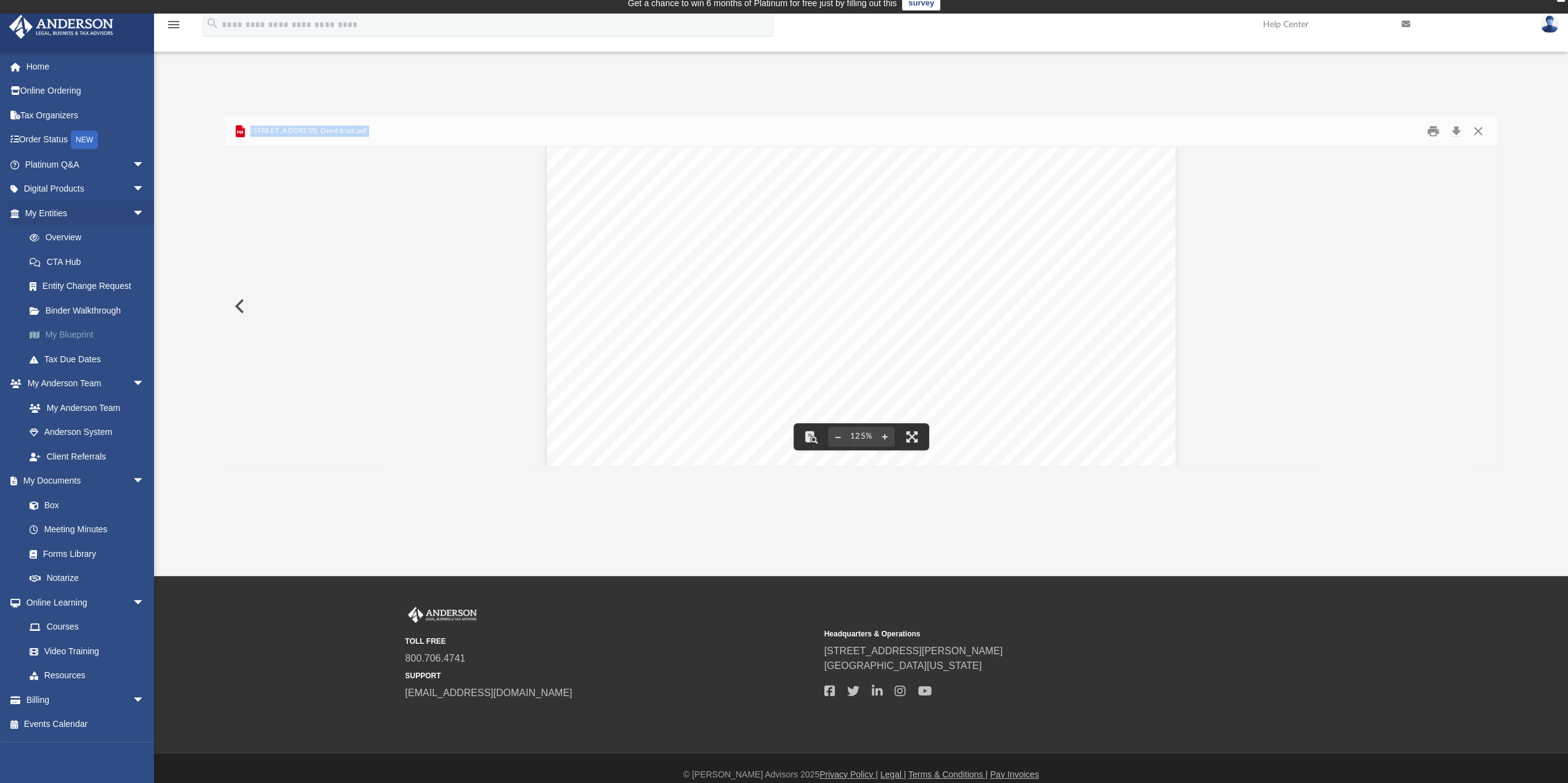
scroll to position [0, 0]
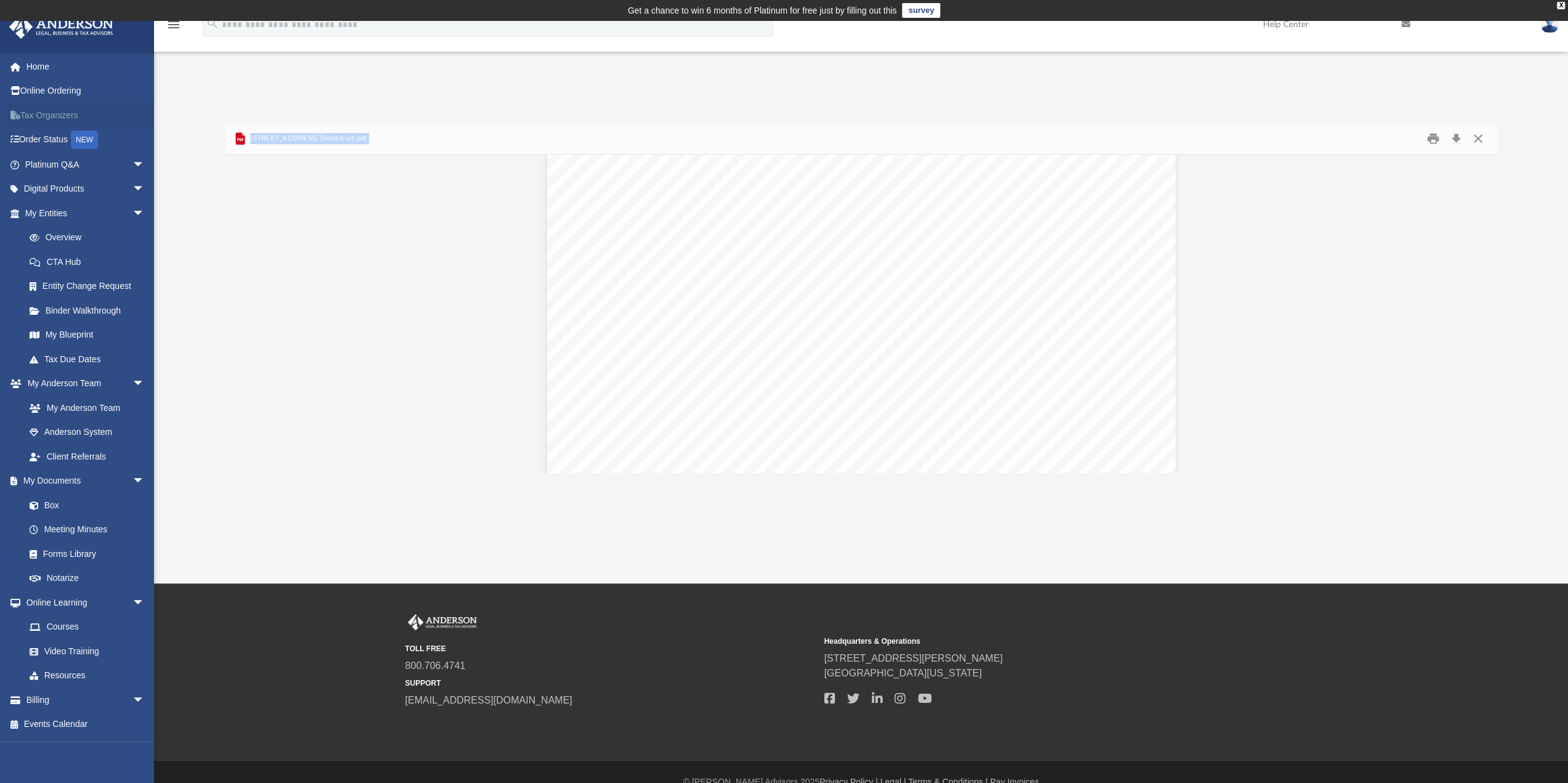
click at [44, 114] on link "Tax Organizers" at bounding box center [86, 115] width 155 height 25
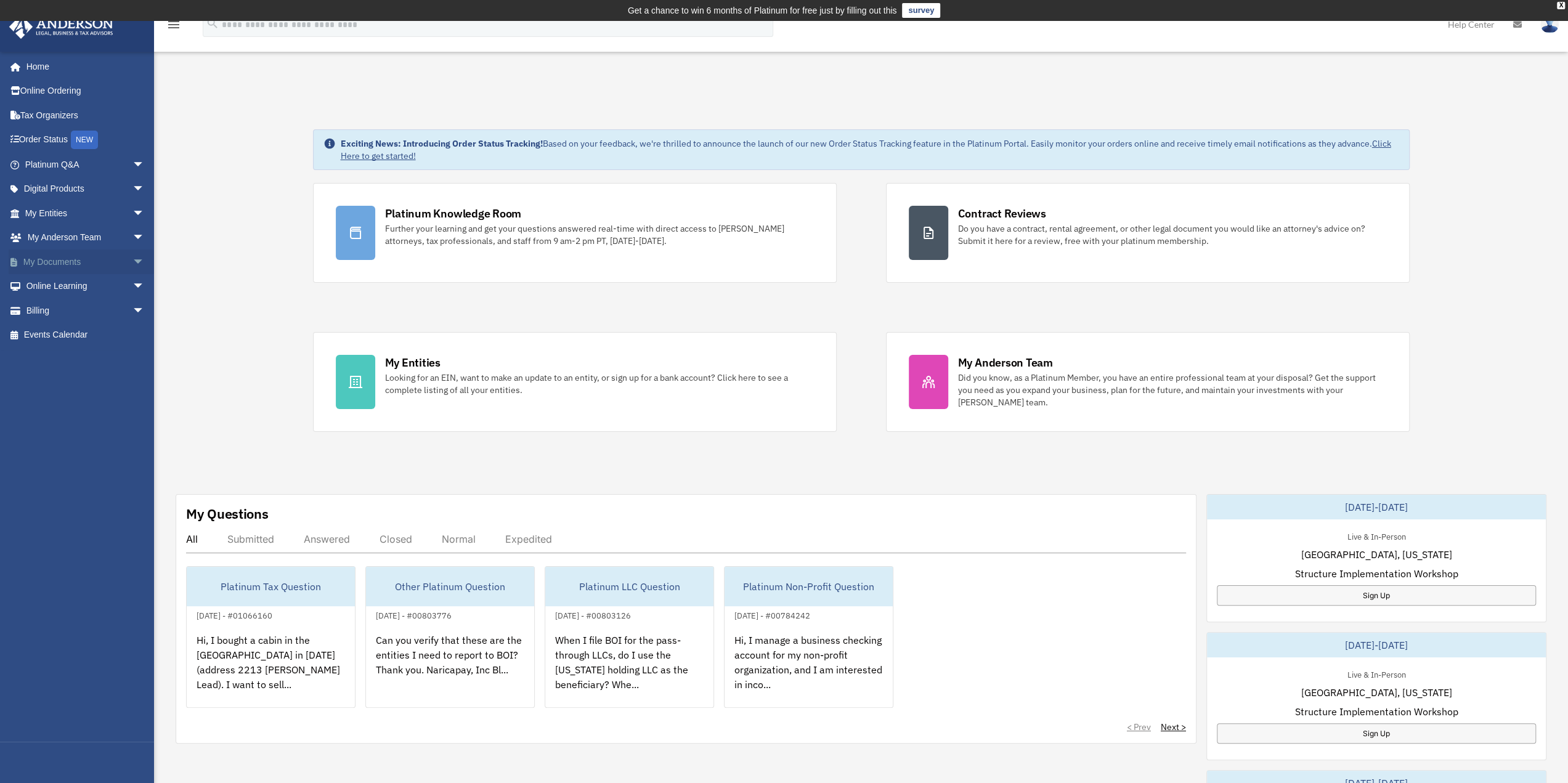
click at [56, 260] on link "My Documents arrow_drop_down" at bounding box center [86, 262] width 155 height 25
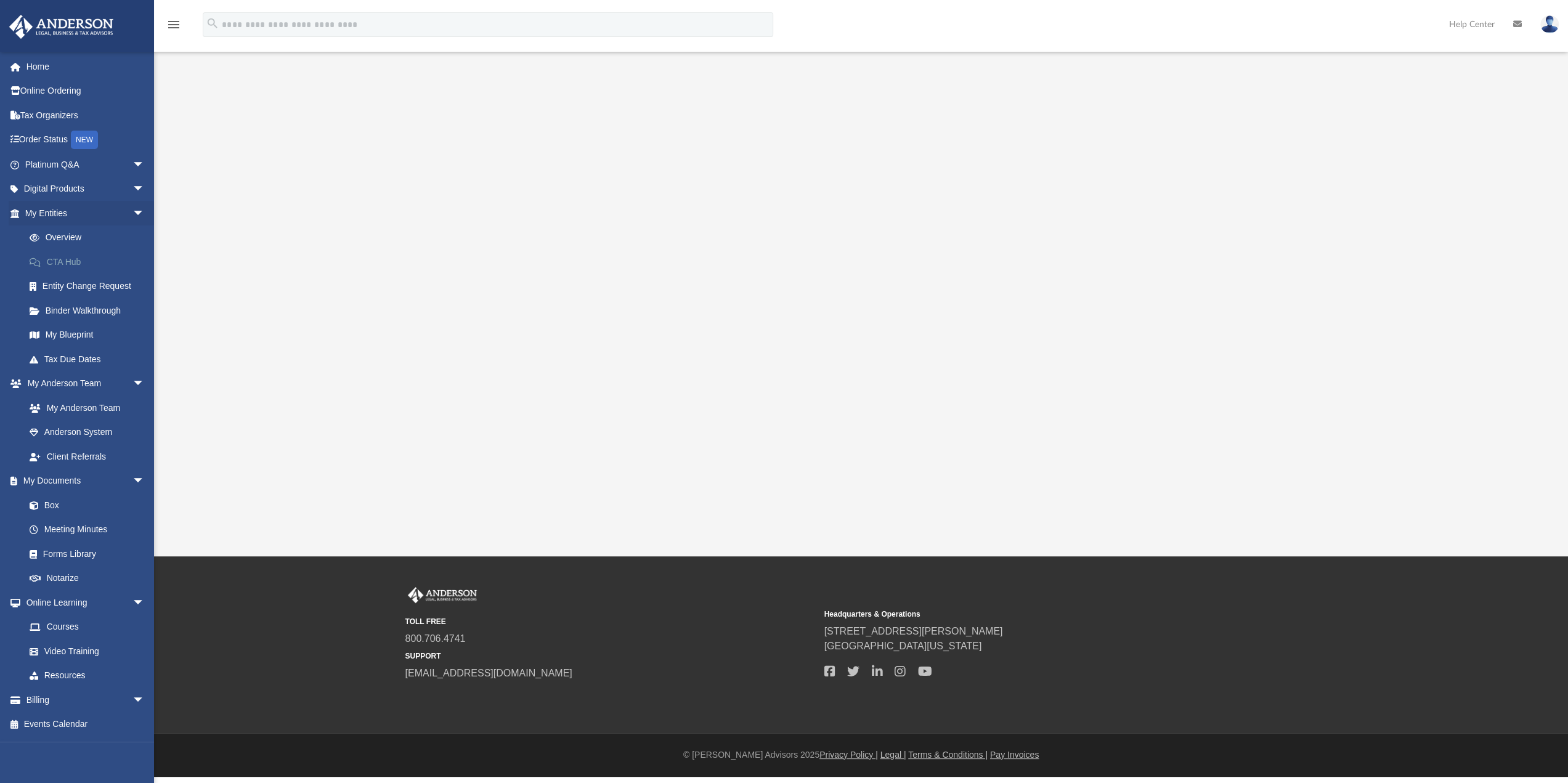
click at [55, 264] on div "[EMAIL_ADDRESS][DOMAIN_NAME] Sign Out [EMAIL_ADDRESS][DOMAIN_NAME] Home Online …" at bounding box center [77, 442] width 154 height 783
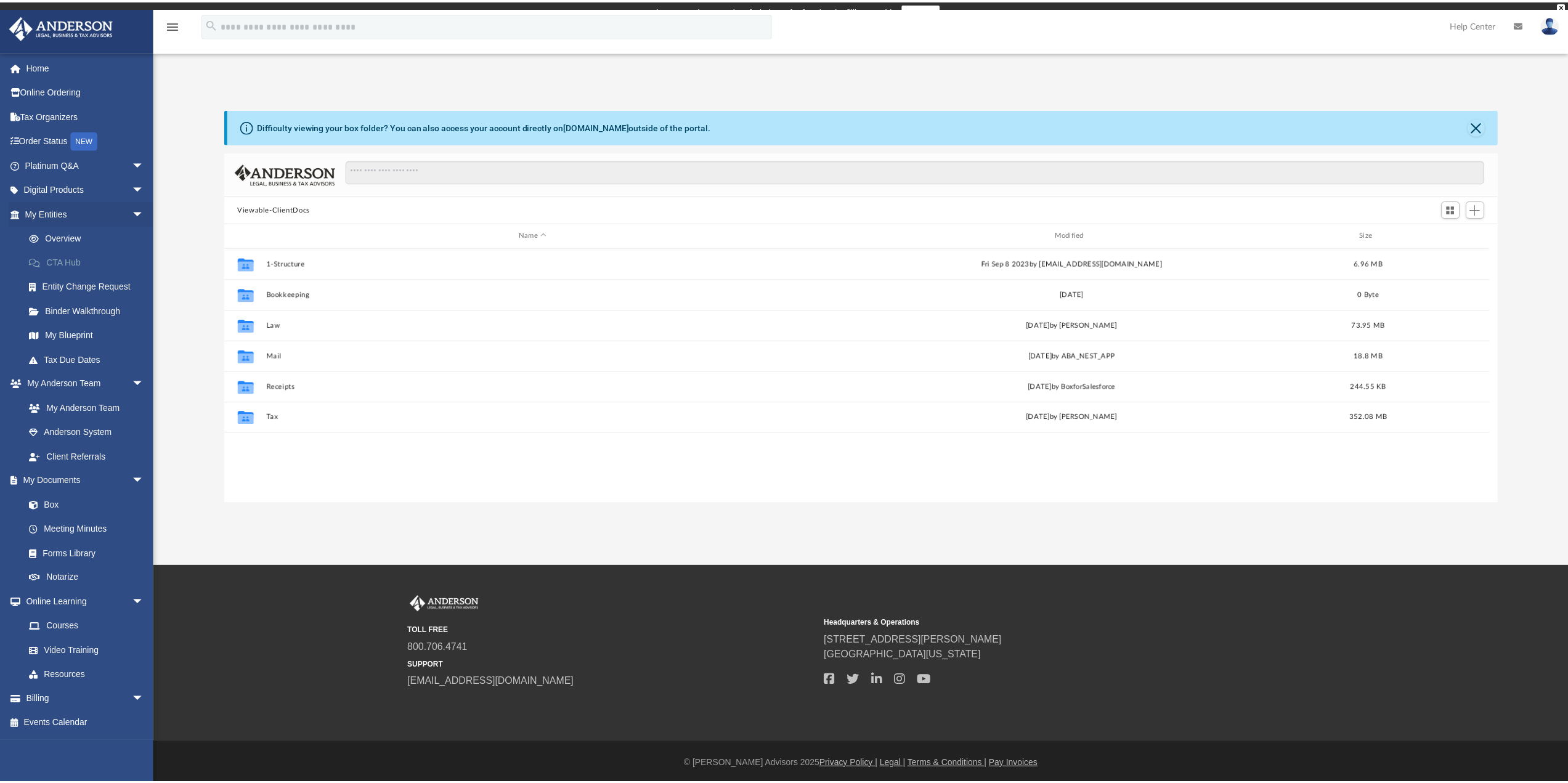
scroll to position [270, 1263]
